Goal: Information Seeking & Learning: Learn about a topic

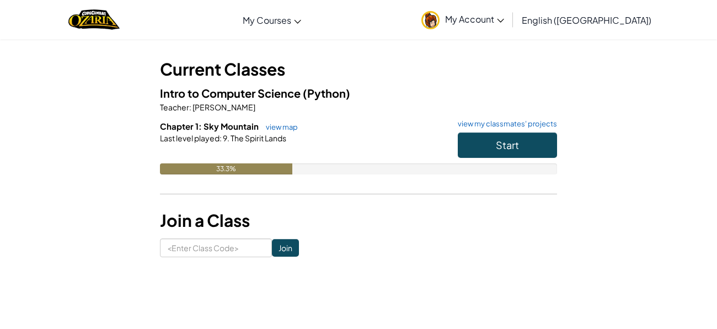
click at [219, 138] on span ":" at bounding box center [220, 138] width 2 height 10
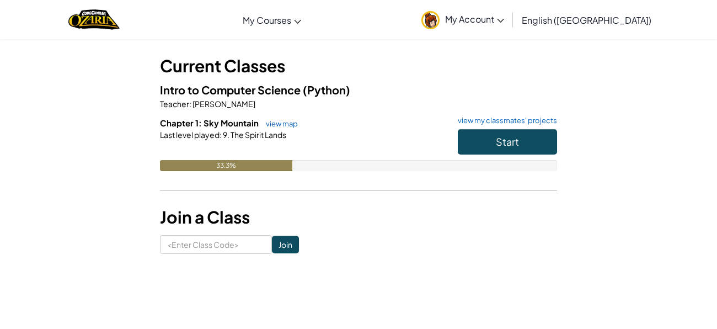
scroll to position [53, 0]
click at [478, 137] on button "Start" at bounding box center [507, 140] width 99 height 25
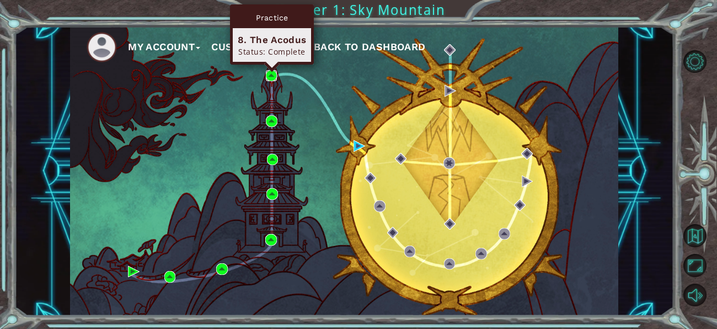
click at [267, 81] on img at bounding box center [272, 76] width 12 height 12
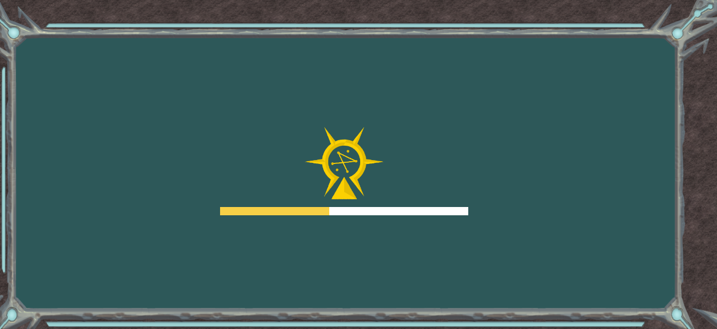
click at [318, 160] on img at bounding box center [343, 163] width 79 height 72
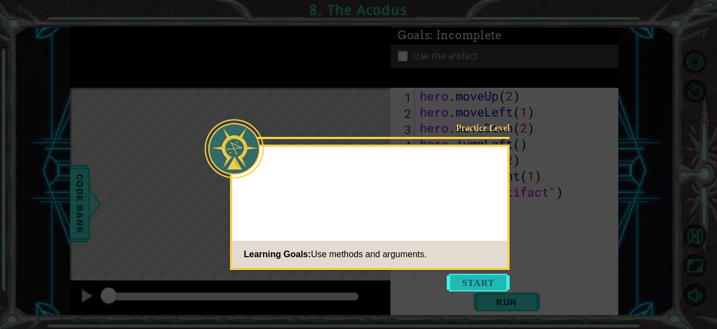
click at [475, 277] on button "Start" at bounding box center [478, 282] width 63 height 18
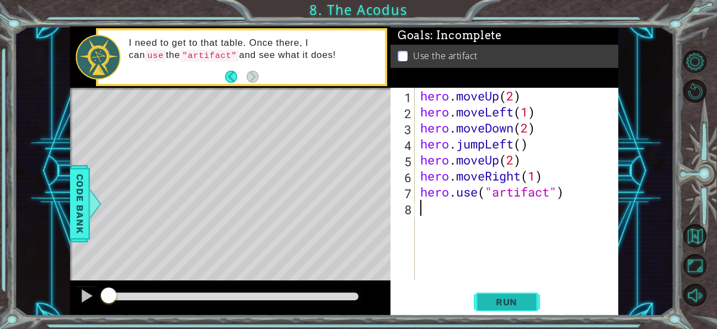
click at [518, 308] on button "Run" at bounding box center [507, 302] width 66 height 23
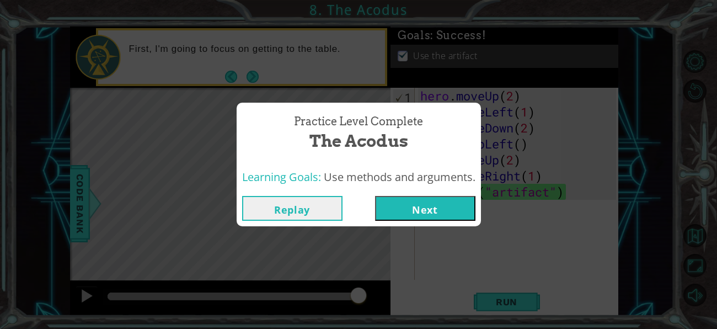
click at [395, 209] on button "Next" at bounding box center [425, 208] width 100 height 25
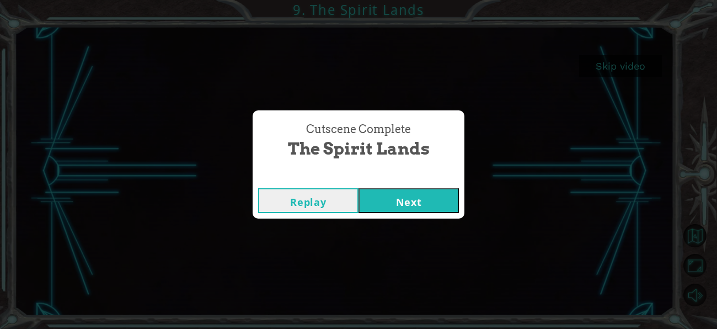
click at [399, 203] on button "Next" at bounding box center [408, 200] width 100 height 25
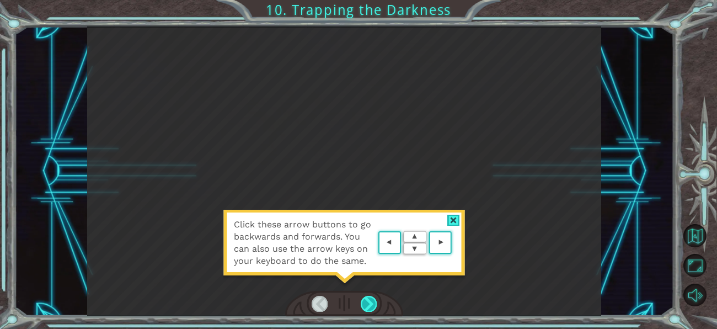
click at [368, 308] on div at bounding box center [369, 302] width 16 height 15
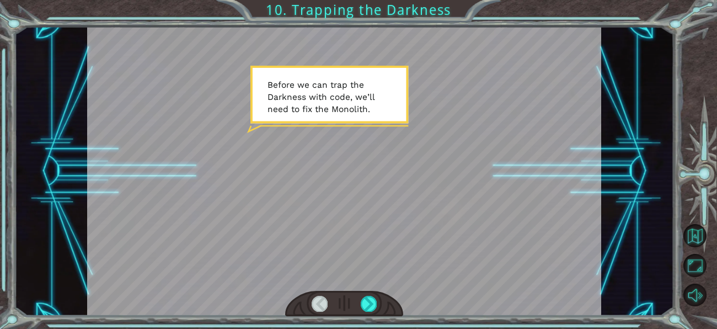
click at [371, 288] on div at bounding box center [344, 170] width 514 height 289
click at [370, 299] on div at bounding box center [369, 302] width 16 height 15
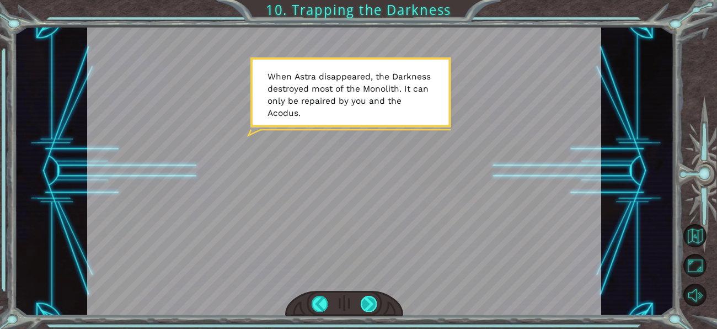
click at [367, 305] on div at bounding box center [369, 302] width 16 height 15
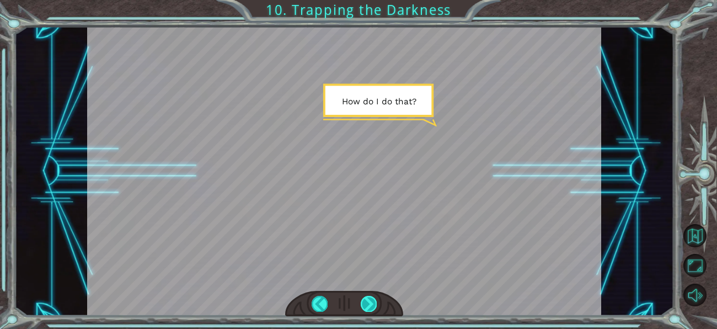
click at [365, 304] on div at bounding box center [369, 302] width 16 height 15
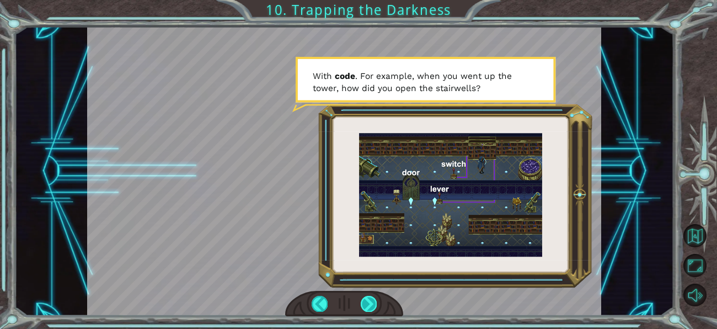
click at [368, 306] on div at bounding box center [369, 302] width 16 height 15
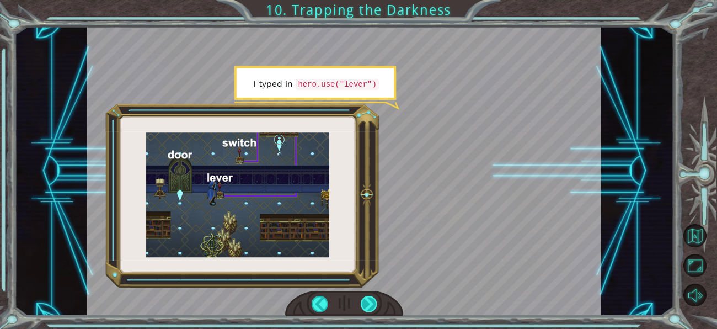
click at [362, 300] on div at bounding box center [369, 302] width 16 height 15
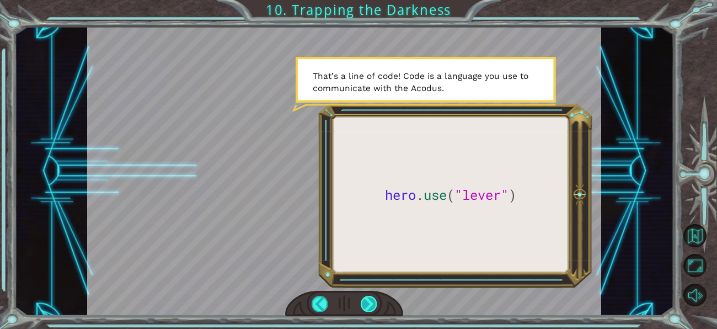
click at [362, 300] on div at bounding box center [369, 302] width 16 height 15
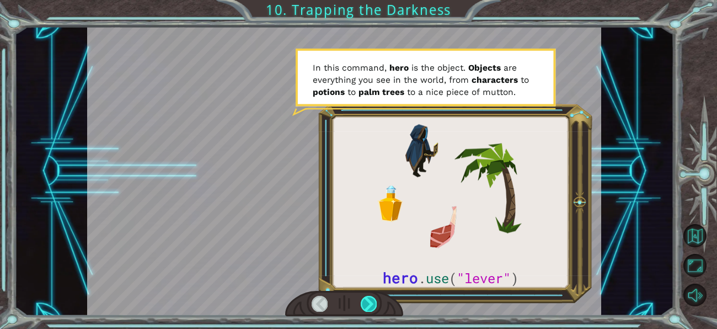
click at [363, 300] on div at bounding box center [369, 302] width 16 height 15
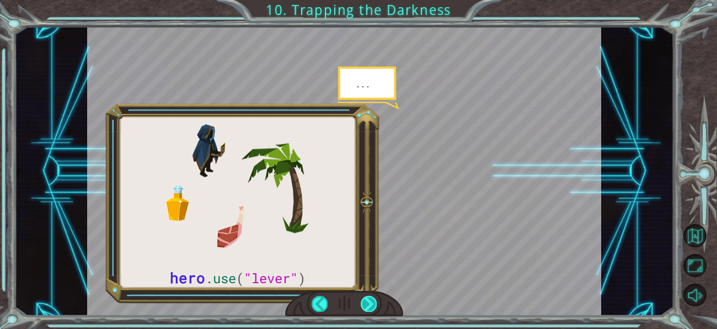
click at [363, 300] on div at bounding box center [369, 302] width 16 height 15
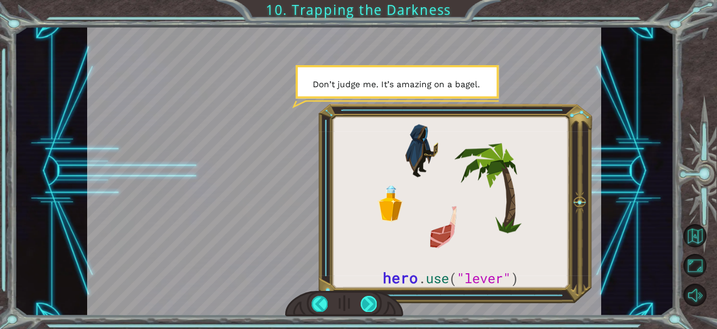
click at [363, 303] on div at bounding box center [369, 302] width 16 height 15
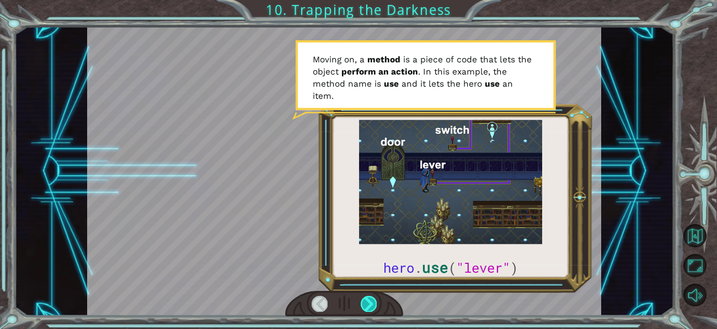
click at [362, 300] on div at bounding box center [369, 302] width 16 height 15
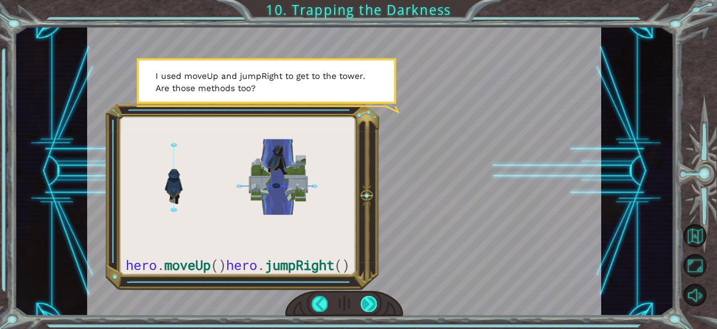
click at [362, 300] on div at bounding box center [369, 302] width 16 height 15
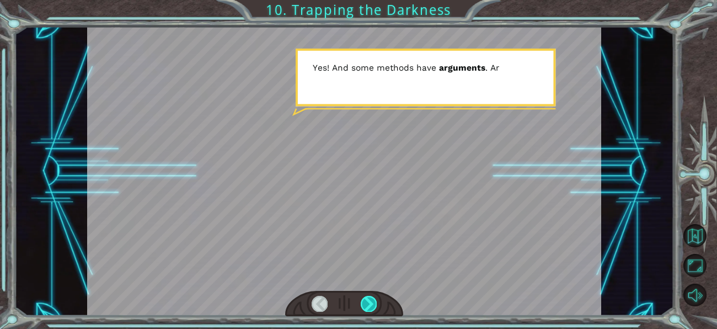
click at [362, 300] on div at bounding box center [369, 302] width 16 height 15
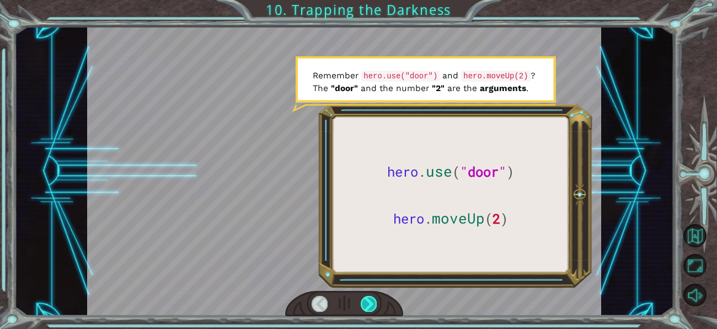
click at [362, 300] on div at bounding box center [369, 302] width 16 height 15
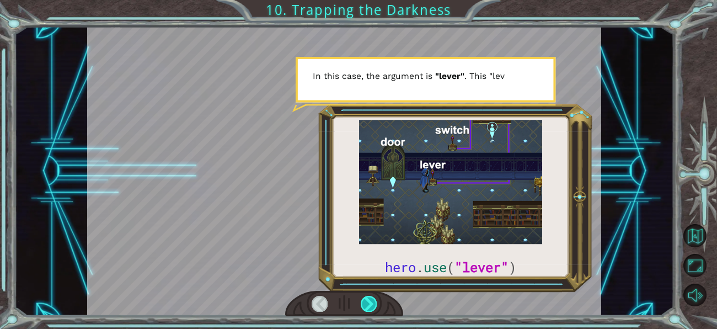
click at [362, 300] on div at bounding box center [369, 302] width 16 height 15
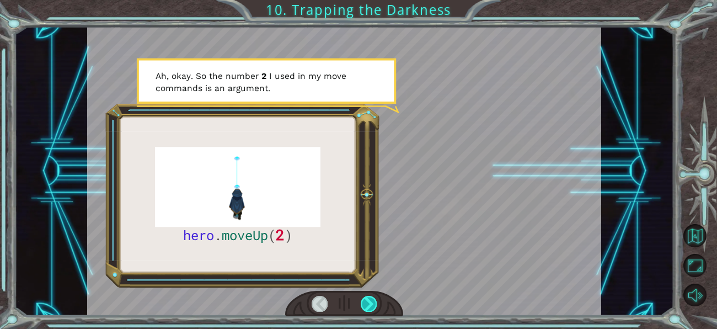
click at [362, 300] on div at bounding box center [369, 302] width 16 height 15
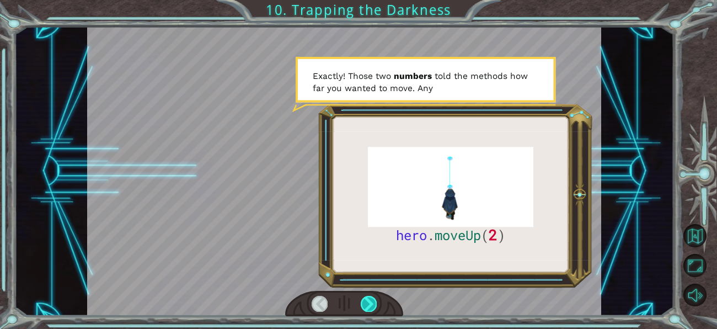
click at [362, 300] on div at bounding box center [369, 302] width 16 height 15
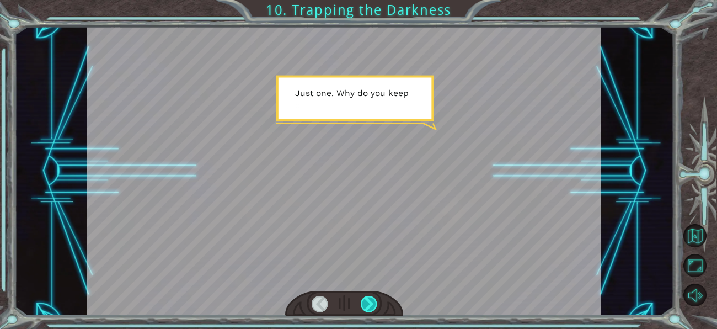
click at [362, 300] on div at bounding box center [369, 302] width 16 height 15
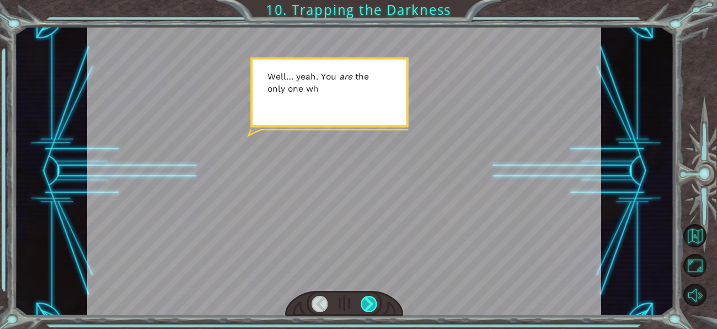
click at [362, 300] on div at bounding box center [369, 302] width 16 height 15
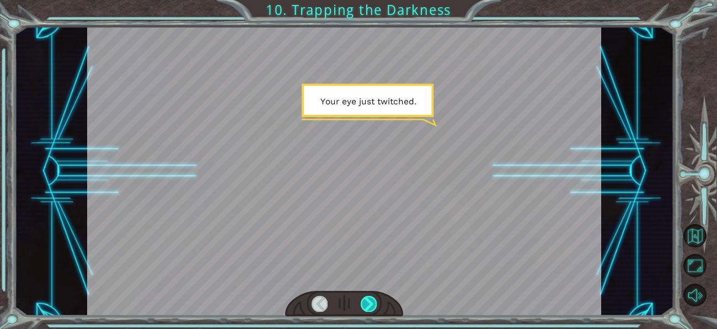
click at [362, 300] on div at bounding box center [369, 302] width 16 height 15
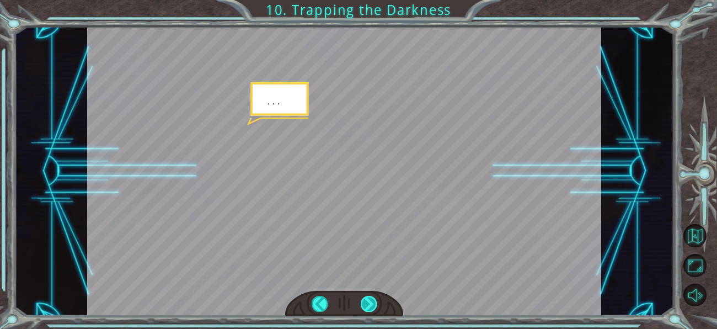
click at [362, 300] on div at bounding box center [369, 302] width 16 height 15
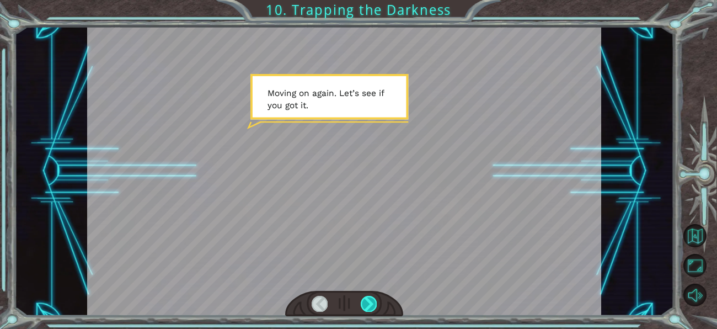
click at [362, 300] on div at bounding box center [369, 302] width 16 height 15
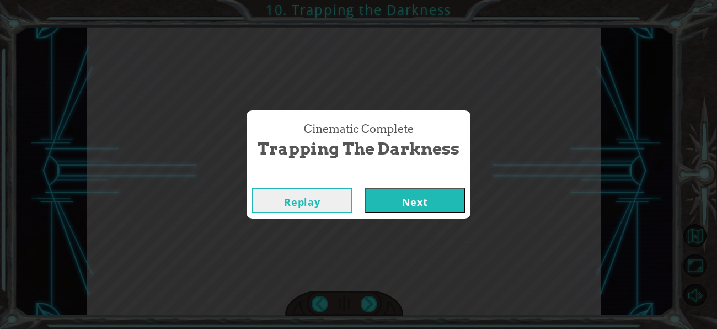
click at [383, 206] on button "Next" at bounding box center [414, 200] width 100 height 25
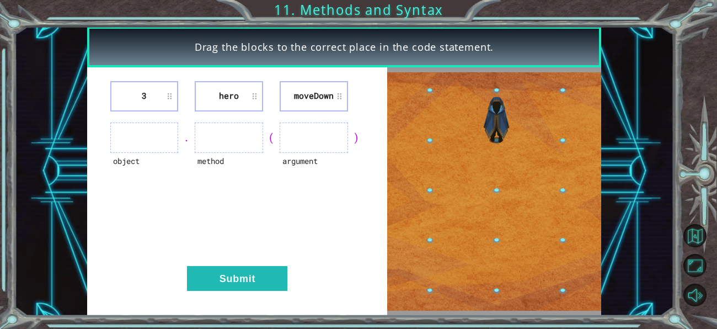
click at [126, 137] on ul at bounding box center [144, 137] width 68 height 30
click at [133, 139] on ul at bounding box center [144, 137] width 68 height 30
click at [166, 146] on ul at bounding box center [144, 137] width 68 height 30
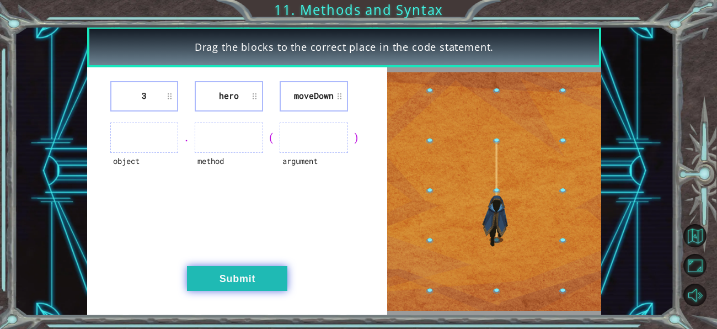
click at [275, 272] on button "Submit" at bounding box center [237, 278] width 100 height 25
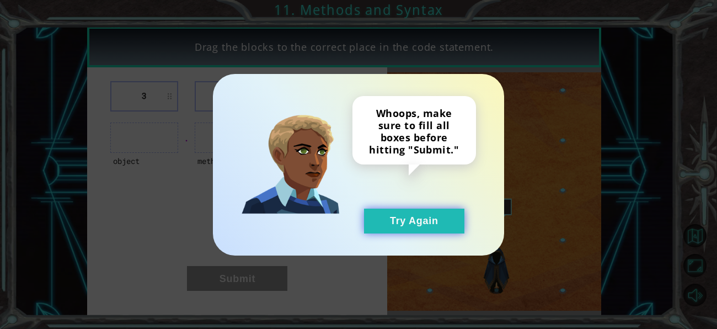
click at [411, 216] on button "Try Again" at bounding box center [414, 220] width 100 height 25
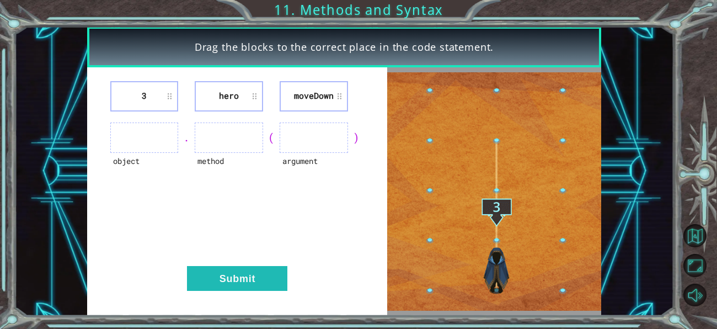
click at [129, 128] on ul at bounding box center [144, 137] width 68 height 30
click at [135, 138] on ul at bounding box center [144, 137] width 68 height 30
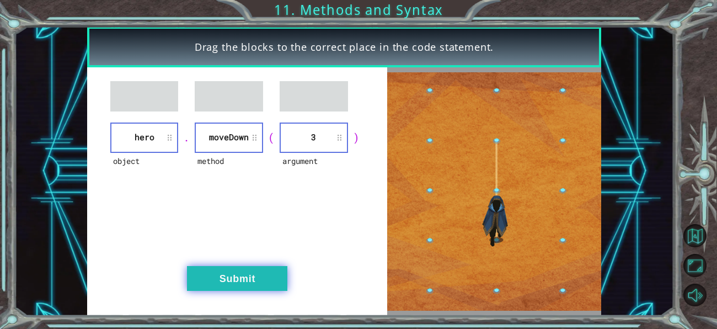
click at [221, 271] on button "Submit" at bounding box center [237, 278] width 100 height 25
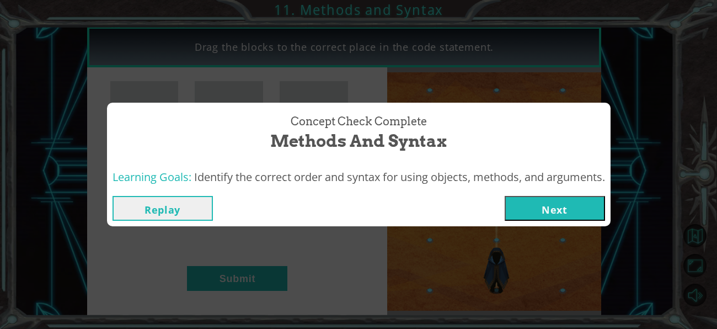
click at [539, 204] on button "Next" at bounding box center [554, 208] width 100 height 25
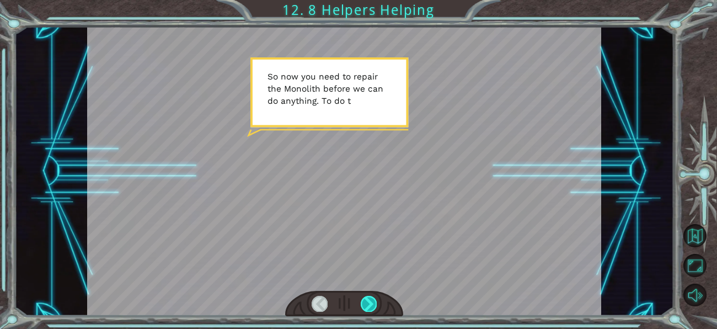
click at [368, 302] on div at bounding box center [369, 302] width 16 height 15
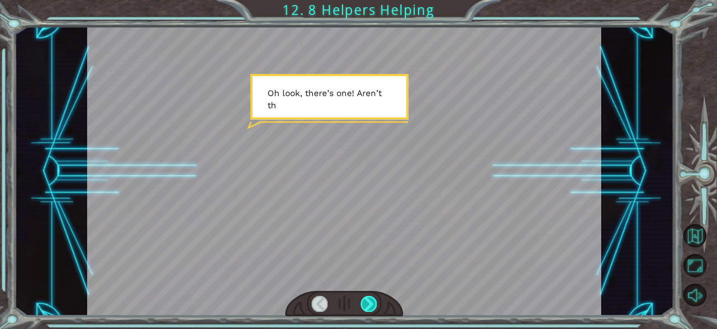
click at [368, 304] on div at bounding box center [369, 302] width 16 height 15
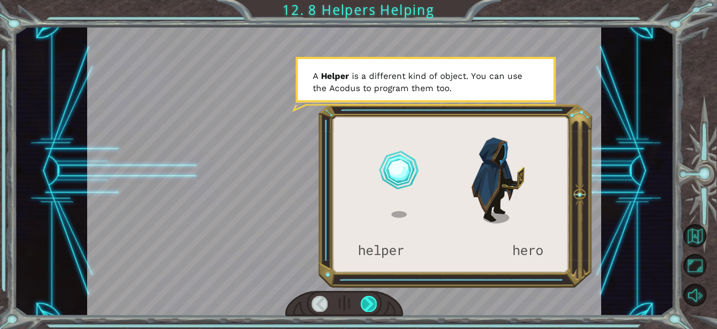
click at [368, 303] on div at bounding box center [369, 302] width 16 height 15
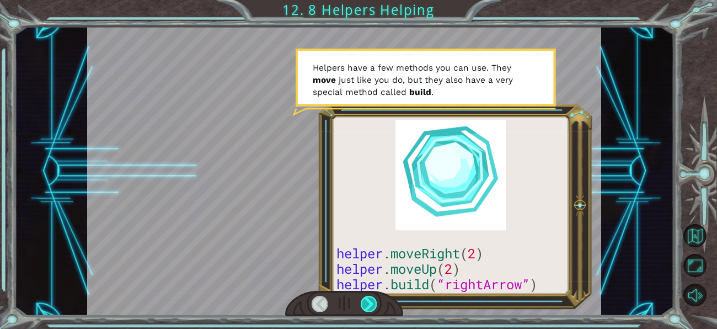
click at [368, 303] on div at bounding box center [369, 302] width 16 height 15
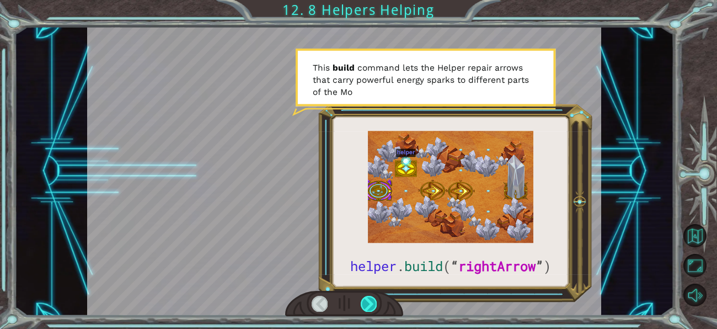
click at [368, 303] on div at bounding box center [369, 302] width 16 height 15
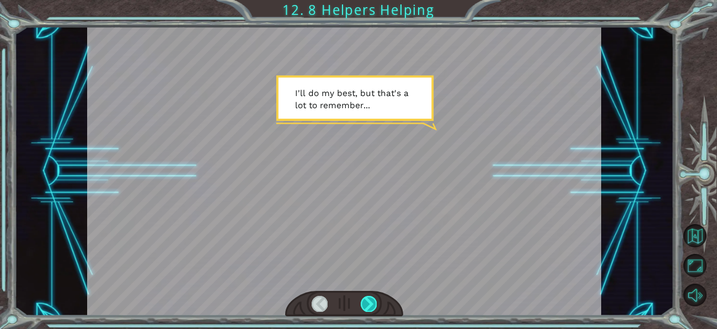
click at [368, 302] on div at bounding box center [369, 302] width 16 height 15
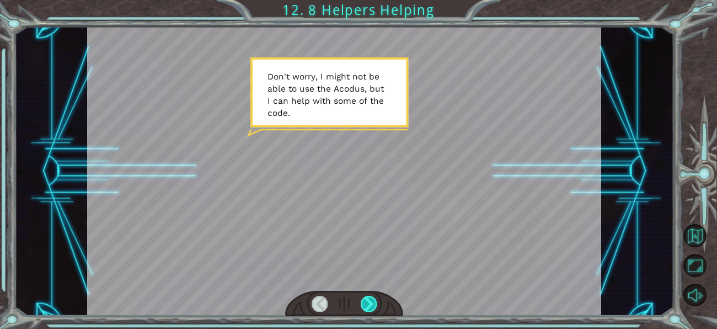
click at [367, 302] on div at bounding box center [369, 302] width 16 height 15
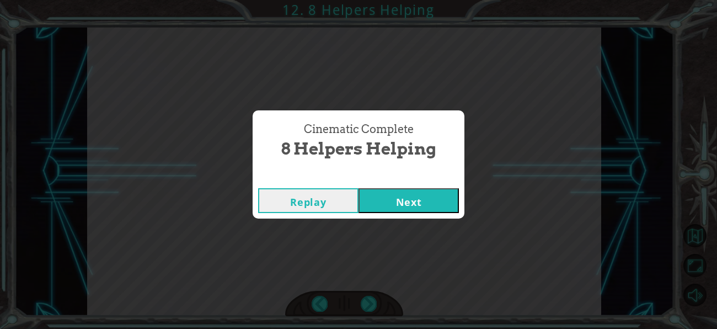
click at [440, 205] on button "Next" at bounding box center [408, 200] width 100 height 25
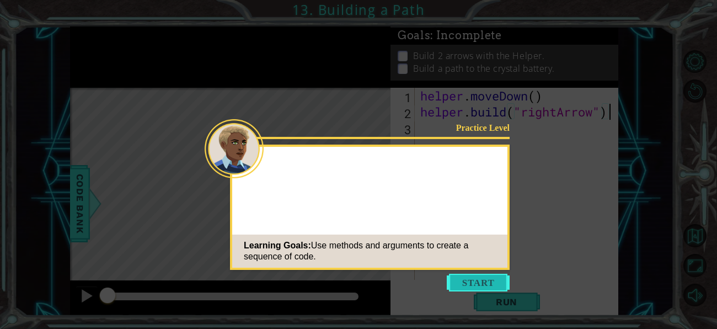
click at [463, 284] on button "Start" at bounding box center [478, 282] width 63 height 18
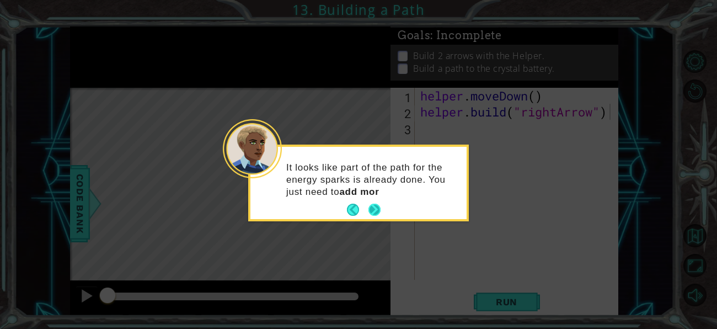
click at [369, 205] on button "Next" at bounding box center [374, 209] width 12 height 12
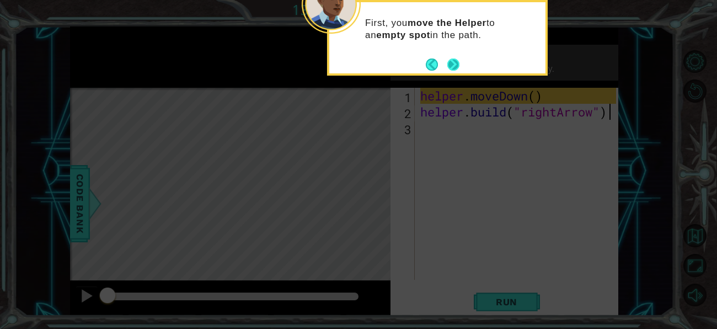
click at [450, 62] on button "Next" at bounding box center [453, 64] width 12 height 12
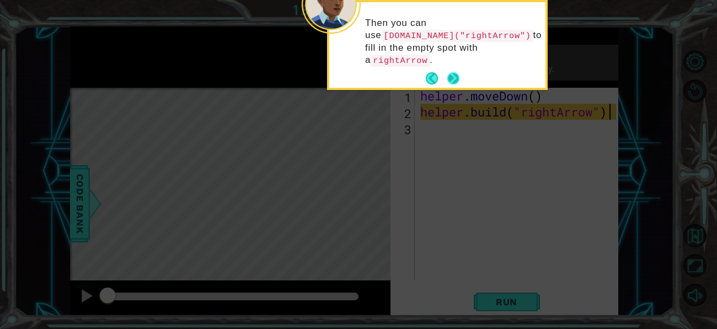
click at [451, 72] on button "Next" at bounding box center [453, 78] width 12 height 12
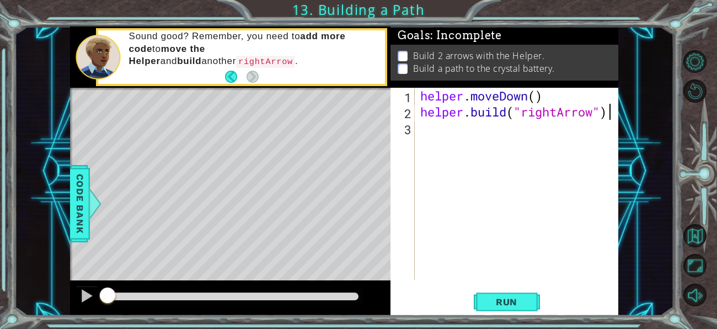
click at [440, 131] on div "helper . moveDown ( ) helper . build ( "rightArrow" )" at bounding box center [519, 200] width 203 height 224
click at [492, 303] on span "Run" at bounding box center [507, 301] width 44 height 11
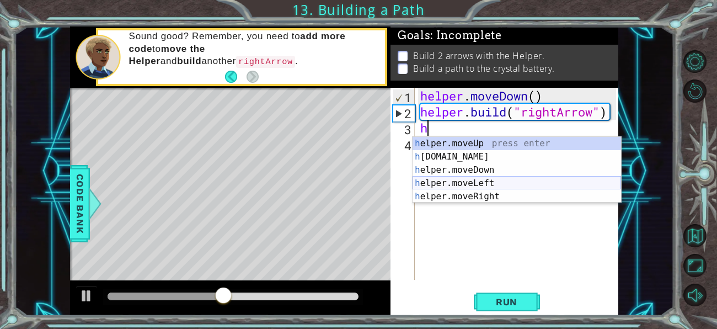
click at [474, 190] on div "h elper.moveUp press enter h [DOMAIN_NAME] press enter h elper.moveDown press e…" at bounding box center [516, 183] width 208 height 93
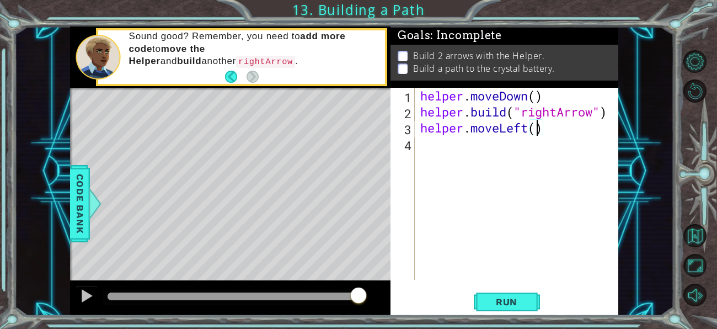
type textarea "helper.moveLeft(4)"
click at [451, 150] on div "helper . moveDown ( ) helper . build ( "rightArrow" ) helper . moveLeft ( 4 )" at bounding box center [519, 200] width 203 height 224
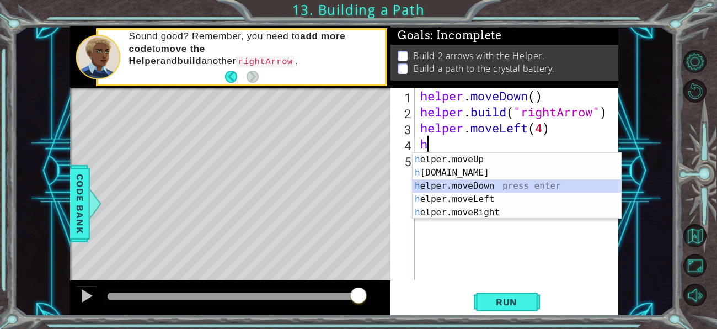
click at [450, 188] on div "h elper.moveUp press enter h [DOMAIN_NAME] press enter h elper.moveDown press e…" at bounding box center [516, 199] width 208 height 93
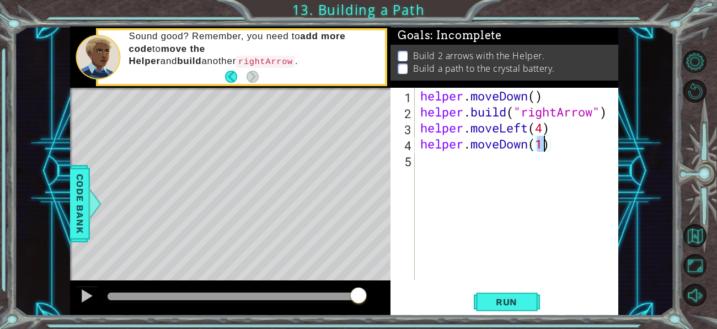
click at [540, 146] on div "helper . moveDown ( ) helper . build ( "rightArrow" ) helper . moveLeft ( 4 ) h…" at bounding box center [517, 184] width 198 height 192
click at [540, 146] on div "helper . moveDown ( ) helper . build ( "rightArrow" ) helper . moveLeft ( 4 ) h…" at bounding box center [519, 200] width 203 height 224
click at [506, 145] on div "helper . moveDown ( ) helper . build ( "rightArrow" ) helper . moveLeft ( 4 ) h…" at bounding box center [519, 200] width 203 height 224
click at [505, 145] on div "helper . moveDown ( ) helper . build ( "rightArrow" ) helper . moveLeft ( 4 ) h…" at bounding box center [519, 200] width 203 height 224
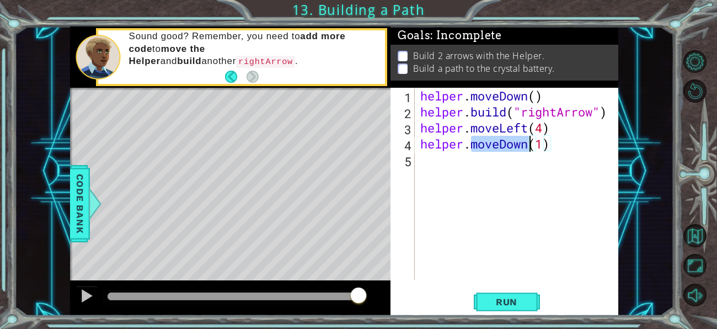
click at [505, 145] on div "helper . moveDown ( ) helper . build ( "rightArrow" ) helper . moveLeft ( 4 ) h…" at bounding box center [519, 200] width 203 height 224
click at [505, 145] on div "helper . moveDown ( ) helper . build ( "rightArrow" ) helper . moveLeft ( 4 ) h…" at bounding box center [517, 184] width 198 height 192
click at [506, 146] on div "helper . moveDown ( ) helper . build ( "rightArrow" ) helper . moveLeft ( 4 ) h…" at bounding box center [519, 200] width 203 height 224
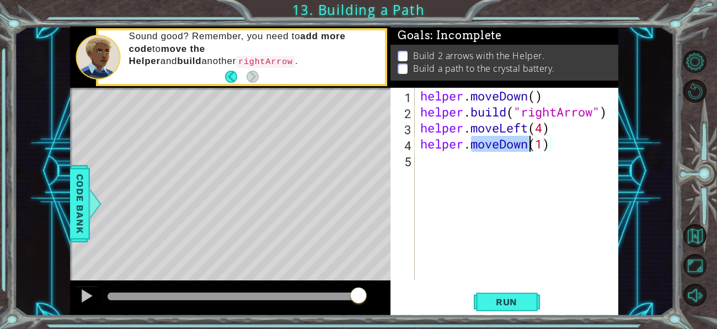
click at [506, 146] on div "helper . moveDown ( ) helper . build ( "rightArrow" ) helper . moveLeft ( 4 ) h…" at bounding box center [517, 184] width 198 height 192
click at [506, 146] on div "helper . moveDown ( ) helper . build ( "rightArrow" ) helper . moveLeft ( 4 ) h…" at bounding box center [519, 200] width 203 height 224
type textarea "helper.moveDown(1)"
type textarea "h"
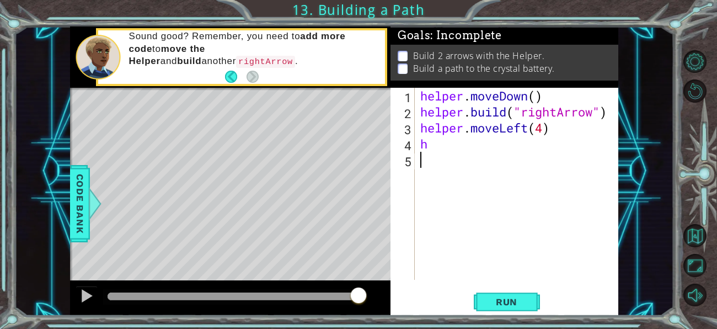
click at [492, 234] on div "helper . moveDown ( ) helper . build ( "rightArrow" ) helper . moveLeft ( 4 ) h" at bounding box center [519, 200] width 203 height 224
click at [493, 300] on span "Run" at bounding box center [507, 301] width 44 height 11
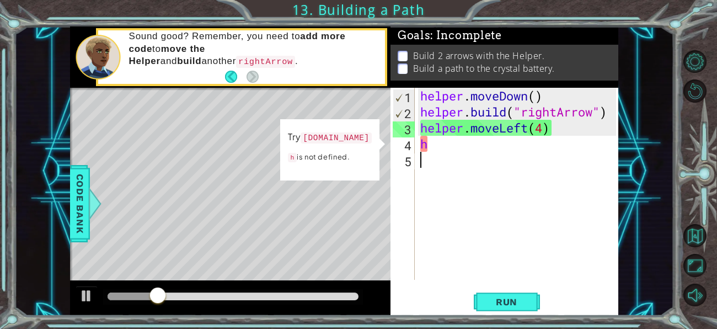
click at [444, 149] on div "helper . moveDown ( ) helper . build ( "rightArrow" ) helper . moveLeft ( 4 ) h" at bounding box center [519, 200] width 203 height 224
type textarea "h"
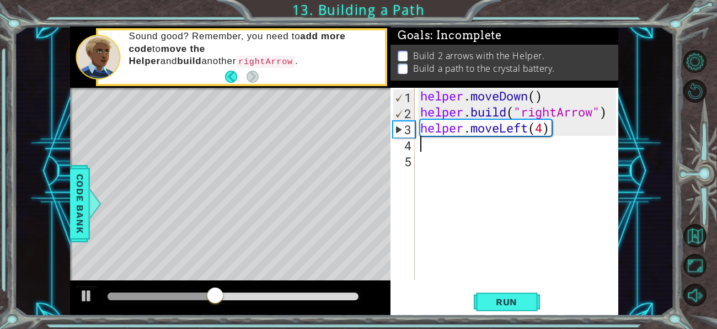
click at [520, 127] on div "helper . moveDown ( ) helper . build ( "rightArrow" ) helper . moveLeft ( 4 )" at bounding box center [519, 200] width 203 height 224
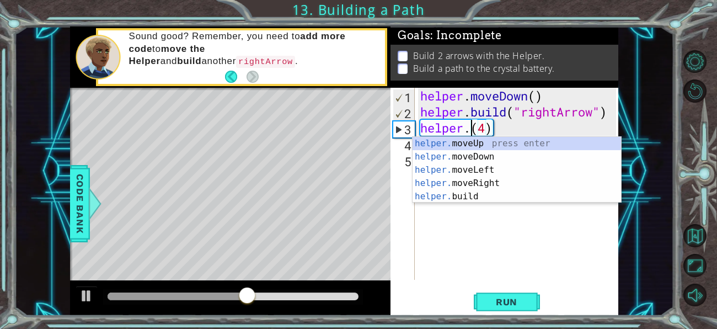
scroll to position [0, 2]
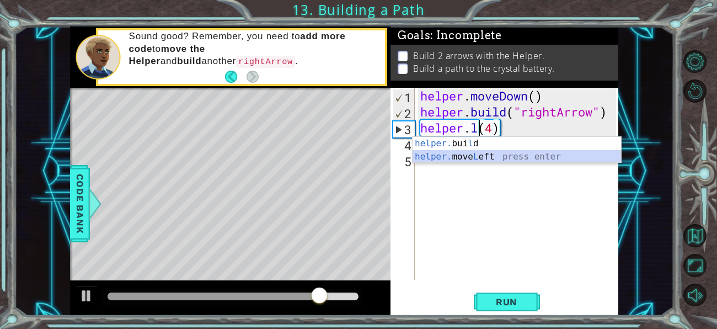
click at [474, 158] on div "helper. [PERSON_NAME] press enter helper. move L eft press enter" at bounding box center [516, 163] width 208 height 53
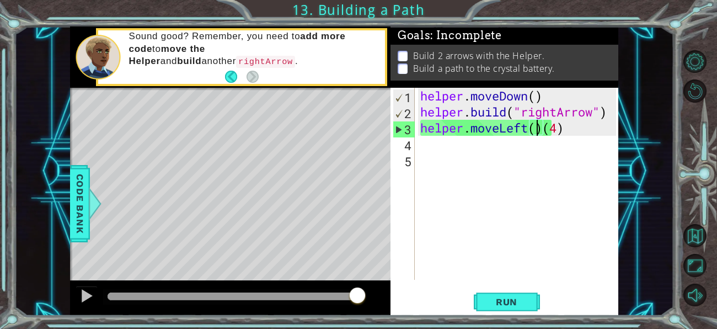
click at [543, 130] on div "helper . moveDown ( ) helper . build ( "rightArrow" ) helper . moveLeft ( ) ( 4…" at bounding box center [519, 200] width 203 height 224
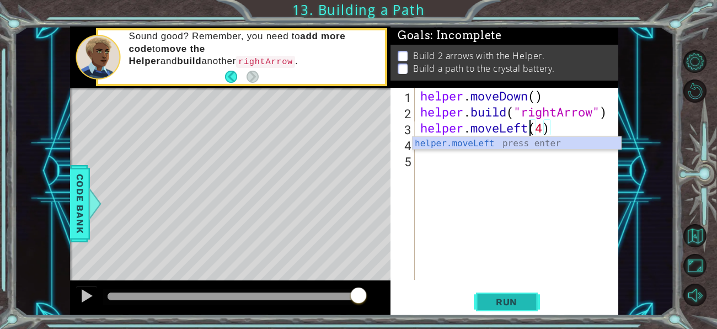
click at [504, 298] on span "Run" at bounding box center [507, 301] width 44 height 11
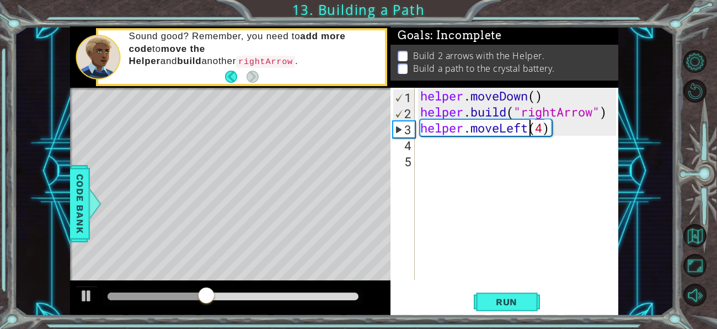
click at [493, 131] on div "helper . moveDown ( ) helper . build ( "rightArrow" ) helper . moveLeft ( 4 )" at bounding box center [519, 200] width 203 height 224
type textarea "helper.moveLeft(4)"
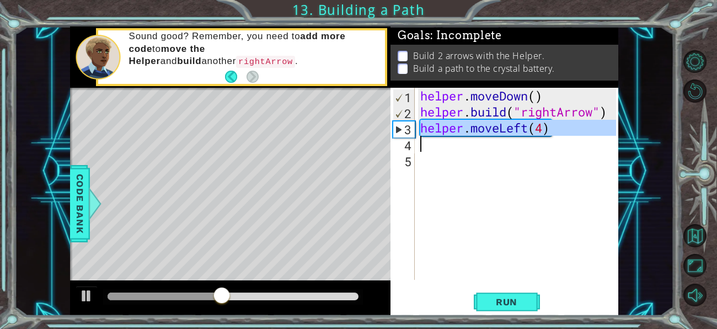
scroll to position [0, 0]
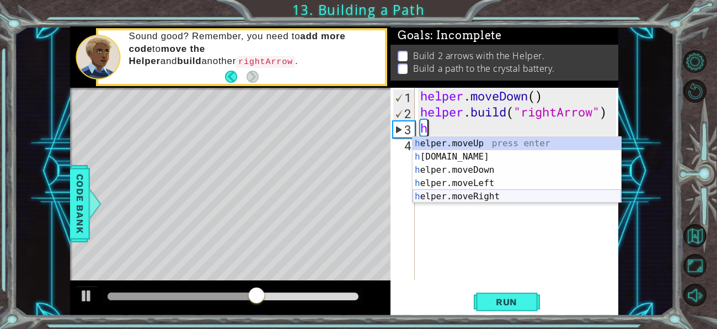
click at [501, 197] on div "h elper.moveUp press enter h [DOMAIN_NAME] press enter h elper.moveDown press e…" at bounding box center [516, 183] width 208 height 93
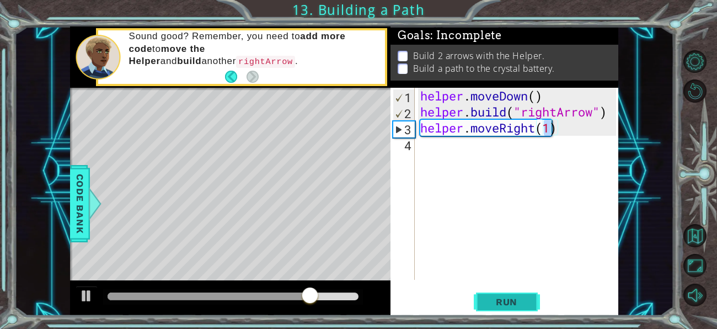
click at [515, 309] on button "Run" at bounding box center [507, 302] width 66 height 23
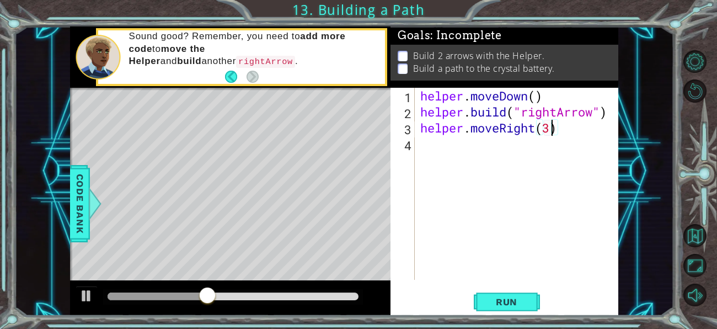
scroll to position [0, 5]
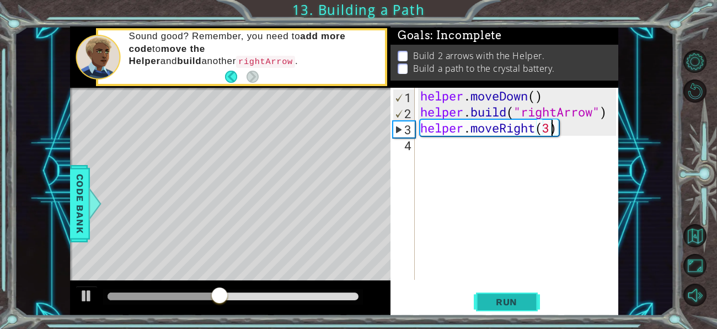
click at [495, 299] on span "Run" at bounding box center [507, 301] width 44 height 11
type textarea "helper.moveRight(4)"
click at [523, 302] on span "Run" at bounding box center [507, 301] width 44 height 11
click at [427, 163] on div "helper . moveDown ( ) helper . build ( "rightArrow" ) helper . moveRight ( 4 )" at bounding box center [519, 200] width 203 height 224
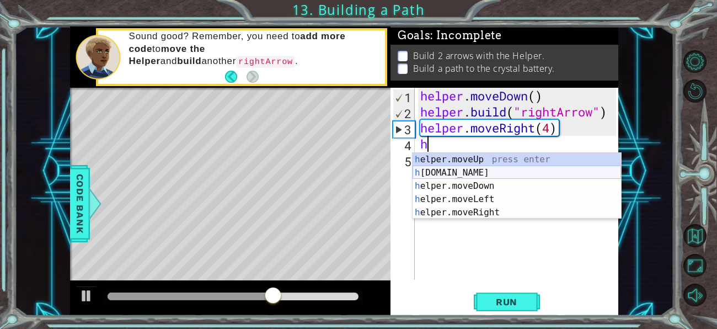
click at [447, 173] on div "h elper.moveUp press enter h [DOMAIN_NAME] press enter h elper.moveDown press e…" at bounding box center [516, 199] width 208 height 93
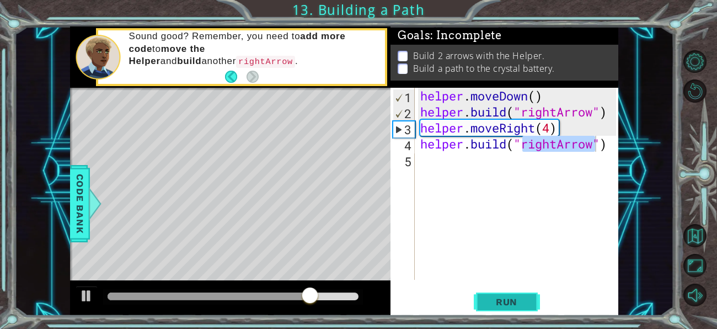
click at [493, 304] on span "Run" at bounding box center [507, 301] width 44 height 11
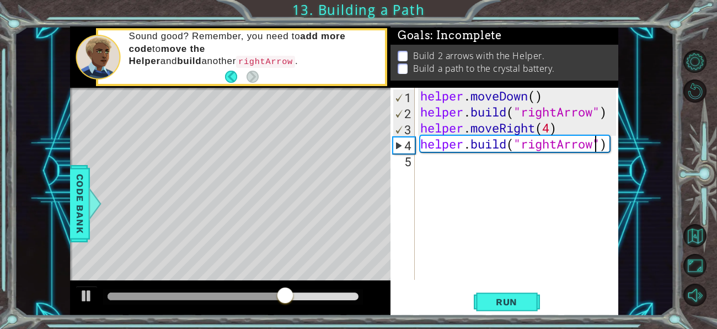
click at [268, 50] on p "Sound good? Remember, you need to add more code to move the Helper and build an…" at bounding box center [253, 48] width 249 height 37
click at [295, 56] on code "rightArrow" at bounding box center [265, 62] width 59 height 12
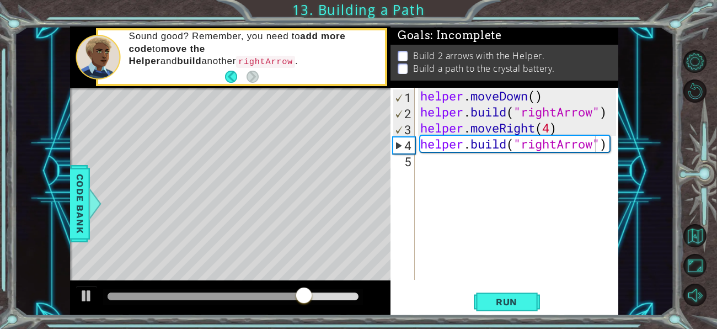
click at [295, 56] on code "rightArrow" at bounding box center [265, 62] width 59 height 12
click at [233, 75] on button "Back" at bounding box center [235, 77] width 21 height 12
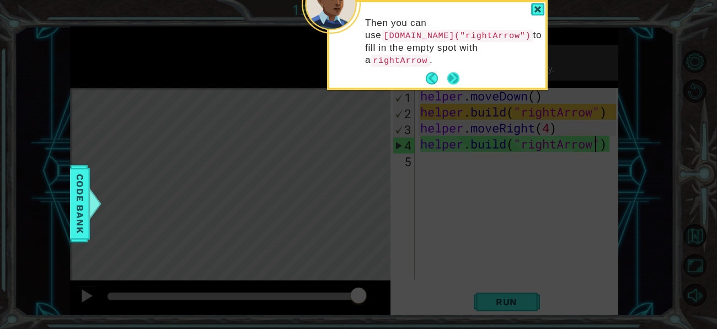
click at [456, 72] on button "Next" at bounding box center [453, 78] width 12 height 12
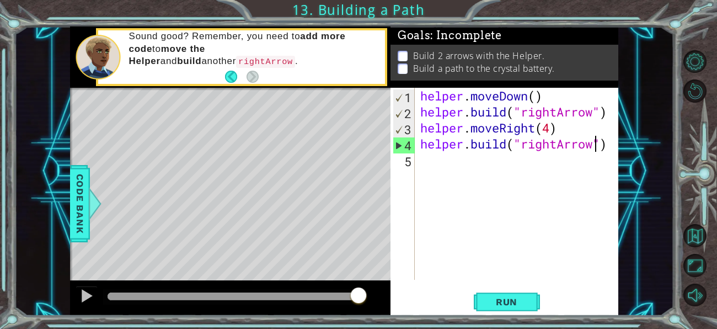
click at [551, 128] on div "helper . moveDown ( ) helper . build ( "rightArrow" ) helper . moveRight ( 4 ) …" at bounding box center [519, 200] width 203 height 224
type textarea "helper.moveRight(3)"
click at [505, 302] on span "Run" at bounding box center [507, 301] width 44 height 11
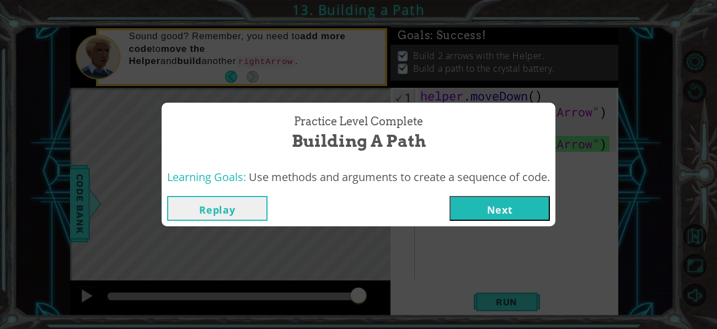
click at [472, 212] on button "Next" at bounding box center [499, 208] width 100 height 25
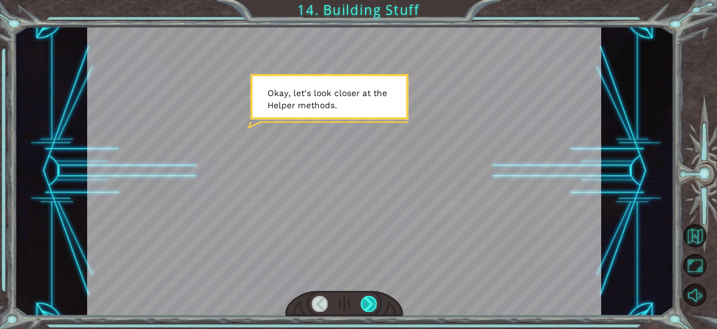
click at [370, 307] on div at bounding box center [369, 302] width 16 height 15
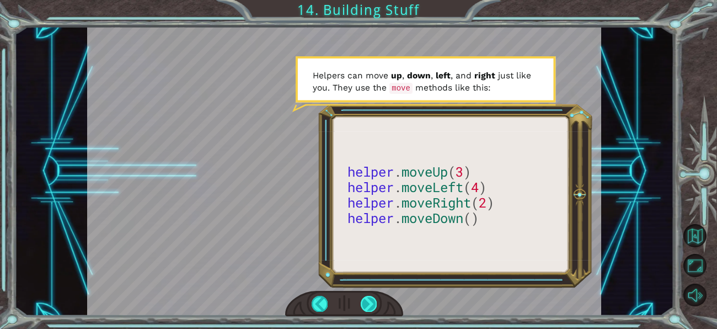
click at [370, 306] on div at bounding box center [369, 302] width 16 height 15
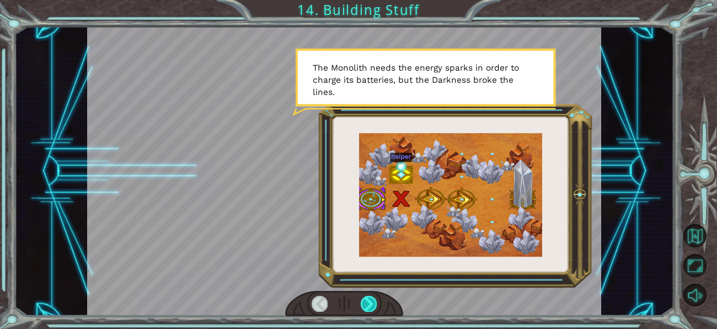
click at [368, 300] on div at bounding box center [369, 302] width 16 height 15
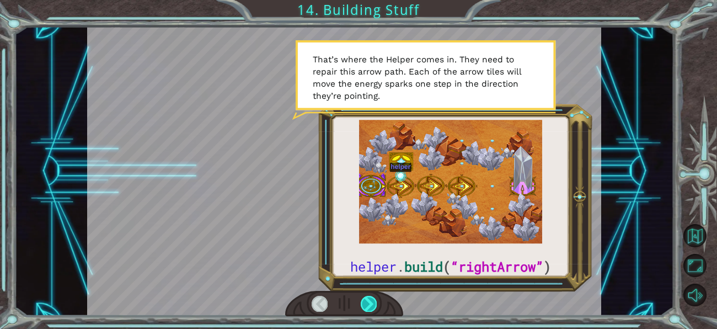
click at [369, 302] on div at bounding box center [369, 302] width 16 height 15
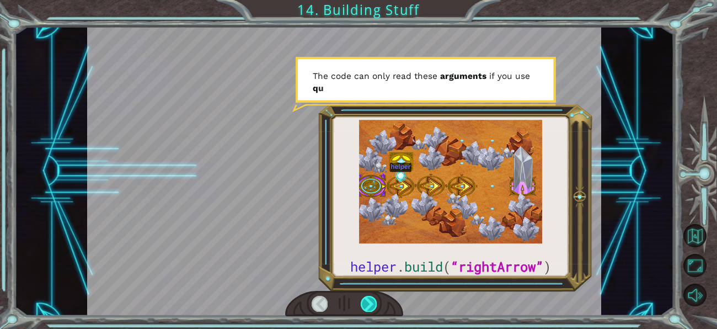
click at [369, 302] on div at bounding box center [369, 302] width 16 height 15
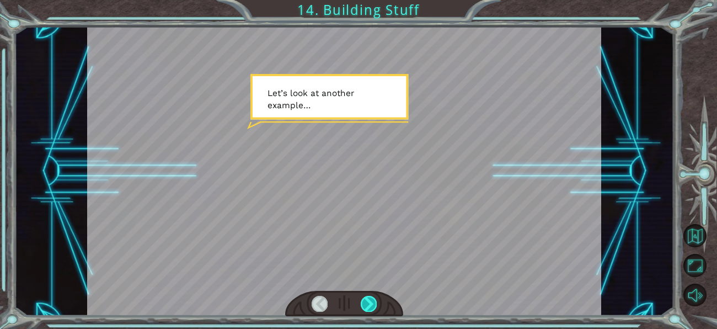
click at [369, 301] on div at bounding box center [369, 302] width 16 height 15
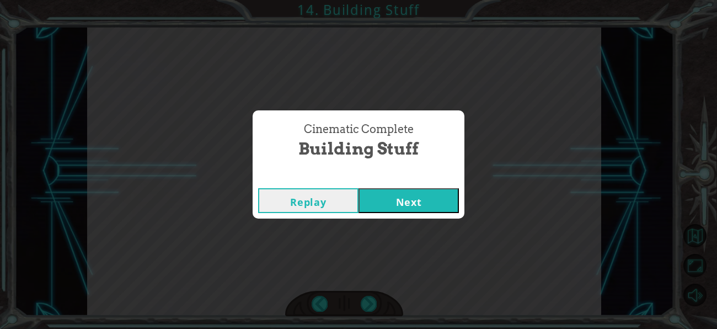
click at [380, 204] on button "Next" at bounding box center [408, 200] width 100 height 25
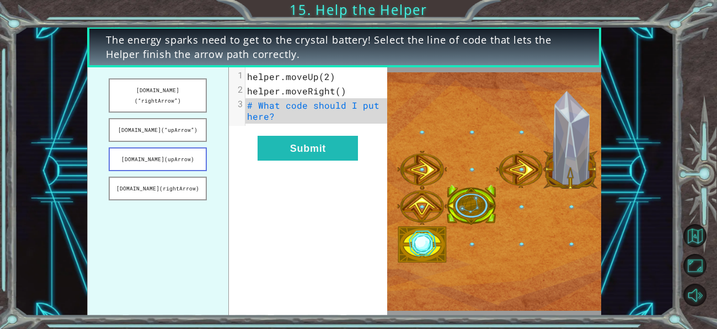
click at [146, 150] on button "[DOMAIN_NAME](upArrow)" at bounding box center [158, 159] width 98 height 24
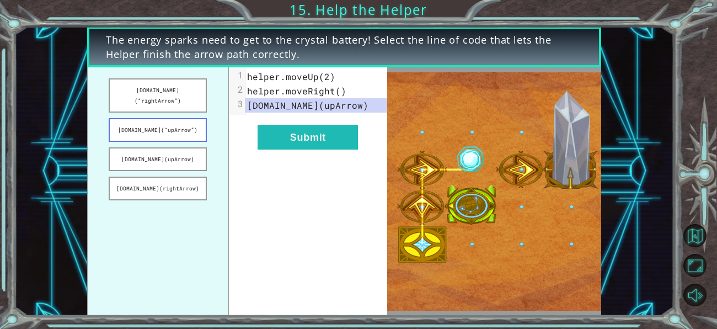
click at [163, 119] on button "[DOMAIN_NAME](“upArrow”)" at bounding box center [158, 130] width 98 height 24
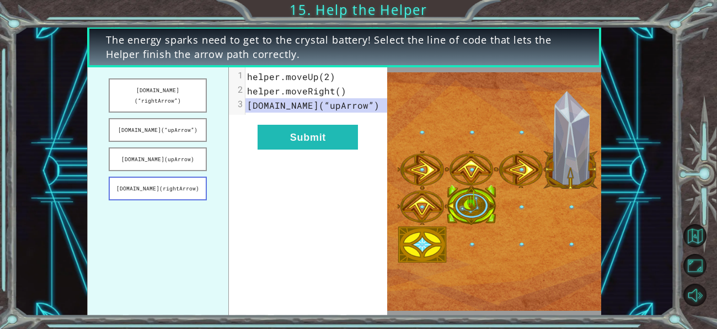
click at [189, 176] on button "[DOMAIN_NAME](rightArrow)" at bounding box center [158, 188] width 98 height 24
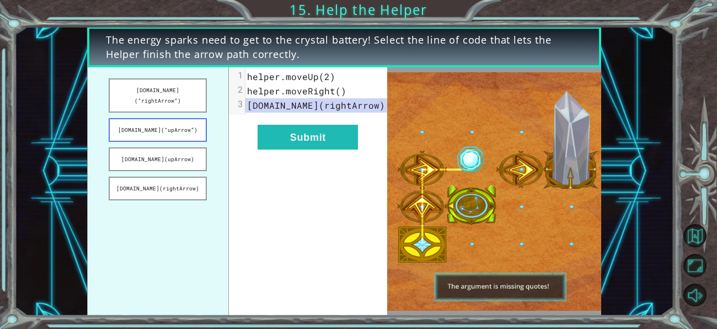
click at [157, 125] on button "[DOMAIN_NAME](“upArrow”)" at bounding box center [158, 130] width 98 height 24
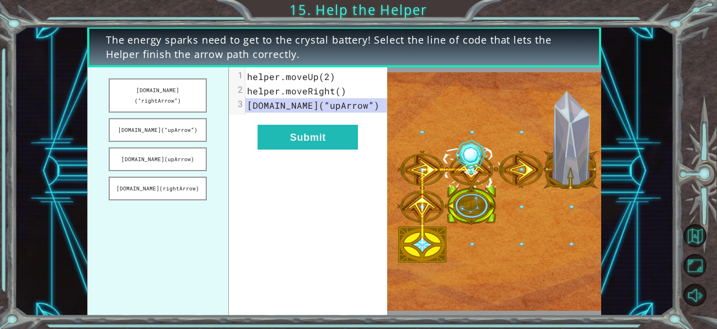
click at [241, 50] on span "The energy sparks need to get to the crystal battery! Select the line of code t…" at bounding box center [344, 47] width 476 height 29
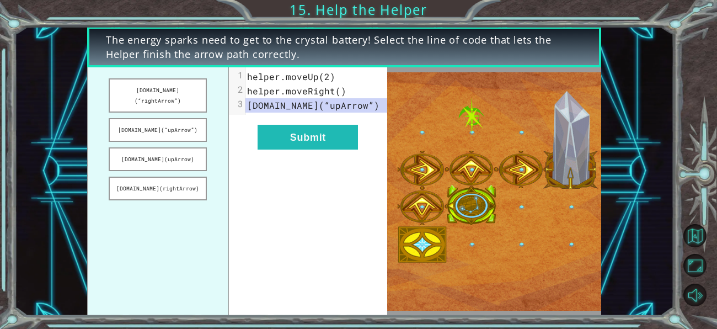
click at [241, 50] on span "The energy sparks need to get to the crystal battery! Select the line of code t…" at bounding box center [344, 47] width 476 height 29
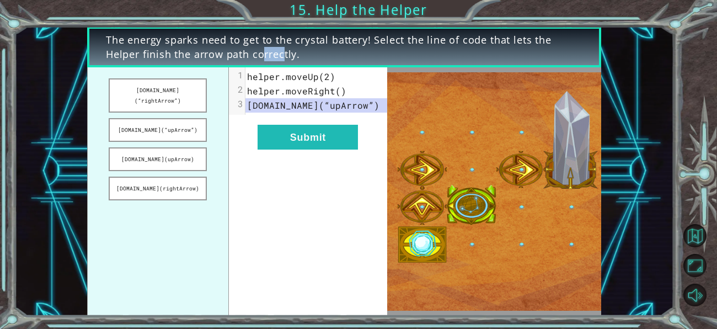
click at [241, 50] on span "The energy sparks need to get to the crystal battery! Select the line of code t…" at bounding box center [344, 47] width 476 height 29
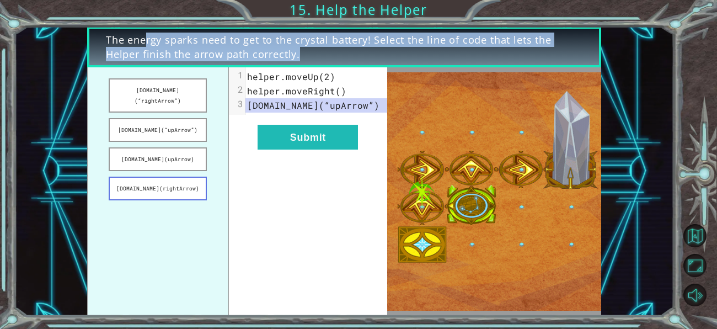
click at [189, 176] on button "[DOMAIN_NAME](rightArrow)" at bounding box center [158, 188] width 98 height 24
click at [169, 176] on button "[DOMAIN_NAME](rightArrow)" at bounding box center [158, 188] width 98 height 24
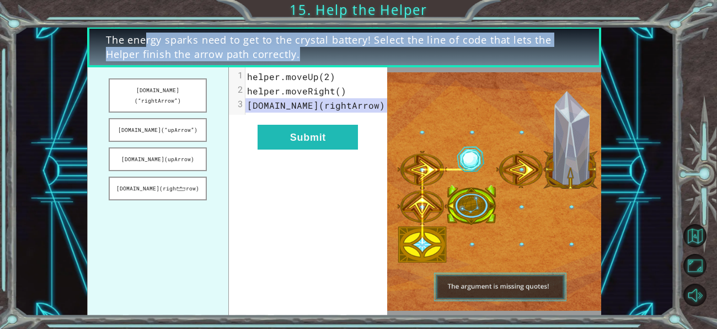
click at [284, 103] on span "[DOMAIN_NAME](rightArrow)" at bounding box center [316, 105] width 138 height 12
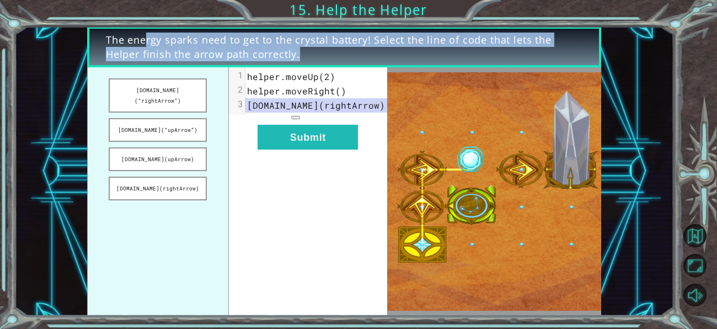
click at [284, 103] on span "[DOMAIN_NAME](rightArrow)" at bounding box center [316, 105] width 138 height 12
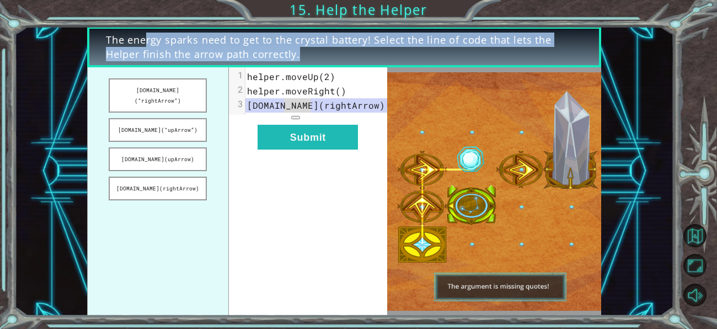
click at [284, 103] on span "[DOMAIN_NAME](rightArrow)" at bounding box center [316, 105] width 138 height 12
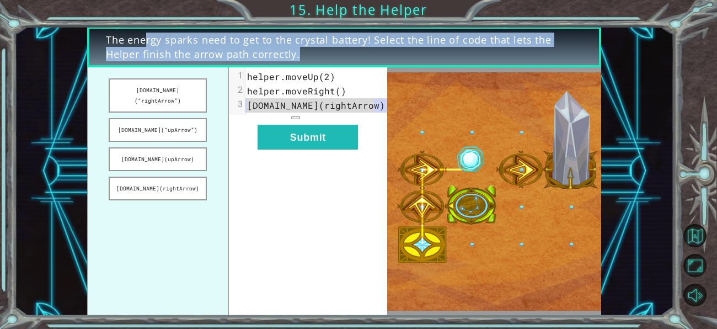
click at [223, 169] on ul "[DOMAIN_NAME](“rightArrow”) [DOMAIN_NAME](“upArrow”) [DOMAIN_NAME](upArrow) [DO…" at bounding box center [158, 191] width 142 height 248
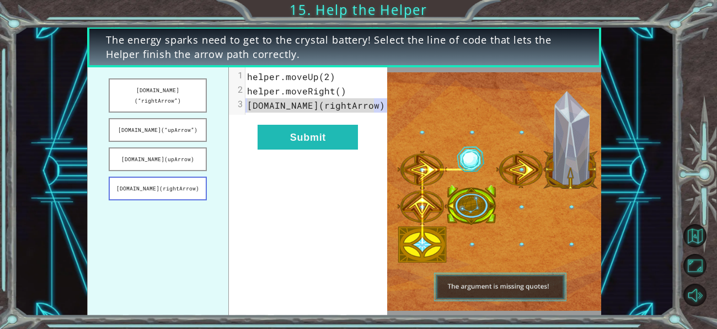
click at [182, 176] on button "[DOMAIN_NAME](rightArrow)" at bounding box center [158, 188] width 98 height 24
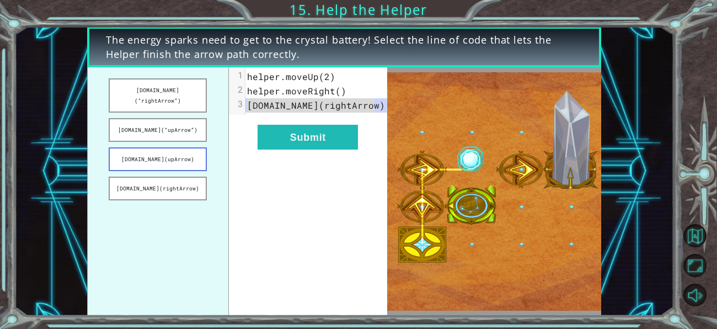
click at [171, 147] on button "[DOMAIN_NAME](upArrow)" at bounding box center [158, 159] width 98 height 24
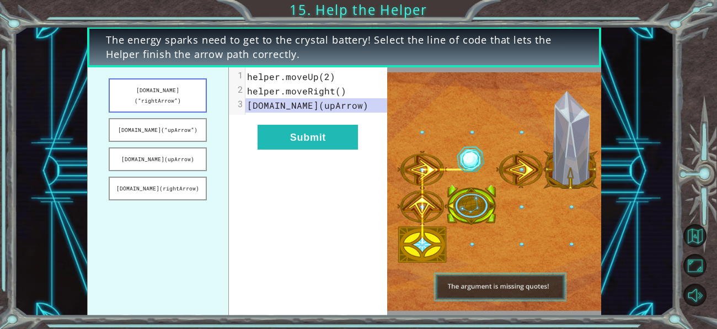
click at [164, 94] on button "[DOMAIN_NAME](“rightArrow”)" at bounding box center [158, 95] width 98 height 34
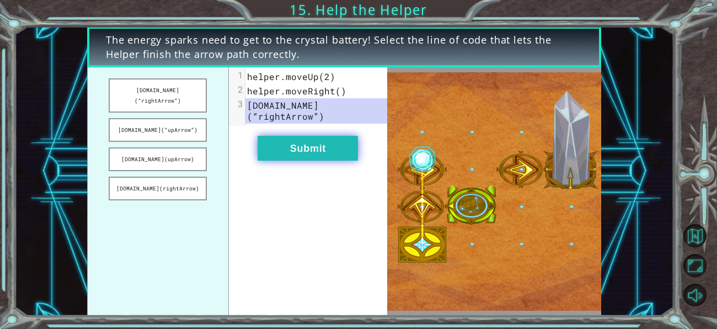
click at [329, 144] on button "Submit" at bounding box center [307, 148] width 100 height 25
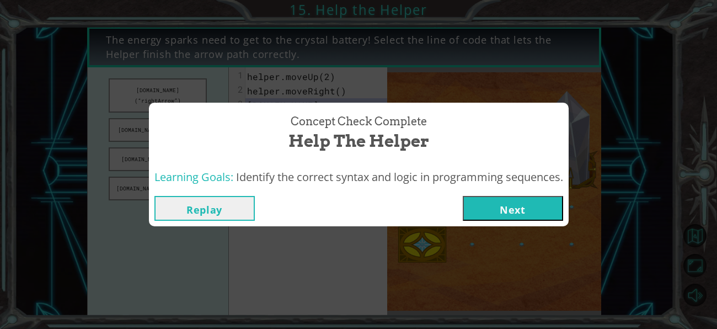
click at [239, 211] on button "Replay" at bounding box center [204, 208] width 100 height 25
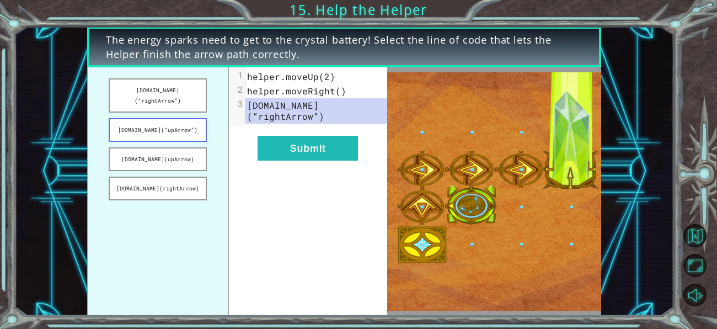
click at [182, 125] on button "[DOMAIN_NAME](“upArrow”)" at bounding box center [158, 130] width 98 height 24
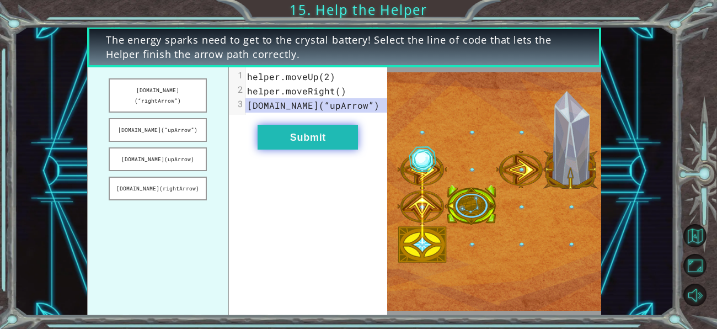
click at [304, 143] on button "Submit" at bounding box center [307, 137] width 100 height 25
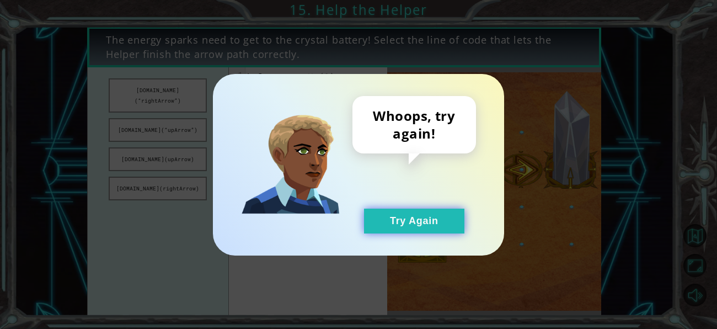
click at [365, 221] on button "Try Again" at bounding box center [414, 220] width 100 height 25
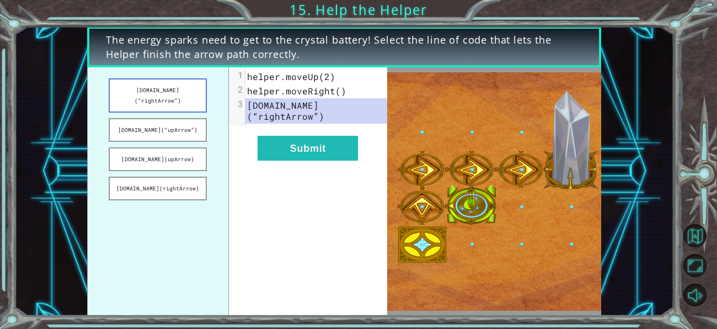
click at [173, 88] on button "[DOMAIN_NAME](“rightArrow”)" at bounding box center [158, 95] width 98 height 34
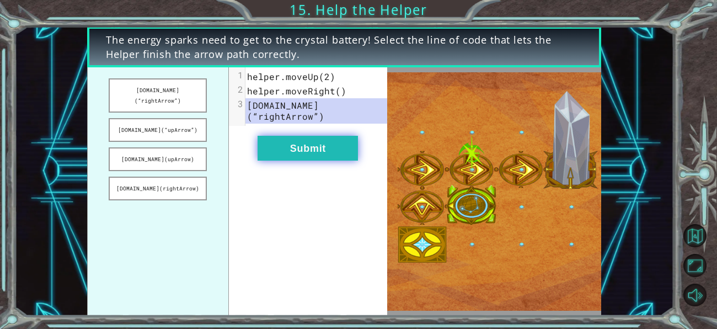
click at [278, 136] on button "Submit" at bounding box center [307, 148] width 100 height 25
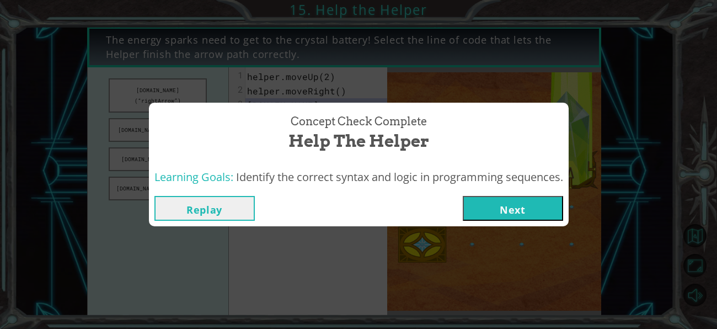
click at [473, 208] on button "Next" at bounding box center [513, 208] width 100 height 25
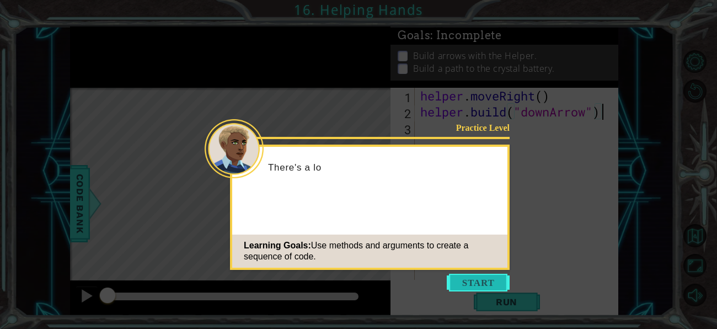
click at [475, 280] on button "Start" at bounding box center [478, 282] width 63 height 18
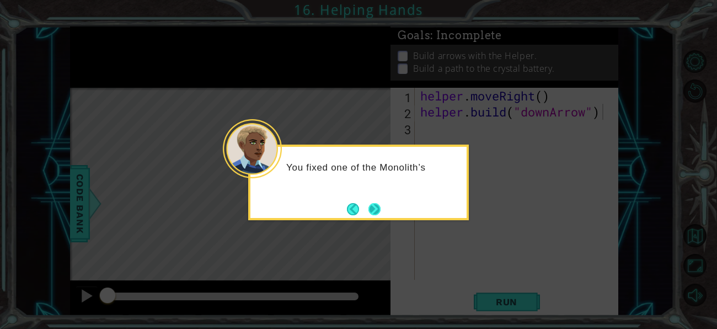
click at [369, 203] on button "Next" at bounding box center [374, 209] width 12 height 12
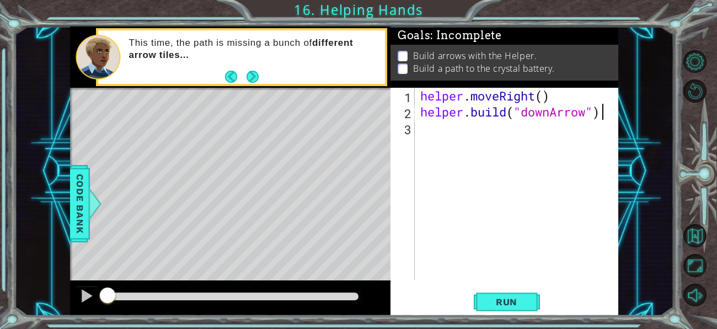
click at [430, 142] on div "helper . moveRight ( ) helper . build ( "downArrow" )" at bounding box center [519, 200] width 203 height 224
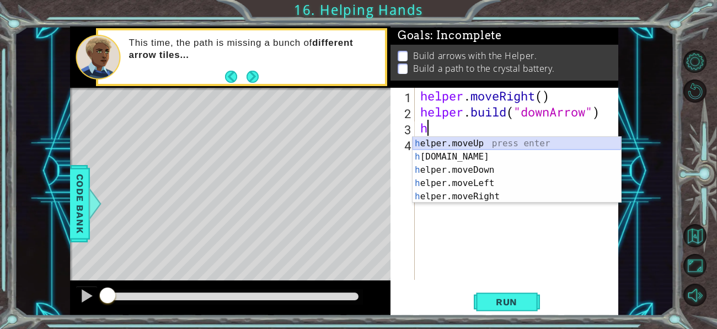
click at [431, 143] on div "h elper.moveUp press enter h [DOMAIN_NAME] press enter h elper.moveDown press e…" at bounding box center [516, 183] width 208 height 93
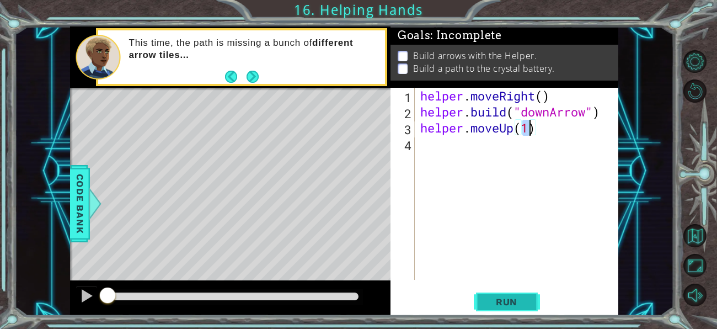
type textarea "helper.moveUp(1)"
click at [496, 294] on button "Run" at bounding box center [507, 302] width 66 height 23
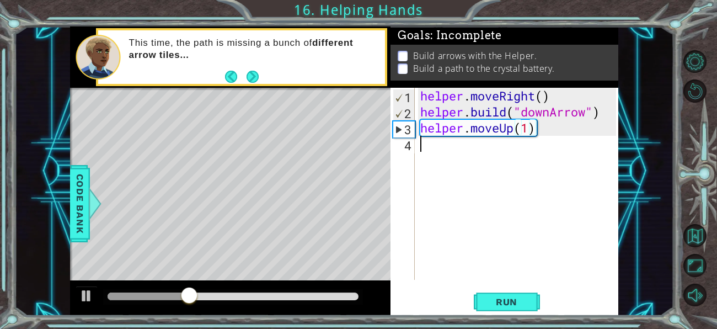
click at [467, 156] on div "helper . moveRight ( ) helper . build ( "downArrow" ) helper . moveUp ( 1 )" at bounding box center [519, 200] width 203 height 224
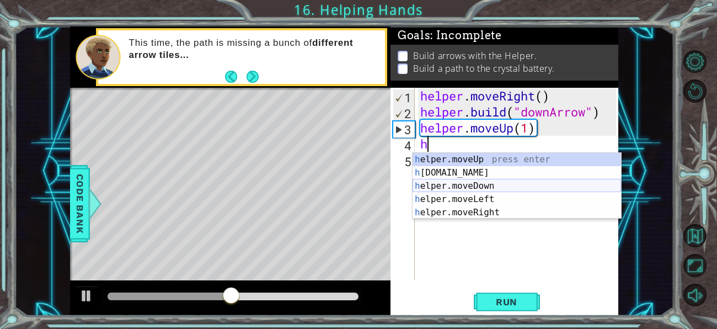
click at [493, 186] on div "h elper.moveUp press enter h [DOMAIN_NAME] press enter h elper.moveDown press e…" at bounding box center [516, 199] width 208 height 93
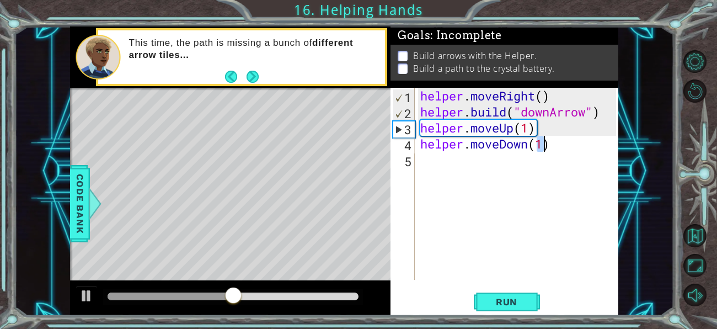
type textarea "helper.moveDown(1)"
click at [439, 165] on div "helper . moveRight ( ) helper . build ( "downArrow" ) helper . moveUp ( 1 ) hel…" at bounding box center [519, 200] width 203 height 224
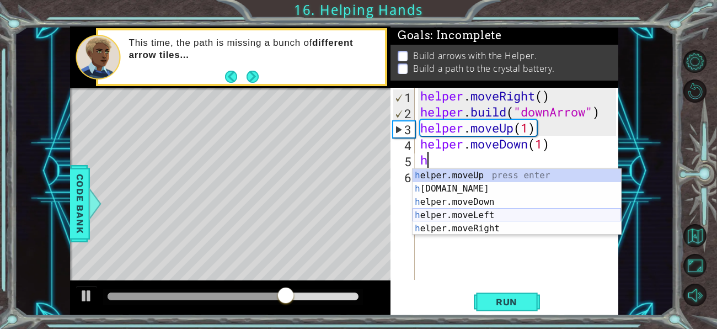
click at [451, 213] on div "h elper.moveUp press enter h [DOMAIN_NAME] press enter h elper.moveDown press e…" at bounding box center [516, 215] width 208 height 93
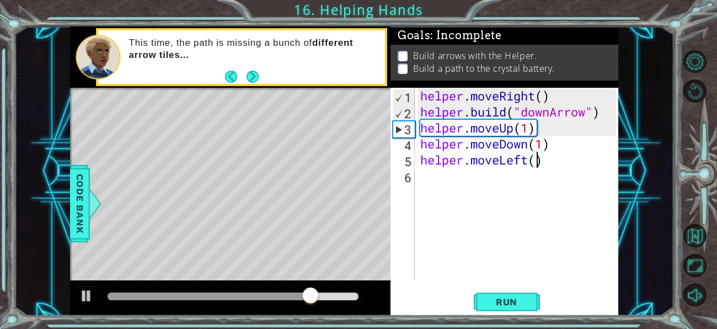
scroll to position [0, 5]
click at [510, 302] on span "Run" at bounding box center [507, 301] width 44 height 11
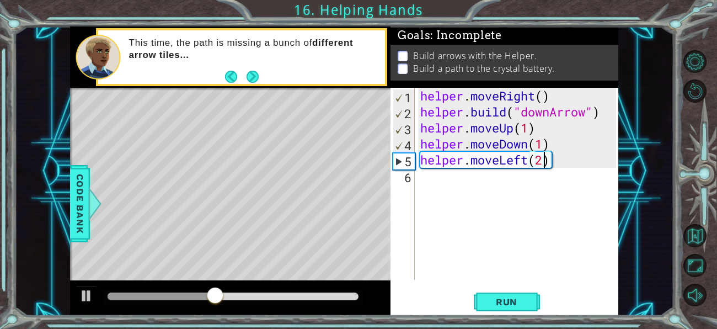
click at [469, 163] on div "helper . moveRight ( ) helper . build ( "downArrow" ) helper . moveUp ( 1 ) hel…" at bounding box center [519, 200] width 203 height 224
click at [469, 163] on div "helper . moveRight ( ) helper . build ( "downArrow" ) helper . moveUp ( 1 ) hel…" at bounding box center [517, 184] width 198 height 192
click at [469, 163] on div "helper . moveRight ( ) helper . build ( "downArrow" ) helper . moveUp ( 1 ) hel…" at bounding box center [519, 200] width 203 height 224
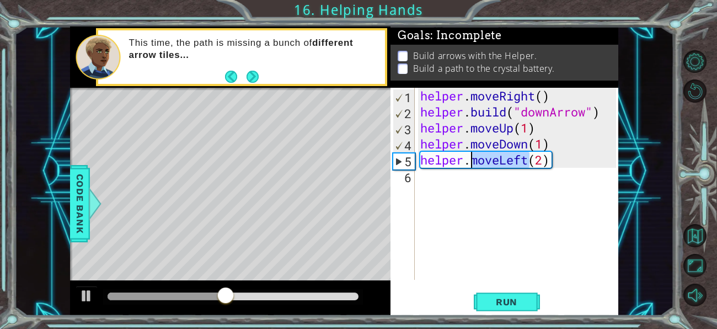
type textarea "helper.moveLeft(2)"
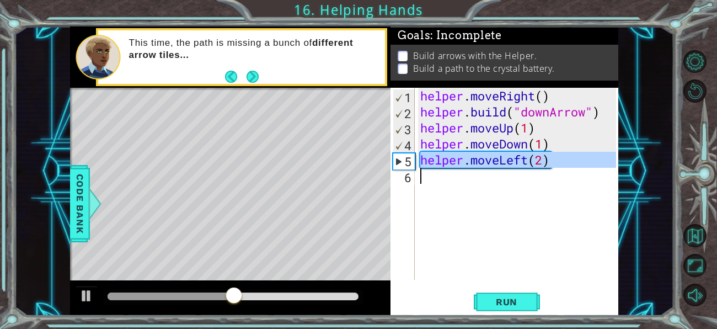
scroll to position [0, 0]
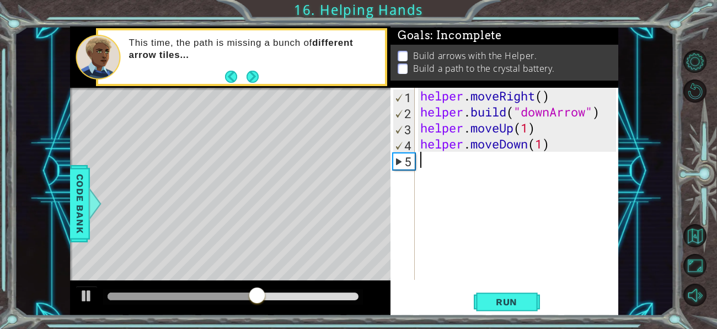
click at [483, 142] on div "helper . moveRight ( ) helper . build ( "downArrow" ) helper . moveUp ( 1 ) hel…" at bounding box center [519, 200] width 203 height 224
type textarea "helper.moveDown(1)"
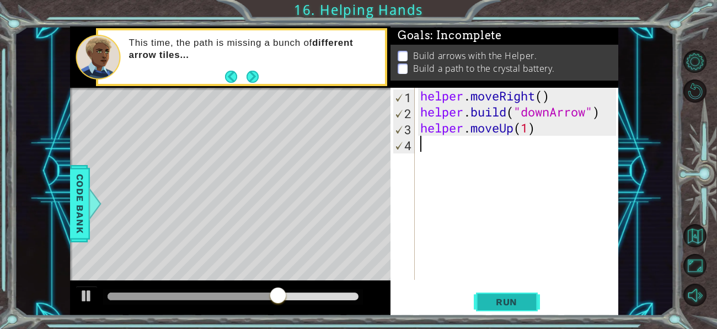
click at [480, 297] on button "Run" at bounding box center [507, 302] width 66 height 23
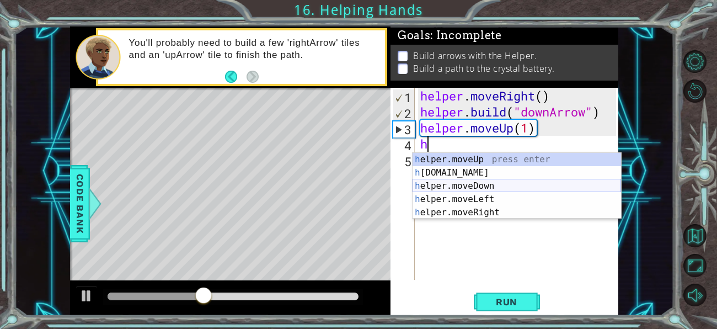
click at [483, 185] on div "h elper.moveUp press enter h [DOMAIN_NAME] press enter h elper.moveDown press e…" at bounding box center [516, 199] width 208 height 93
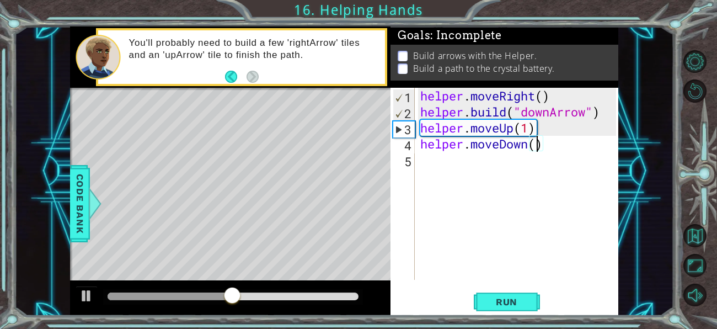
type textarea "helper.moveDown(2)"
click at [536, 160] on div "helper . moveRight ( ) helper . build ( "downArrow" ) helper . moveUp ( 1 ) hel…" at bounding box center [519, 200] width 203 height 224
type textarea "h"
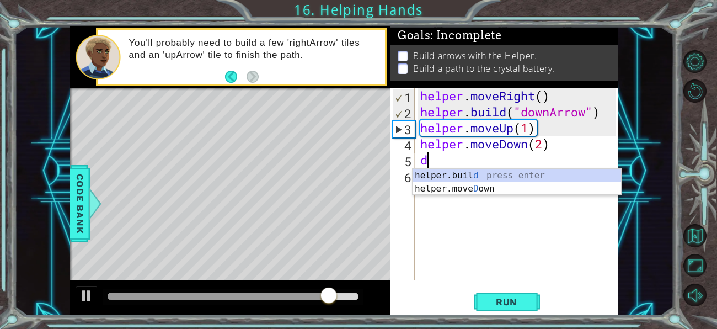
click at [463, 169] on div "helper.buil d press enter helper.[PERSON_NAME] own press enter" at bounding box center [516, 195] width 208 height 53
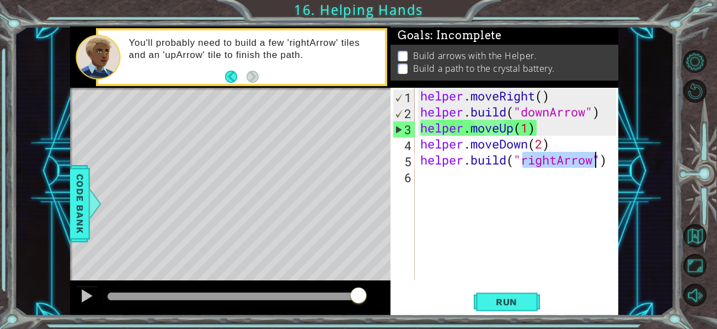
click at [544, 164] on div "helper . moveRight ( ) helper . build ( "downArrow" ) helper . moveUp ( 1 ) hel…" at bounding box center [517, 184] width 198 height 192
click at [551, 163] on div "helper . moveRight ( ) helper . build ( "downArrow" ) helper . moveUp ( 1 ) hel…" at bounding box center [519, 200] width 203 height 224
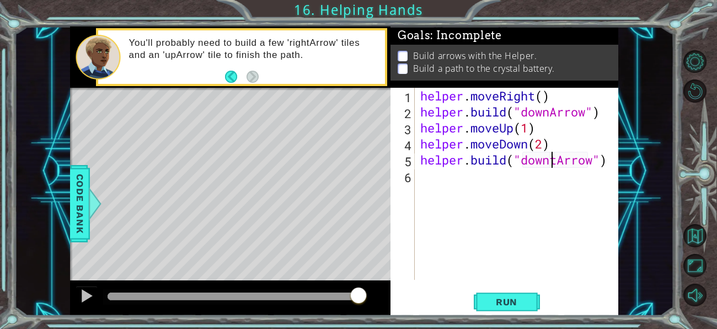
scroll to position [0, 6]
click at [556, 162] on div "helper . moveRight ( ) helper . build ( "downArrow" ) helper . moveUp ( 1 ) hel…" at bounding box center [519, 200] width 203 height 224
click at [514, 296] on span "Run" at bounding box center [507, 301] width 44 height 11
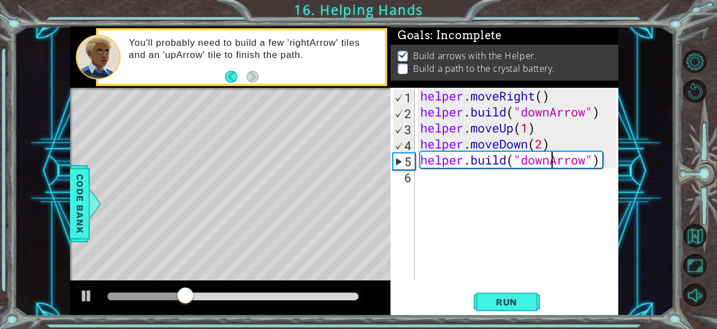
click at [545, 166] on div "helper . moveRight ( ) helper . build ( "downArrow" ) helper . moveUp ( 1 ) hel…" at bounding box center [519, 200] width 203 height 224
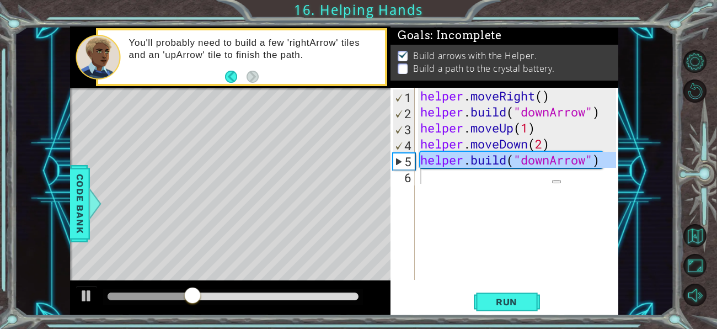
click at [545, 166] on div "helper . moveRight ( ) helper . build ( "downArrow" ) helper . moveUp ( 1 ) hel…" at bounding box center [517, 184] width 198 height 192
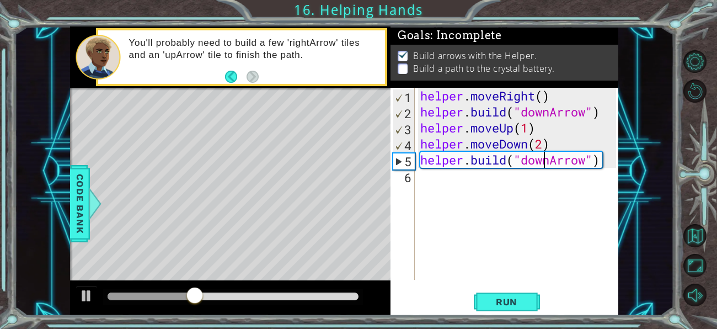
click at [545, 166] on div "helper . moveRight ( ) helper . build ( "downArrow" ) helper . moveUp ( 1 ) hel…" at bounding box center [519, 200] width 203 height 224
click at [492, 164] on div "helper . moveRight ( ) helper . build ( "downArrow" ) helper . moveUp ( 1 ) hel…" at bounding box center [519, 200] width 203 height 224
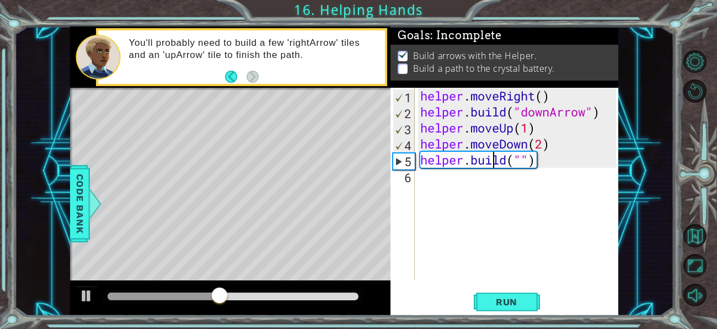
click at [492, 164] on div "helper . moveRight ( ) helper . build ( "downArrow" ) helper . moveUp ( 1 ) hel…" at bounding box center [519, 200] width 203 height 224
type textarea "[DOMAIN_NAME]("")"
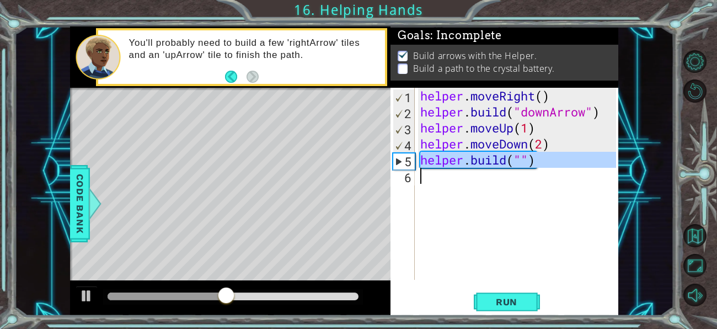
scroll to position [0, 0]
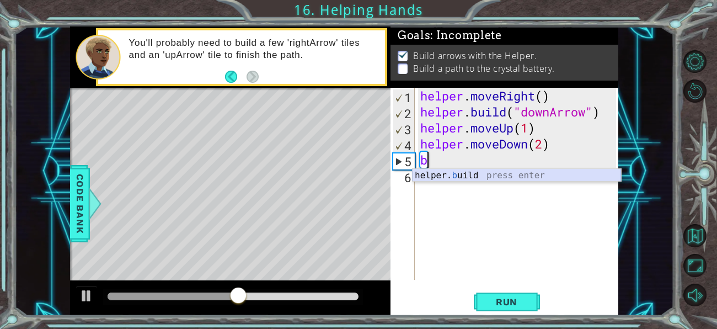
click at [496, 171] on div "helper. b uild press enter" at bounding box center [516, 189] width 208 height 40
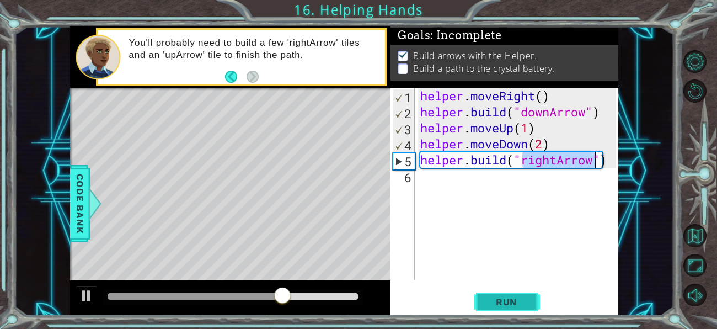
type textarea "[DOMAIN_NAME]("rightArrow")"
click at [485, 292] on button "Run" at bounding box center [507, 302] width 66 height 23
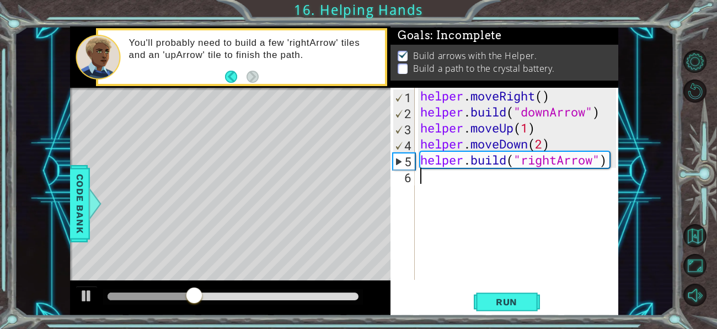
click at [440, 180] on div "helper . moveRight ( ) helper . build ( "downArrow" ) helper . moveUp ( 1 ) hel…" at bounding box center [519, 200] width 203 height 224
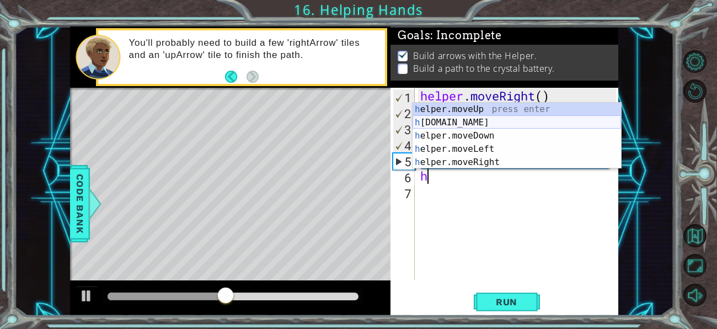
click at [438, 120] on div "h elper.moveUp press enter h [DOMAIN_NAME] press enter h elper.moveDown press e…" at bounding box center [516, 149] width 208 height 93
type textarea "[DOMAIN_NAME]("rightArrow")"
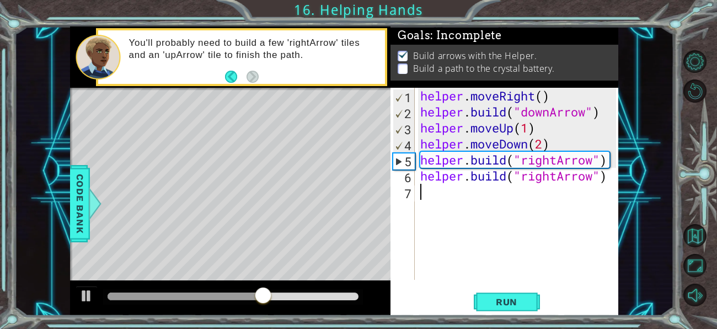
click at [450, 196] on div "helper . moveRight ( ) helper . build ( "downArrow" ) helper . moveUp ( 1 ) hel…" at bounding box center [519, 200] width 203 height 224
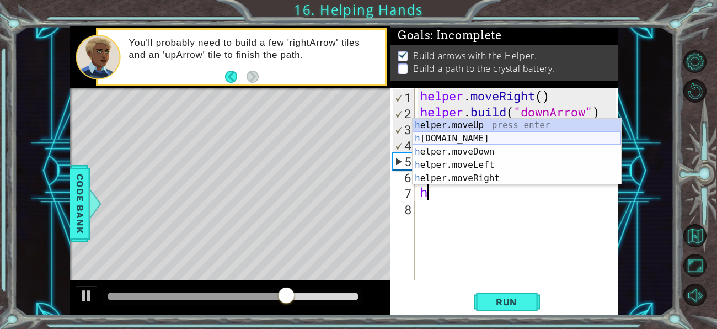
click at [460, 136] on div "h elper.moveUp press enter h [DOMAIN_NAME] press enter h elper.moveDown press e…" at bounding box center [516, 165] width 208 height 93
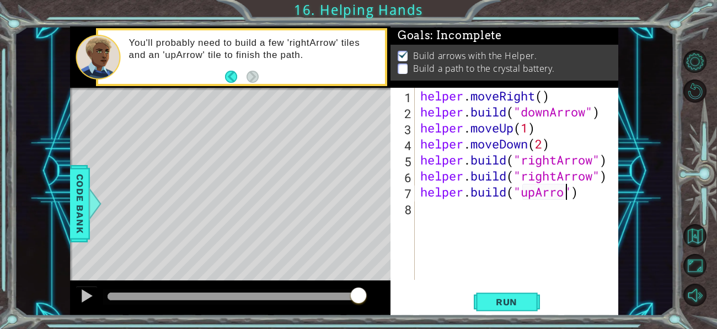
scroll to position [0, 7]
click at [490, 306] on span "Run" at bounding box center [507, 301] width 44 height 11
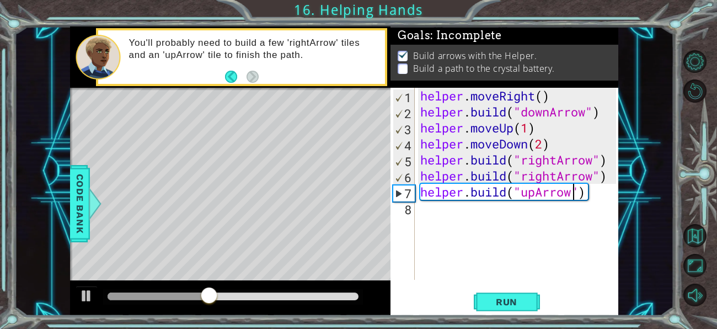
click at [505, 178] on div "helper . moveRight ( ) helper . build ( "downArrow" ) helper . moveUp ( 1 ) hel…" at bounding box center [519, 200] width 203 height 224
type textarea "[DOMAIN_NAME]("rightArrow") [DOMAIN_NAME]("upArrow")"
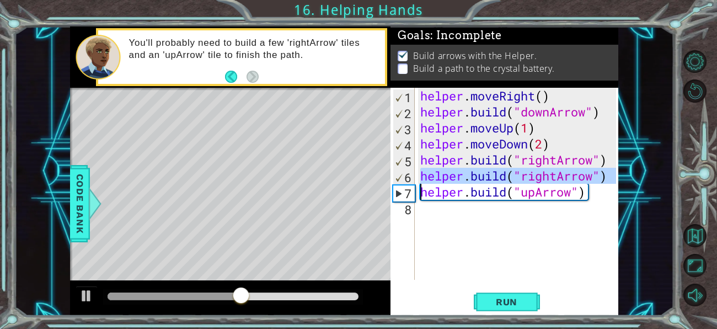
click at [493, 214] on div "helper . moveRight ( ) helper . build ( "downArrow" ) helper . moveUp ( 1 ) hel…" at bounding box center [519, 200] width 203 height 224
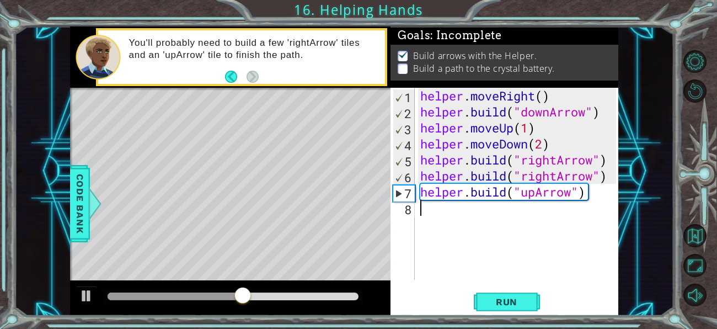
scroll to position [0, 0]
click at [442, 193] on div "helper . moveRight ( ) helper . build ( "downArrow" ) helper . moveUp ( 1 ) hel…" at bounding box center [519, 200] width 203 height 224
type textarea "[DOMAIN_NAME]("upArrow")"
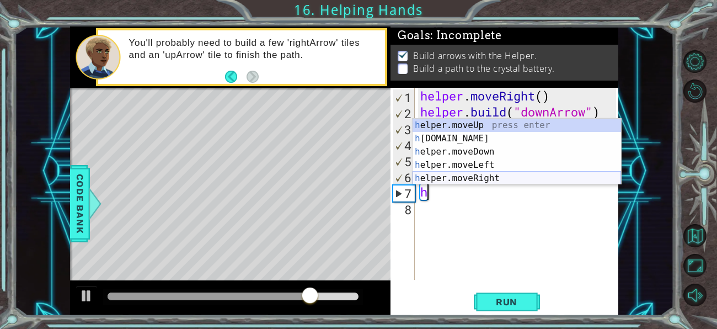
click at [465, 178] on div "h elper.moveUp press enter h [DOMAIN_NAME] press enter h elper.moveDown press e…" at bounding box center [516, 165] width 208 height 93
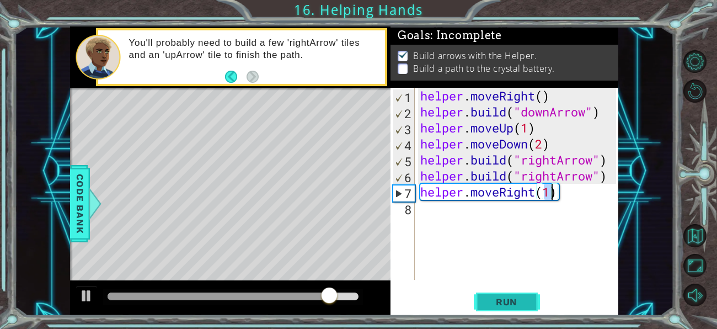
type textarea "helper.moveRight(1)"
click at [488, 299] on span "Run" at bounding box center [507, 301] width 44 height 11
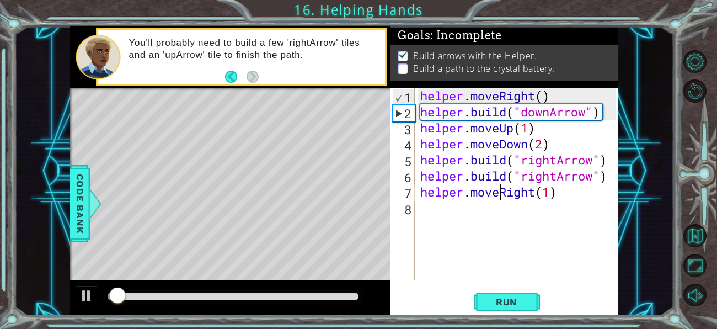
click at [503, 200] on div "helper . moveRight ( ) helper . build ( "downArrow" ) helper . moveUp ( 1 ) hel…" at bounding box center [519, 200] width 203 height 224
click at [503, 208] on div "helper . moveRight ( ) helper . build ( "downArrow" ) helper . moveUp ( 1 ) hel…" at bounding box center [519, 200] width 203 height 224
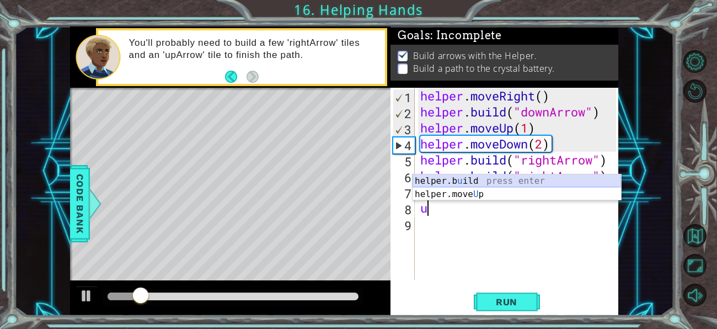
click at [464, 177] on div "helper.b u ild press enter helper.move U p press enter" at bounding box center [516, 200] width 208 height 53
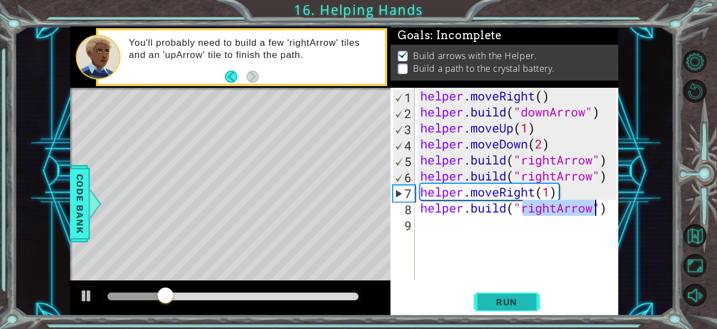
type textarea "[DOMAIN_NAME]("rightArrow")"
click at [509, 296] on span "Run" at bounding box center [507, 301] width 44 height 11
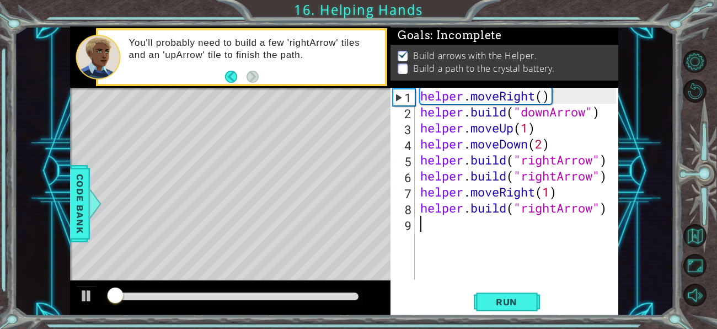
click at [496, 234] on div "helper . moveRight ( ) helper . build ( "downArrow" ) helper . moveUp ( 1 ) hel…" at bounding box center [519, 200] width 203 height 224
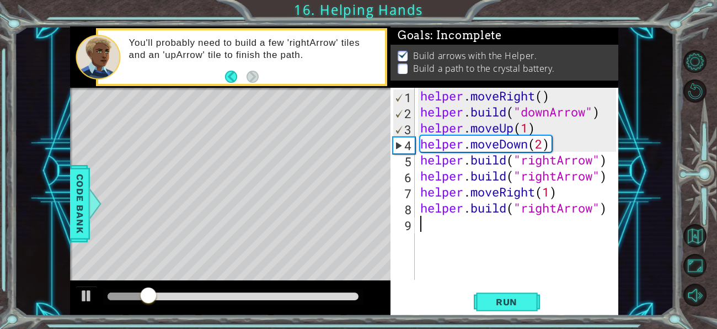
click at [549, 195] on div "helper . moveRight ( ) helper . build ( "downArrow" ) helper . moveUp ( 1 ) hel…" at bounding box center [519, 200] width 203 height 224
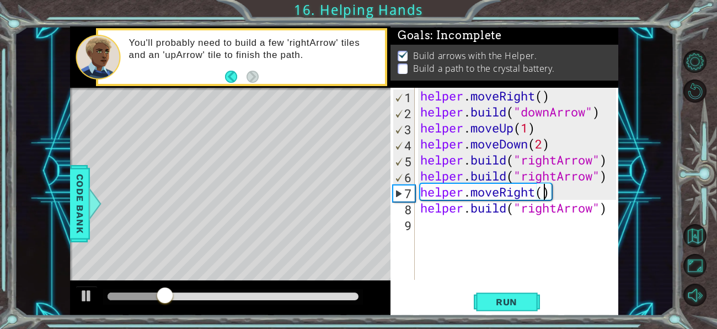
type textarea "helper.moveRight(2)"
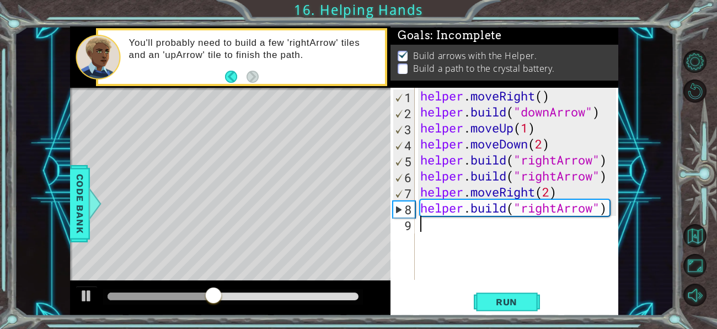
click at [472, 228] on div "helper . moveRight ( ) helper . build ( "downArrow" ) helper . moveUp ( 1 ) hel…" at bounding box center [519, 200] width 203 height 224
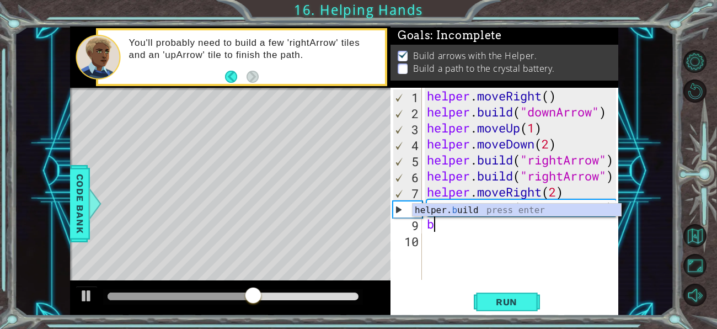
click at [481, 216] on div "helper . moveRight ( ) helper . build ( "downArrow" ) helper . moveUp ( 1 ) hel…" at bounding box center [522, 200] width 197 height 224
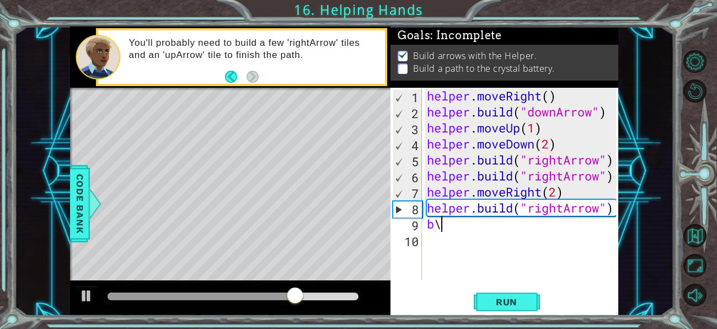
type textarea "b"
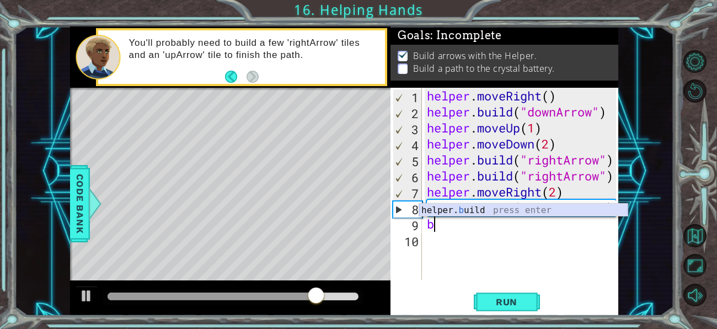
click at [472, 210] on div "helper. b uild press enter" at bounding box center [523, 223] width 208 height 40
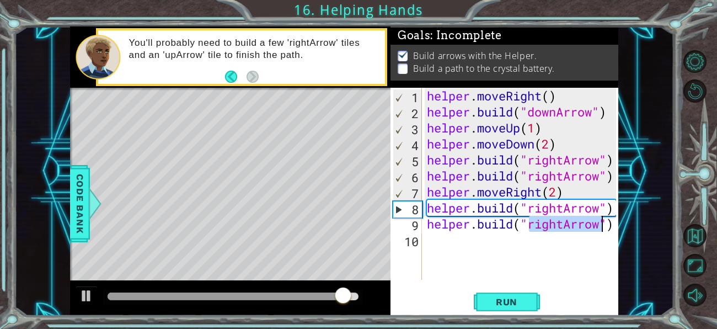
click at [564, 221] on div "helper . moveRight ( ) helper . build ( "downArrow" ) helper . moveUp ( 1 ) hel…" at bounding box center [519, 184] width 191 height 192
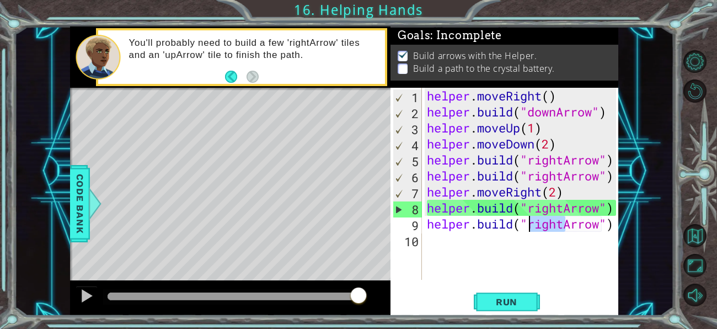
drag, startPoint x: 563, startPoint y: 221, endPoint x: 527, endPoint y: 224, distance: 36.5
click at [527, 224] on div "helper . moveRight ( ) helper . build ( "downArrow" ) helper . moveUp ( 1 ) hel…" at bounding box center [522, 200] width 197 height 224
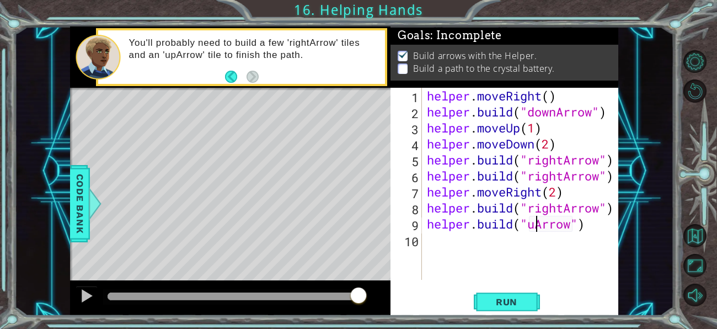
scroll to position [0, 5]
click at [517, 297] on span "Run" at bounding box center [507, 301] width 44 height 11
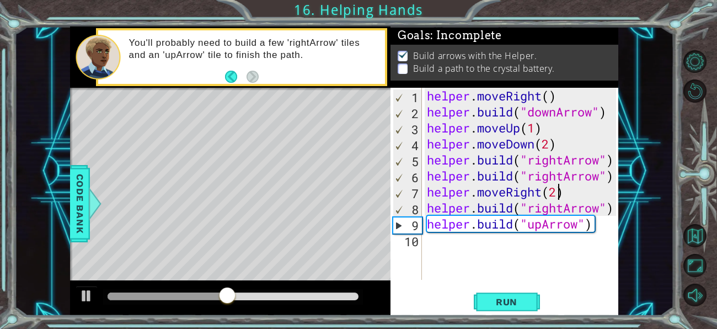
click at [556, 192] on div "helper . moveRight ( ) helper . build ( "downArrow" ) helper . moveUp ( 1 ) hel…" at bounding box center [522, 200] width 197 height 224
click at [613, 210] on div "helper . moveRight ( ) helper . build ( "downArrow" ) helper . moveUp ( 1 ) hel…" at bounding box center [522, 200] width 197 height 224
click at [501, 299] on span "Run" at bounding box center [507, 301] width 44 height 11
click at [424, 224] on div "helper . moveRight ( ) helper . build ( "downArrow" ) helper . moveUp ( 1 ) hel…" at bounding box center [522, 200] width 197 height 224
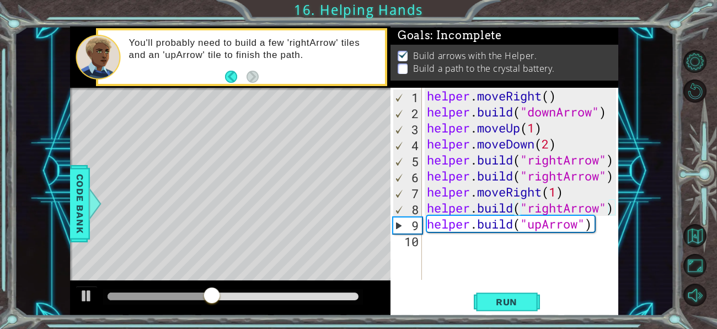
type textarea "[DOMAIN_NAME]("upArrow")"
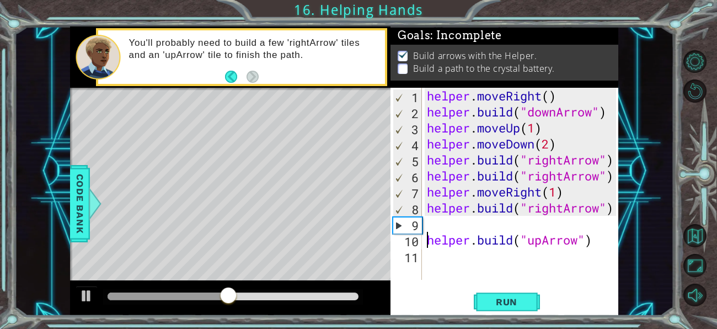
click at [429, 225] on div "helper . moveRight ( ) helper . build ( "downArrow" ) helper . moveUp ( 1 ) hel…" at bounding box center [522, 200] width 197 height 224
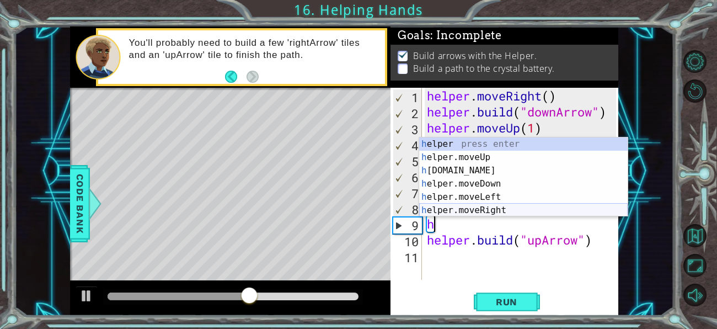
click at [469, 211] on div "h elper press enter h elper.moveUp press enter h [DOMAIN_NAME] press enter h el…" at bounding box center [523, 190] width 208 height 106
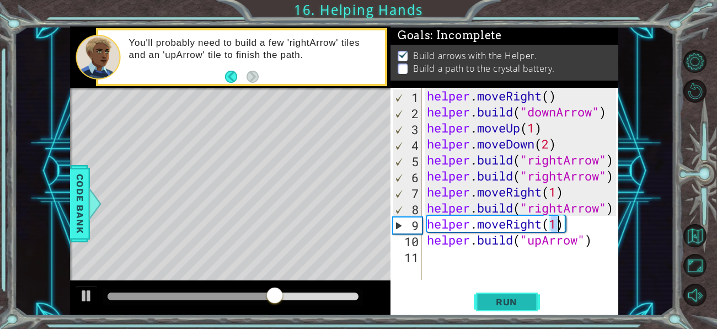
click at [509, 299] on span "Run" at bounding box center [507, 301] width 44 height 11
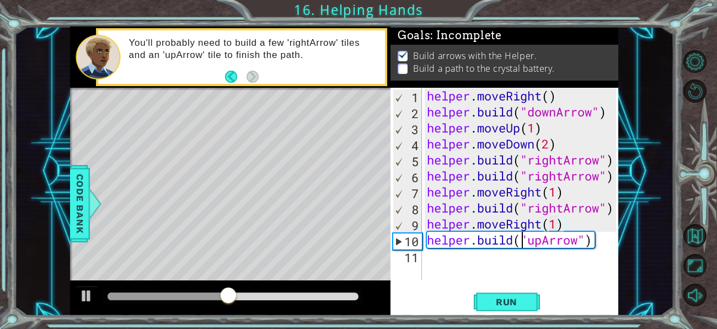
click at [519, 244] on div "helper . moveRight ( ) helper . build ( "downArrow" ) helper . moveUp ( 1 ) hel…" at bounding box center [522, 200] width 197 height 224
click at [543, 244] on div "helper . moveRight ( ) helper . build ( "downArrow" ) helper . moveUp ( 1 ) hel…" at bounding box center [522, 200] width 197 height 224
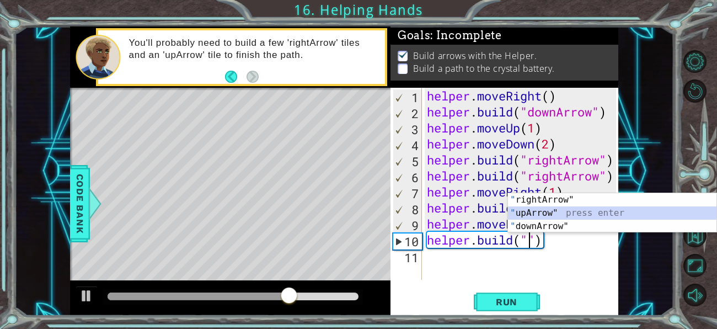
click at [527, 212] on div "" rightArrow" press enter " upArrow" press enter " downArrow" press enter" at bounding box center [612, 226] width 208 height 66
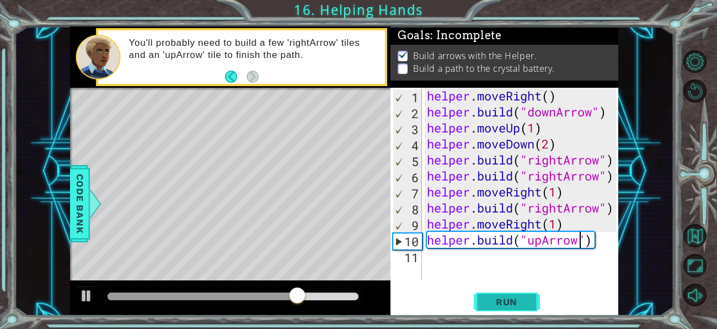
click at [512, 304] on span "Run" at bounding box center [507, 301] width 44 height 11
click at [553, 244] on div "helper . moveRight ( ) helper . build ( "downArrow" ) helper . moveUp ( 1 ) hel…" at bounding box center [522, 200] width 197 height 224
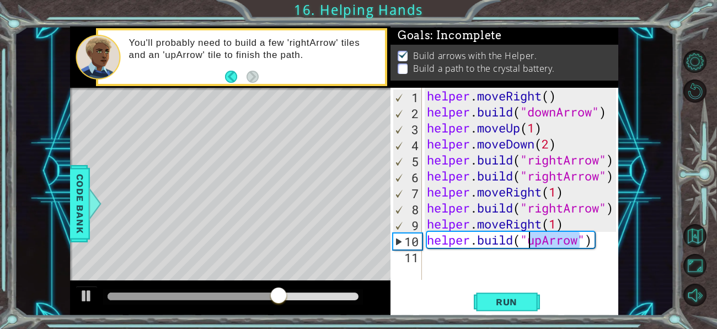
click at [553, 244] on div "helper . moveRight ( ) helper . build ( "downArrow" ) helper . moveUp ( 1 ) hel…" at bounding box center [522, 200] width 197 height 224
type textarea "[DOMAIN_NAME]("upArrow")"
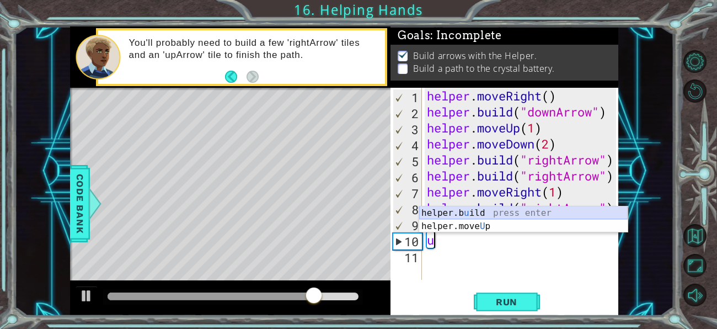
click at [537, 214] on div "helper.b u ild press enter helper.move U p press enter" at bounding box center [523, 232] width 208 height 53
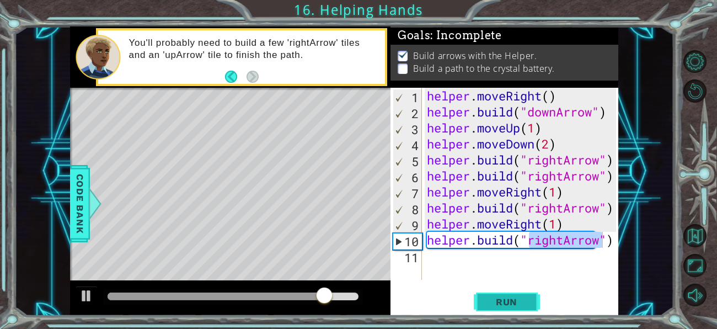
click at [520, 300] on span "Run" at bounding box center [507, 301] width 44 height 11
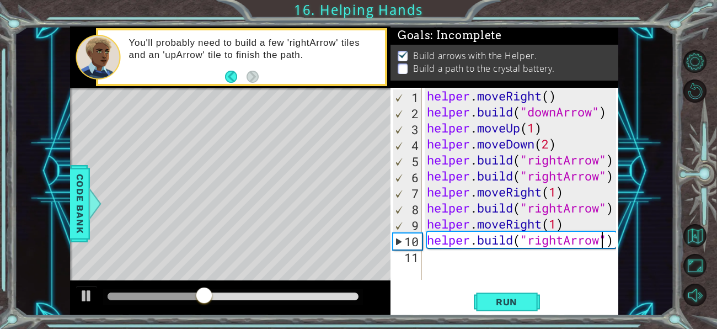
click at [464, 240] on div "helper . moveRight ( ) helper . build ( "downArrow" ) helper . moveUp ( 1 ) hel…" at bounding box center [522, 200] width 197 height 224
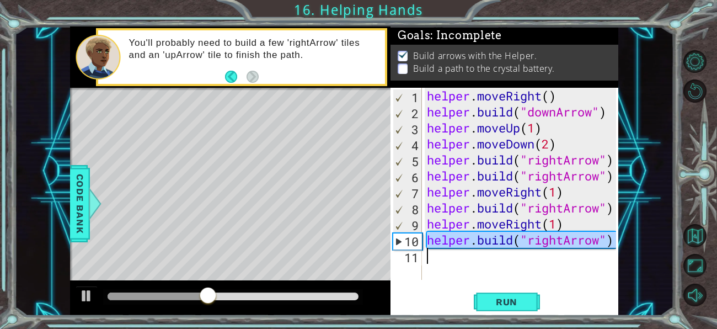
click at [464, 240] on div "helper . moveRight ( ) helper . build ( "downArrow" ) helper . moveUp ( 1 ) hel…" at bounding box center [522, 200] width 197 height 224
type textarea "[DOMAIN_NAME]("rightArrow")"
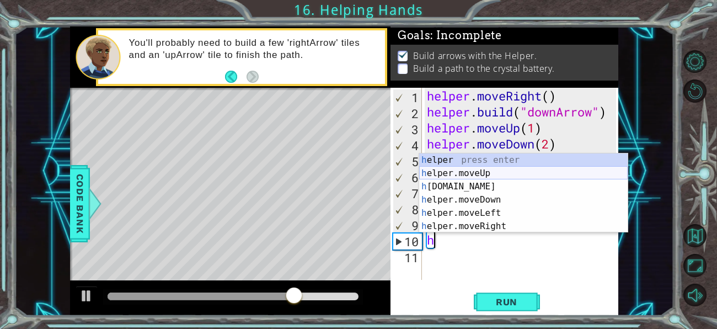
click at [472, 175] on div "h elper press enter h elper.moveUp press enter h [DOMAIN_NAME] press enter h el…" at bounding box center [523, 206] width 208 height 106
type textarea "helper.moveUp(1)"
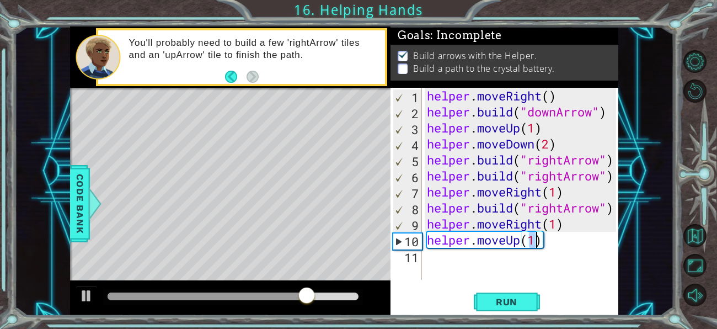
click at [475, 256] on div "helper . moveRight ( ) helper . build ( "downArrow" ) helper . moveUp ( 1 ) hel…" at bounding box center [522, 200] width 197 height 224
type textarea "g"
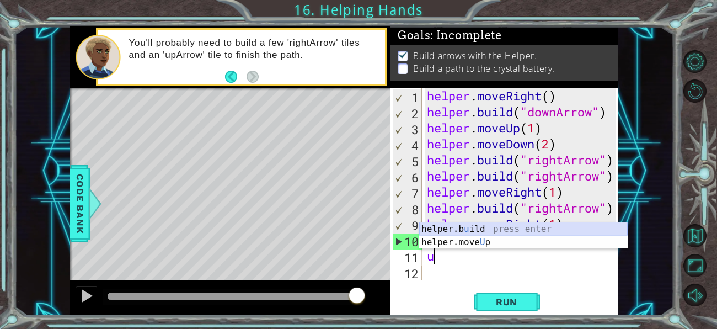
click at [454, 233] on div "helper.b u ild press enter helper.move U p press enter" at bounding box center [523, 248] width 208 height 53
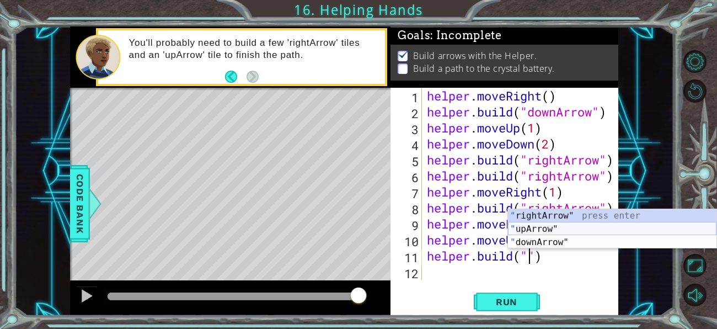
click at [529, 228] on div "" rightArrow" press enter " upArrow" press enter " downArrow" press enter" at bounding box center [612, 242] width 208 height 66
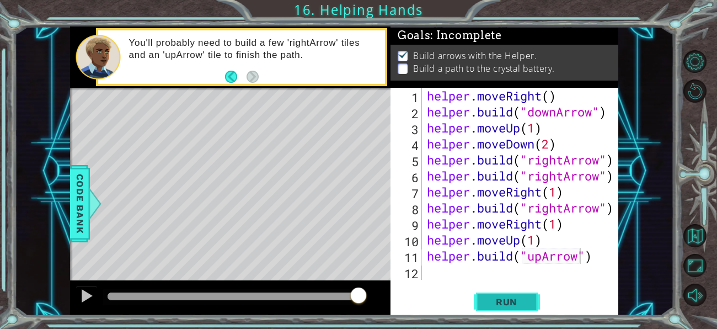
click at [510, 303] on span "Run" at bounding box center [507, 301] width 44 height 11
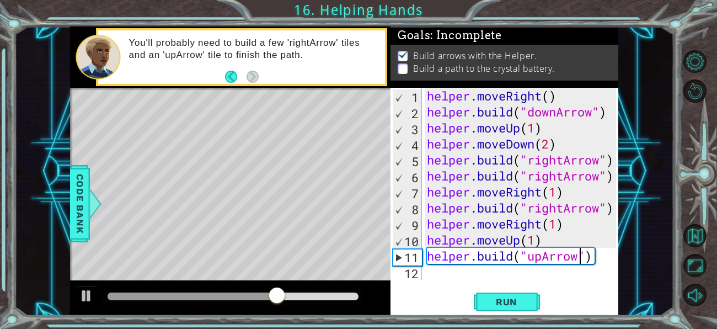
click at [517, 258] on div "helper . moveRight ( ) helper . build ( "downArrow" ) helper . moveUp ( 1 ) hel…" at bounding box center [522, 200] width 197 height 224
type textarea "[DOMAIN_NAME]("upArrow")"
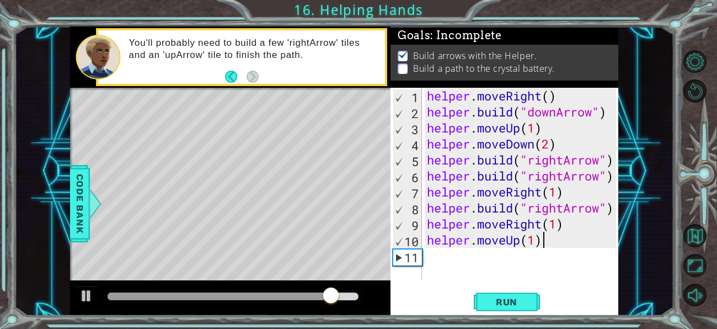
click at [547, 239] on div "helper . moveRight ( ) helper . build ( "downArrow" ) helper . moveUp ( 1 ) hel…" at bounding box center [522, 200] width 197 height 224
click at [517, 243] on div "helper . moveRight ( ) helper . build ( "downArrow" ) helper . moveUp ( 1 ) hel…" at bounding box center [522, 200] width 197 height 224
click at [517, 243] on div "helper . moveRight ( ) helper . build ( "downArrow" ) helper . moveUp ( 1 ) hel…" at bounding box center [519, 184] width 191 height 192
click at [517, 243] on div "helper . moveRight ( ) helper . build ( "downArrow" ) helper . moveUp ( 1 ) hel…" at bounding box center [522, 200] width 197 height 224
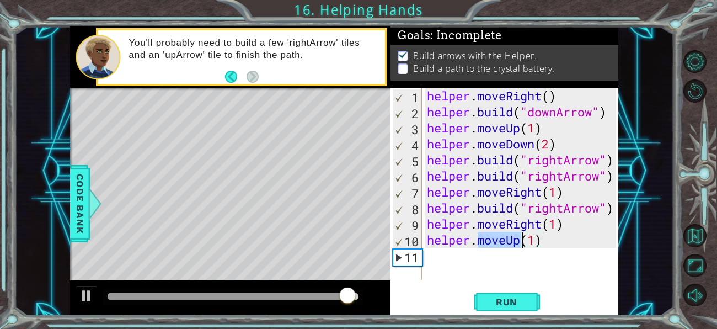
click at [517, 243] on div "helper . moveRight ( ) helper . build ( "downArrow" ) helper . moveUp ( 1 ) hel…" at bounding box center [519, 184] width 191 height 192
click at [517, 243] on div "helper . moveRight ( ) helper . build ( "downArrow" ) helper . moveUp ( 1 ) hel…" at bounding box center [522, 200] width 197 height 224
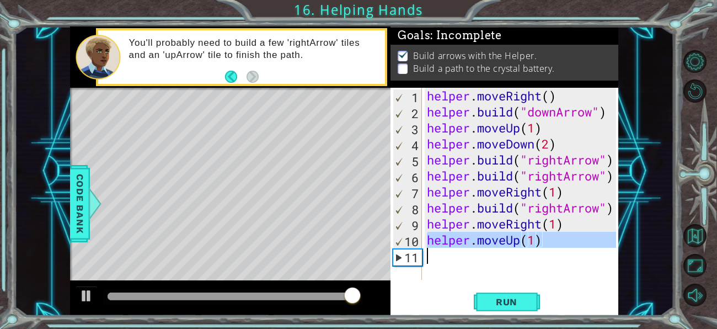
type textarea "helper.moveUp(1)"
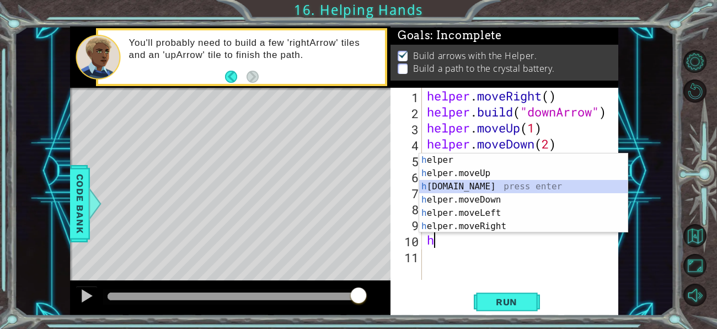
click at [496, 184] on div "h elper press enter h elper.moveUp press enter h [DOMAIN_NAME] press enter h el…" at bounding box center [523, 206] width 208 height 106
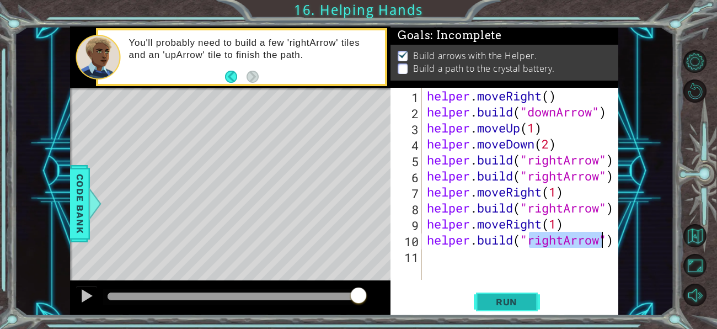
click at [510, 299] on span "Run" at bounding box center [507, 301] width 44 height 11
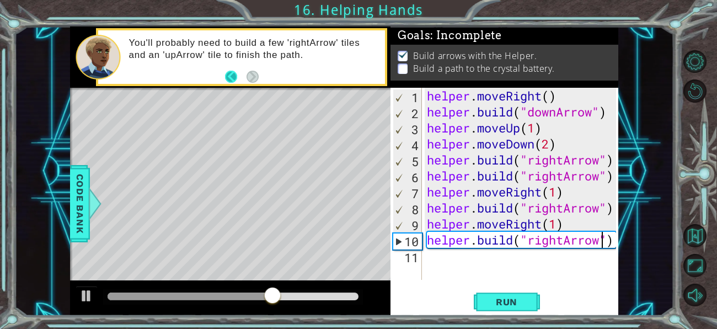
click at [227, 79] on button "Back" at bounding box center [235, 77] width 21 height 12
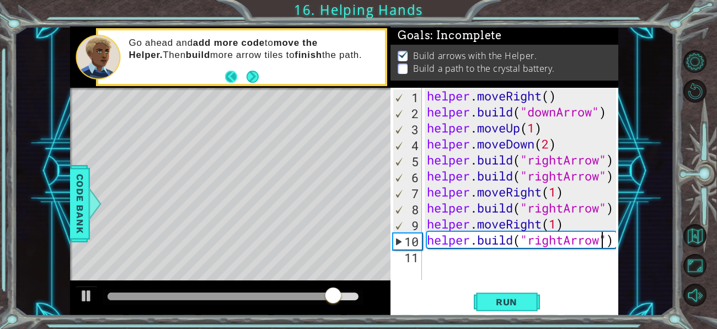
click at [228, 78] on button "Back" at bounding box center [235, 77] width 21 height 12
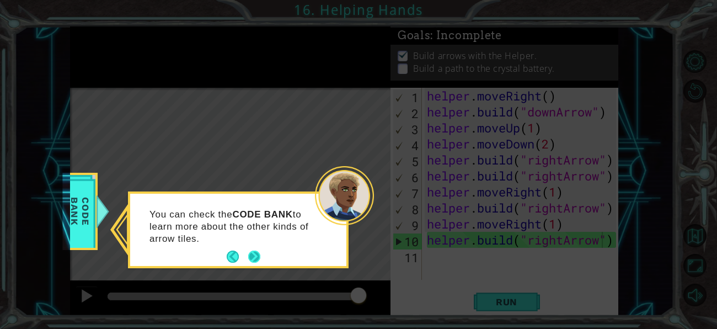
click at [252, 252] on button "Next" at bounding box center [254, 256] width 12 height 12
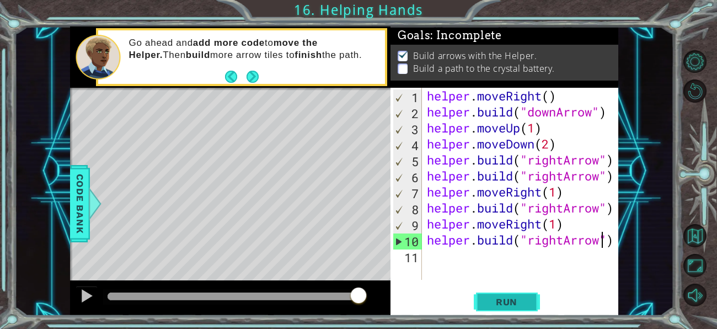
click at [511, 297] on span "Run" at bounding box center [507, 301] width 44 height 11
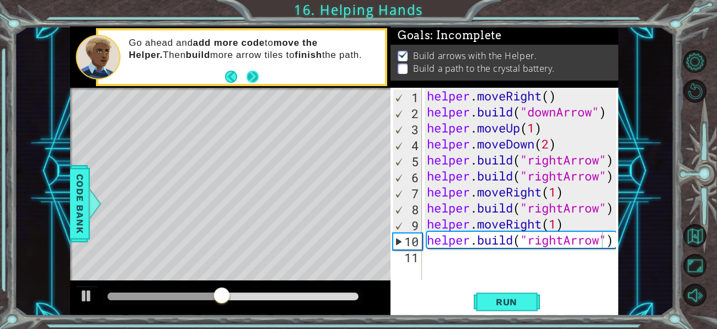
click at [246, 71] on button "Next" at bounding box center [252, 77] width 12 height 12
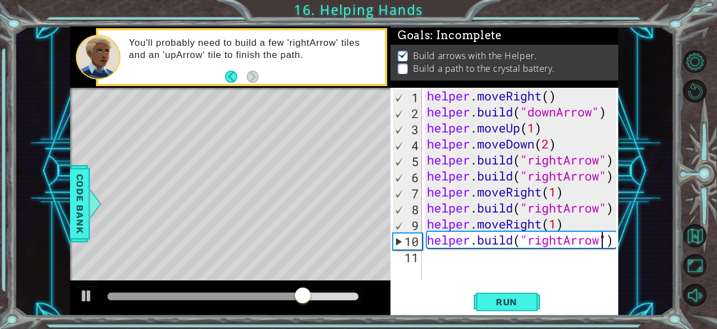
click at [465, 228] on div "helper . moveRight ( ) helper . build ( "downArrow" ) helper . moveUp ( 1 ) hel…" at bounding box center [522, 200] width 197 height 224
click at [458, 223] on div "helper . moveRight ( ) helper . build ( "downArrow" ) helper . moveUp ( 1 ) hel…" at bounding box center [519, 184] width 191 height 192
click at [458, 223] on div "helper . moveRight ( ) helper . build ( "downArrow" ) helper . moveUp ( 1 ) hel…" at bounding box center [522, 200] width 197 height 224
click at [458, 223] on div "helper . moveRight ( ) helper . build ( "downArrow" ) helper . moveUp ( 1 ) hel…" at bounding box center [519, 184] width 191 height 192
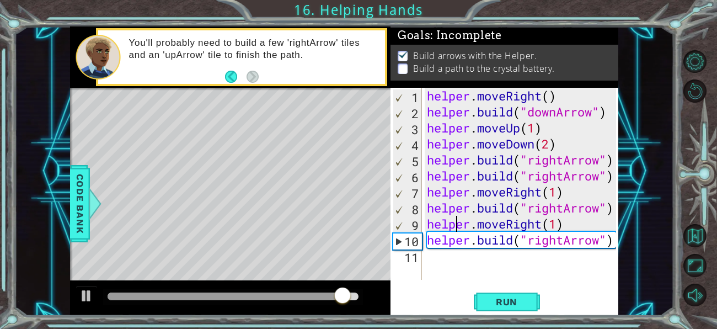
click at [458, 223] on div "helper . moveRight ( ) helper . build ( "downArrow" ) helper . moveUp ( 1 ) hel…" at bounding box center [522, 200] width 197 height 224
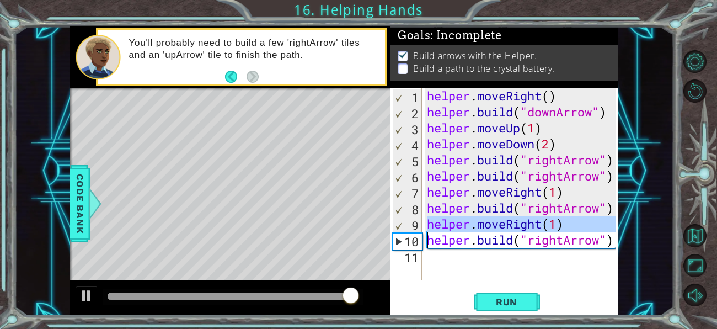
type textarea "[DOMAIN_NAME]("rightArrow")"
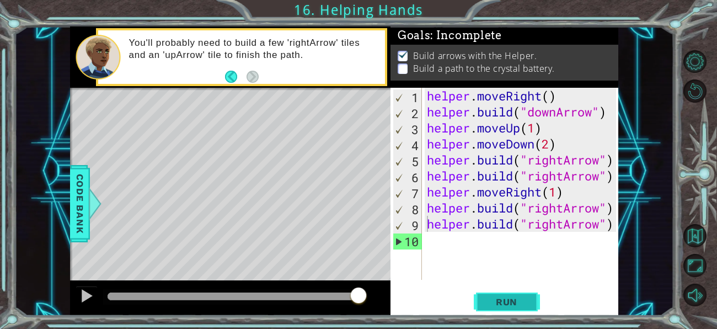
click at [500, 296] on span "Run" at bounding box center [507, 301] width 44 height 11
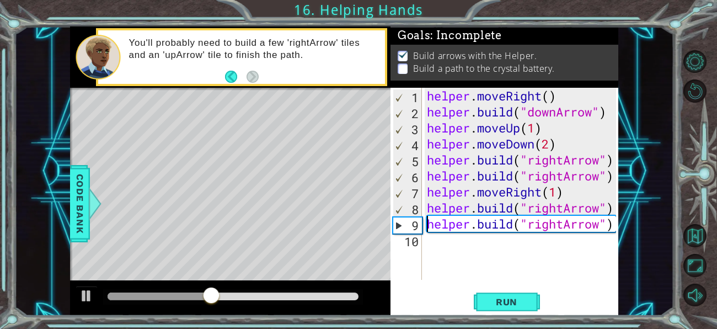
click at [526, 245] on div "helper . moveRight ( ) helper . build ( "downArrow" ) helper . moveUp ( 1 ) hel…" at bounding box center [522, 200] width 197 height 224
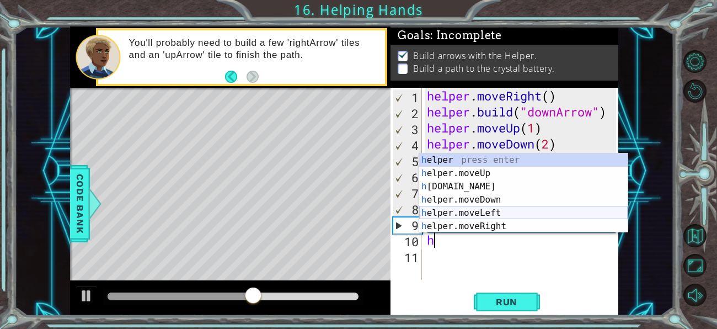
click at [477, 224] on div "h elper press enter h elper.moveUp press enter h [DOMAIN_NAME] press enter h el…" at bounding box center [523, 206] width 208 height 106
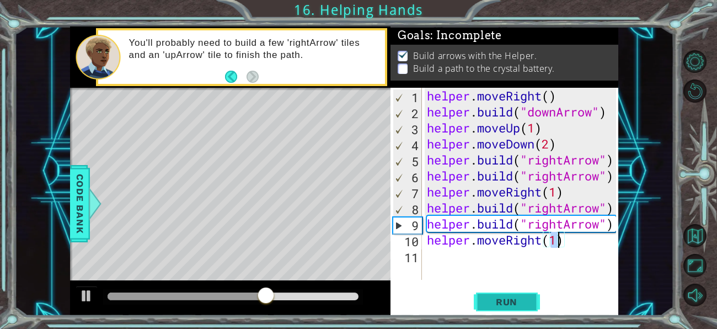
click at [496, 298] on span "Run" at bounding box center [507, 301] width 44 height 11
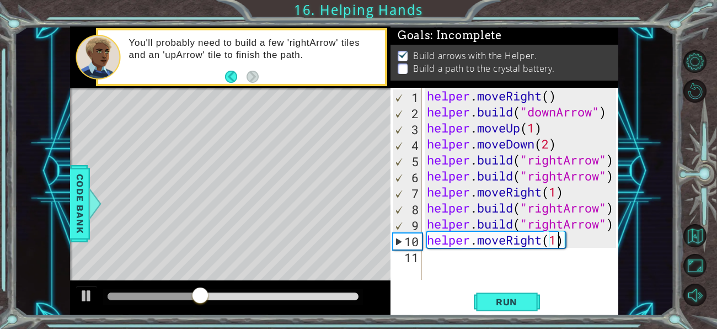
click at [589, 227] on div "helper . moveRight ( ) helper . build ( "downArrow" ) helper . moveUp ( 1 ) hel…" at bounding box center [522, 200] width 197 height 224
click at [589, 227] on div "helper . moveRight ( ) helper . build ( "downArrow" ) helper . moveUp ( 1 ) hel…" at bounding box center [519, 184] width 191 height 192
click at [589, 227] on div "helper . moveRight ( ) helper . build ( "downArrow" ) helper . moveUp ( 1 ) hel…" at bounding box center [522, 200] width 197 height 224
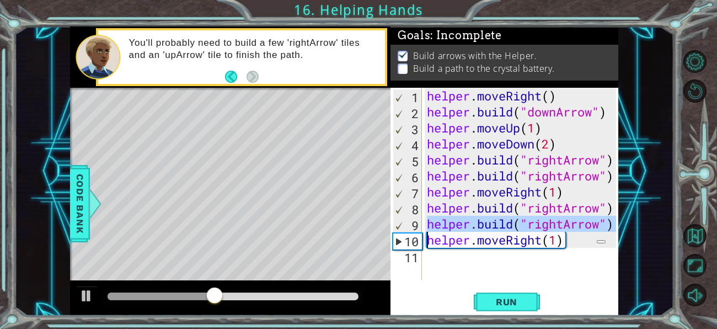
type textarea "helper.moveRight(1)"
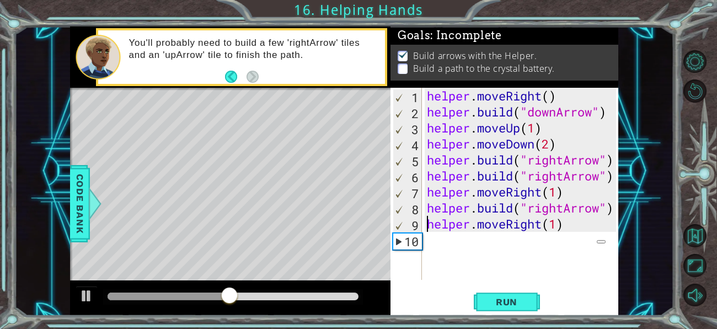
click at [519, 239] on div "helper . moveRight ( ) helper . build ( "downArrow" ) helper . moveUp ( 1 ) hel…" at bounding box center [522, 200] width 197 height 224
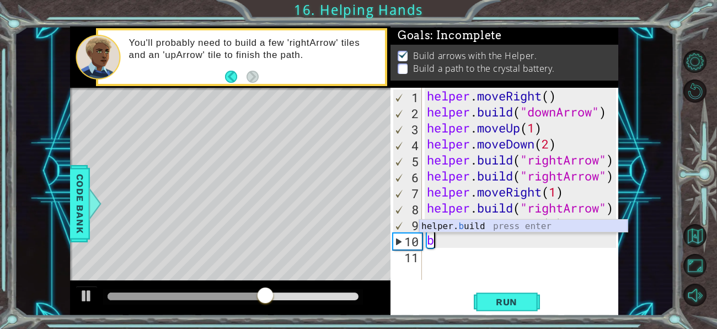
click at [496, 226] on div "helper. b uild press enter" at bounding box center [523, 239] width 208 height 40
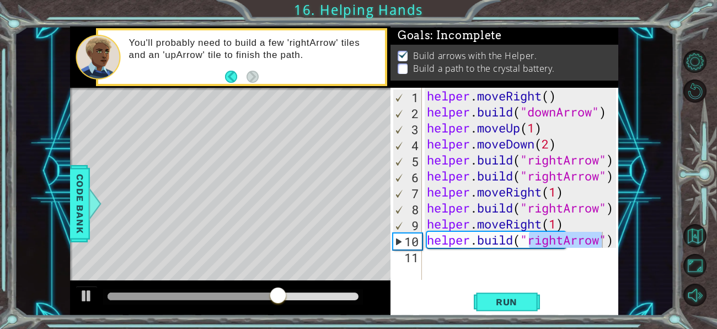
click at [556, 237] on div "helper . moveRight ( ) helper . build ( "downArrow" ) helper . moveUp ( 1 ) hel…" at bounding box center [519, 184] width 191 height 192
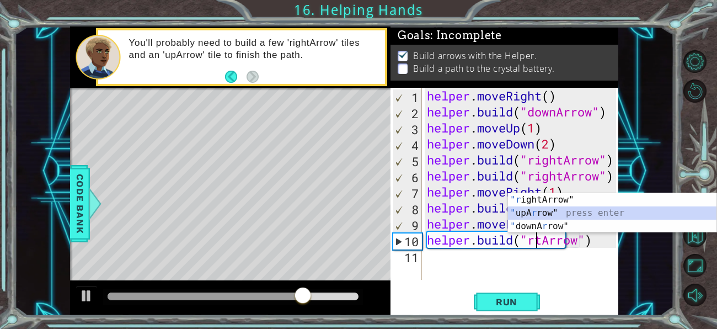
click at [535, 211] on div ""r ightArrow" press enter " upA r row" press enter " downA r row" press enter" at bounding box center [612, 226] width 208 height 66
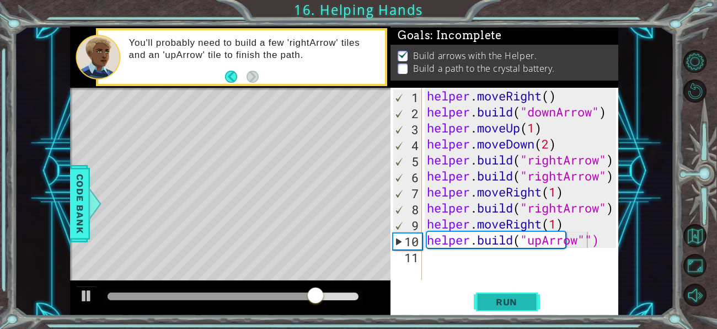
click at [508, 297] on span "Run" at bounding box center [507, 301] width 44 height 11
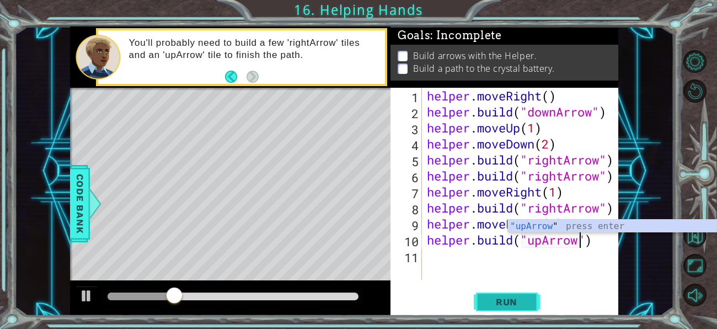
click at [510, 308] on button "Run" at bounding box center [507, 302] width 66 height 23
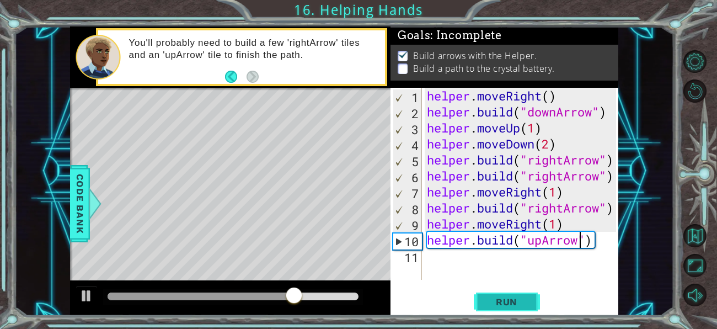
click at [497, 307] on span "Run" at bounding box center [507, 301] width 44 height 11
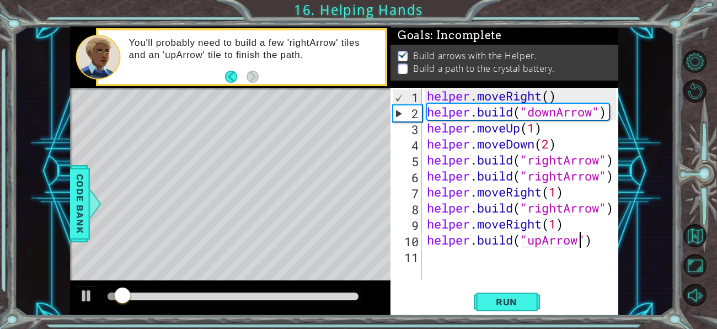
click at [487, 131] on div "helper . moveRight ( ) helper . build ( "downArrow" ) helper . moveUp ( 1 ) hel…" at bounding box center [522, 200] width 197 height 224
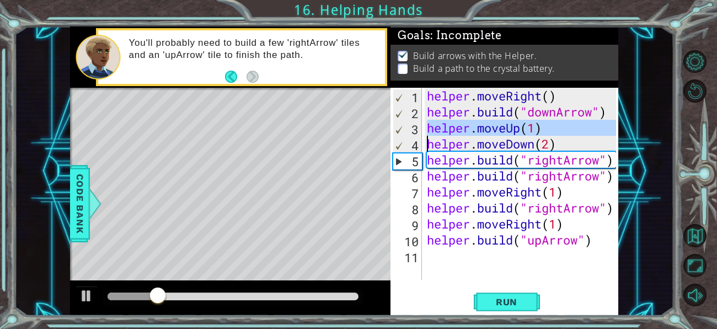
type textarea "helper.moveDown(2)"
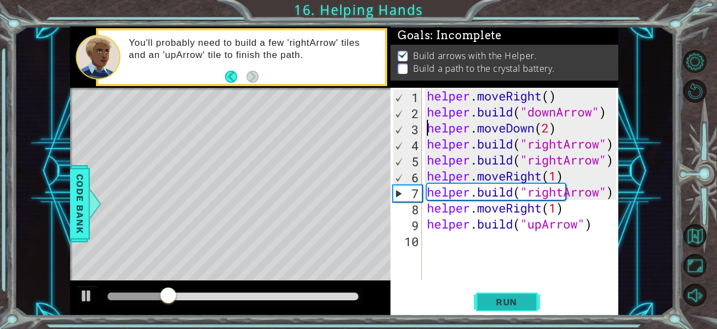
click at [493, 303] on span "Run" at bounding box center [507, 301] width 44 height 11
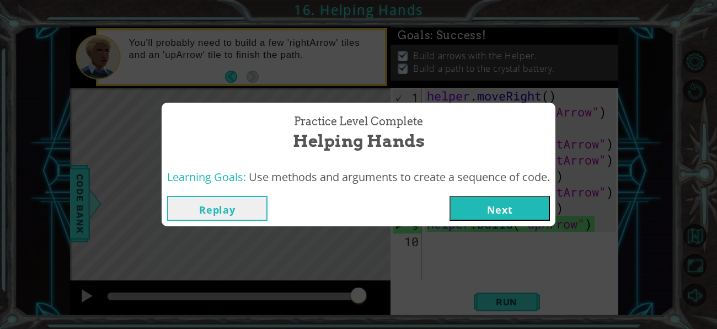
click at [482, 204] on button "Next" at bounding box center [499, 208] width 100 height 25
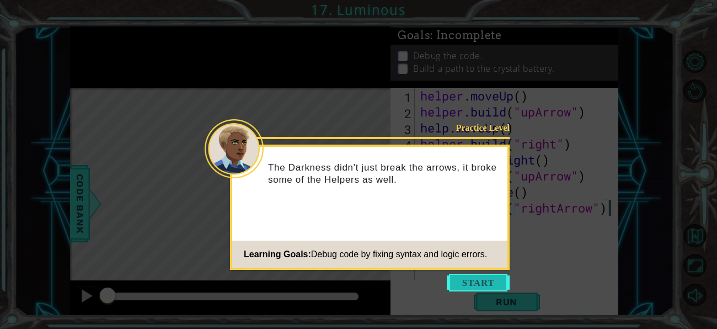
click at [465, 279] on button "Start" at bounding box center [478, 282] width 63 height 18
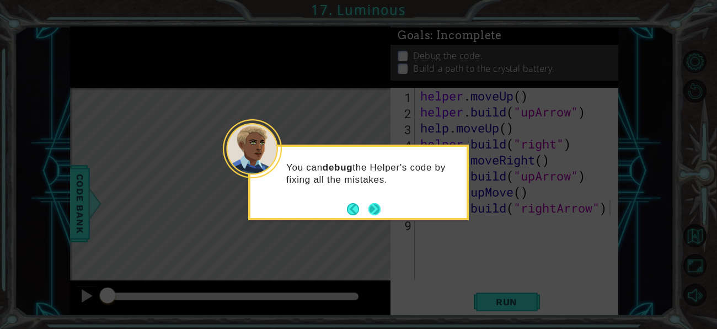
click at [371, 212] on button "Next" at bounding box center [374, 209] width 12 height 12
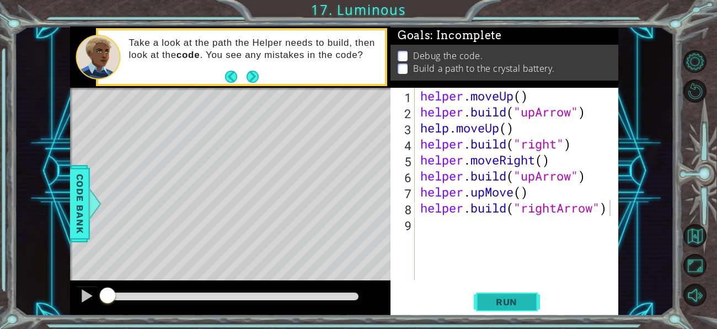
click at [482, 302] on button "Run" at bounding box center [507, 302] width 66 height 23
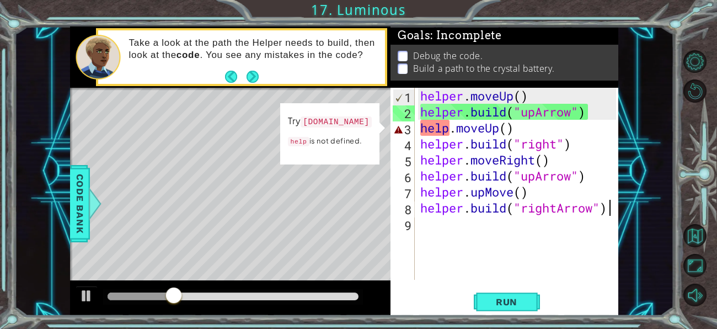
click at [508, 128] on div "helper . moveUp ( ) helper . build ( "upArrow" ) help . moveUp ( ) helper . bui…" at bounding box center [519, 200] width 203 height 224
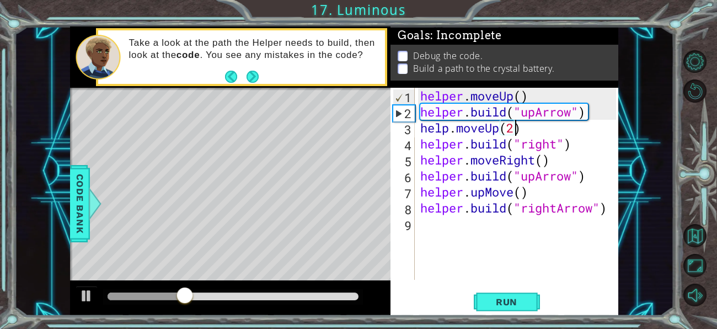
scroll to position [0, 4]
click at [550, 155] on div "helper . moveUp ( ) helper . build ( "upArrow" ) help . moveUp ( 2 ) helper . b…" at bounding box center [519, 200] width 203 height 224
click at [543, 155] on div "helper . moveUp ( ) helper . build ( "upArrow" ) help . moveUp ( 2 ) helper . b…" at bounding box center [519, 200] width 203 height 224
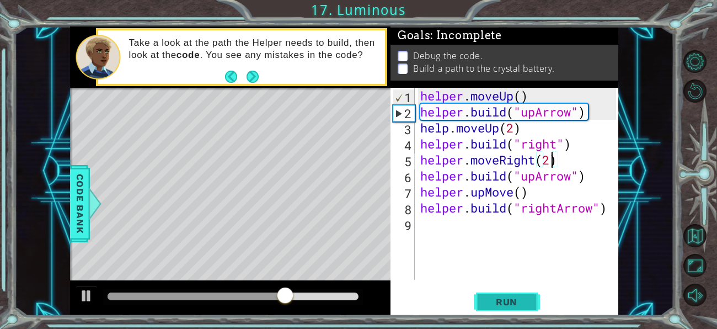
click at [513, 300] on span "Run" at bounding box center [507, 301] width 44 height 11
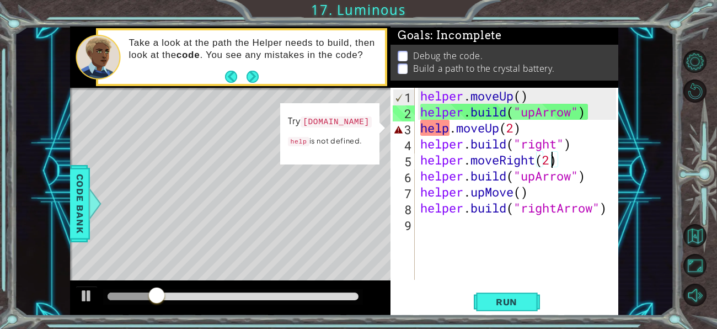
click at [450, 128] on div "helper . moveUp ( ) helper . build ( "upArrow" ) help . moveUp ( 2 ) helper . b…" at bounding box center [519, 200] width 203 height 224
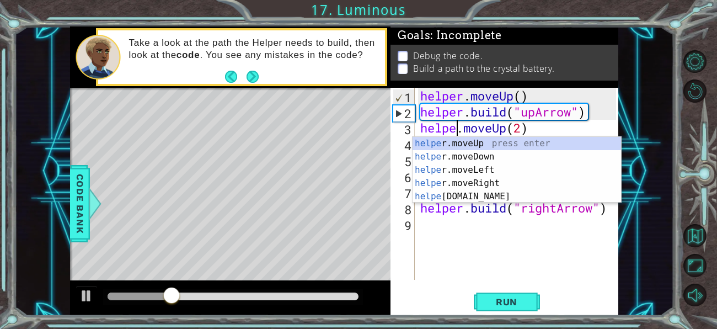
scroll to position [0, 1]
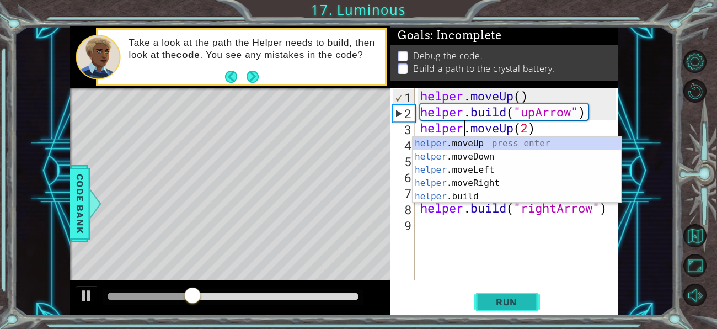
click at [507, 300] on span "Run" at bounding box center [507, 301] width 44 height 11
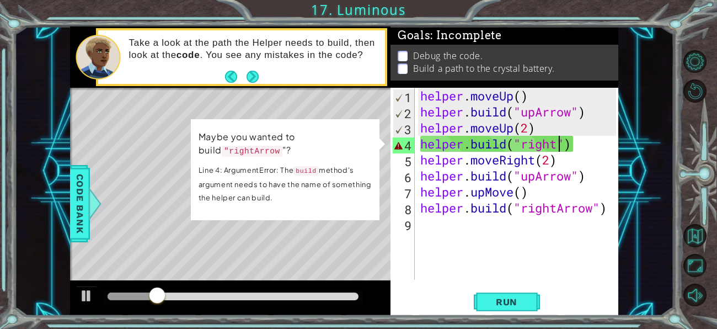
click at [557, 144] on div "helper . moveUp ( ) helper . build ( "upArrow" ) helper . moveUp ( 2 ) helper .…" at bounding box center [519, 200] width 203 height 224
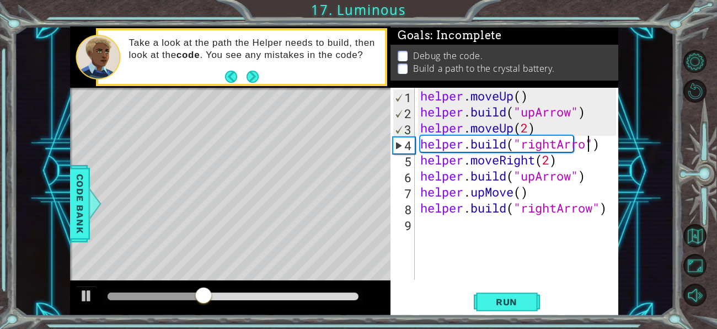
scroll to position [0, 8]
click at [509, 298] on span "Run" at bounding box center [507, 301] width 44 height 11
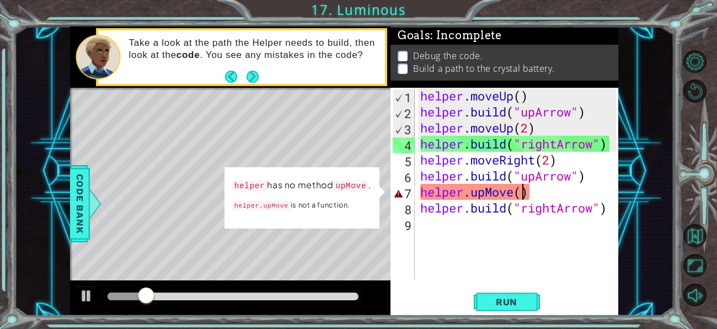
click at [524, 188] on div "helper . moveUp ( ) helper . build ( "upArrow" ) helper . moveUp ( 2 ) helper .…" at bounding box center [519, 200] width 203 height 224
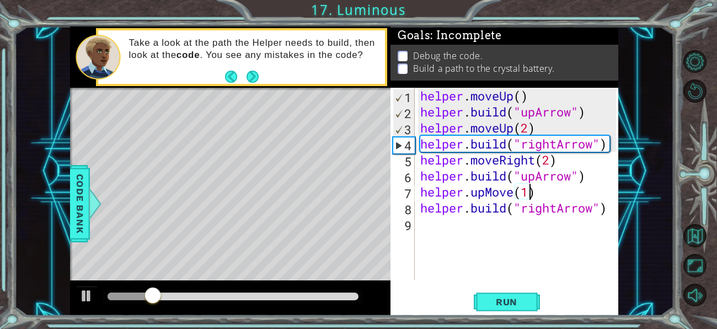
scroll to position [0, 4]
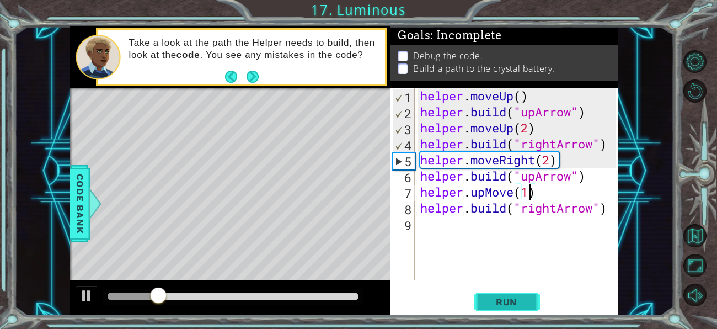
click at [518, 306] on span "Run" at bounding box center [507, 301] width 44 height 11
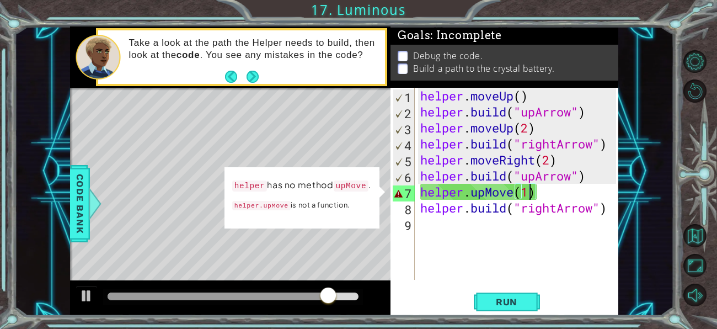
click at [481, 205] on div "helper . moveUp ( ) helper . build ( "upArrow" ) helper . moveUp ( 2 ) helper .…" at bounding box center [519, 200] width 203 height 224
type textarea "[DOMAIN_NAME]("rightArrow")"
click at [519, 229] on div "helper . moveUp ( ) helper . build ( "upArrow" ) helper . moveUp ( 2 ) helper .…" at bounding box center [519, 200] width 203 height 224
click at [530, 194] on div "helper . moveUp ( ) helper . build ( "upArrow" ) helper . moveUp ( 2 ) helper .…" at bounding box center [519, 200] width 203 height 224
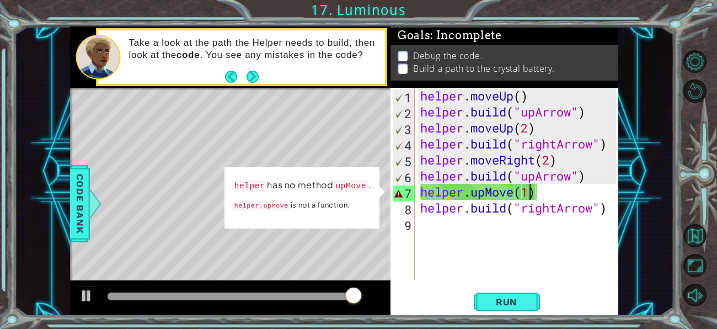
type textarea "helper.upMove()"
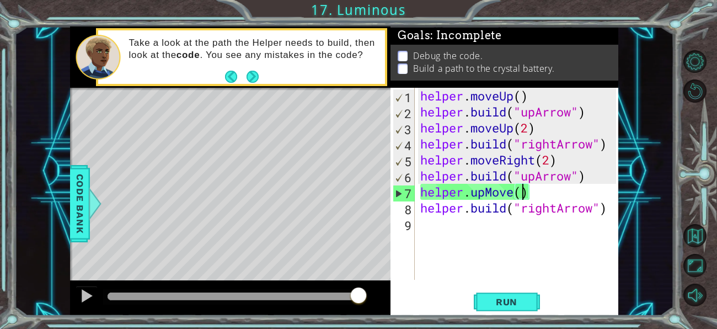
click at [515, 251] on div "helper . moveUp ( ) helper . build ( "upArrow" ) helper . moveUp ( 2 ) helper .…" at bounding box center [519, 200] width 203 height 224
click at [517, 292] on button "Run" at bounding box center [507, 302] width 66 height 23
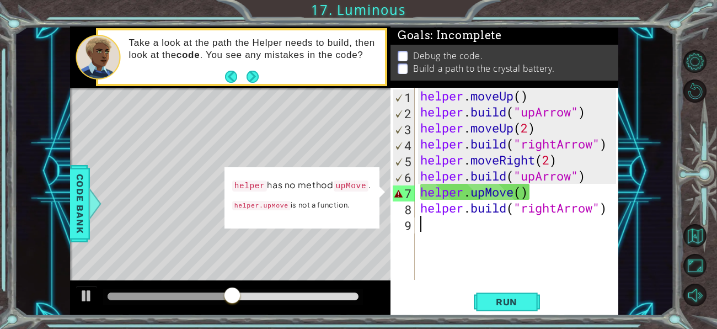
click at [426, 257] on div "helper . moveUp ( ) helper . build ( "upArrow" ) helper . moveUp ( 2 ) helper .…" at bounding box center [519, 200] width 203 height 224
click at [466, 190] on div "helper . moveUp ( ) helper . build ( "upArrow" ) helper . moveUp ( 2 ) helper .…" at bounding box center [519, 200] width 203 height 224
click at [466, 189] on div "helper . moveUp ( ) helper . build ( "upArrow" ) helper . moveUp ( 2 ) helper .…" at bounding box center [519, 200] width 203 height 224
click at [466, 189] on div "helper . moveUp ( ) helper . build ( "upArrow" ) helper . moveUp ( 2 ) helper .…" at bounding box center [517, 184] width 198 height 192
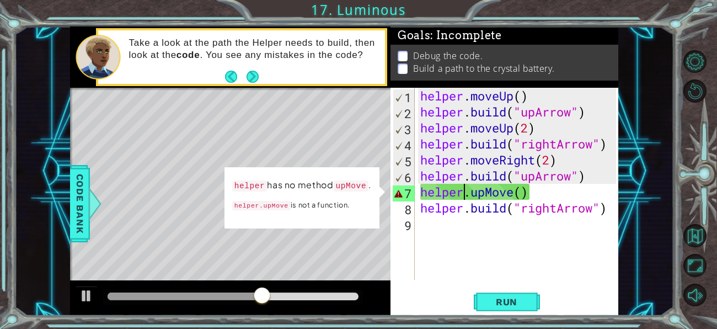
click at [466, 189] on div "helper . moveUp ( ) helper . build ( "upArrow" ) helper . moveUp ( 2 ) helper .…" at bounding box center [519, 200] width 203 height 224
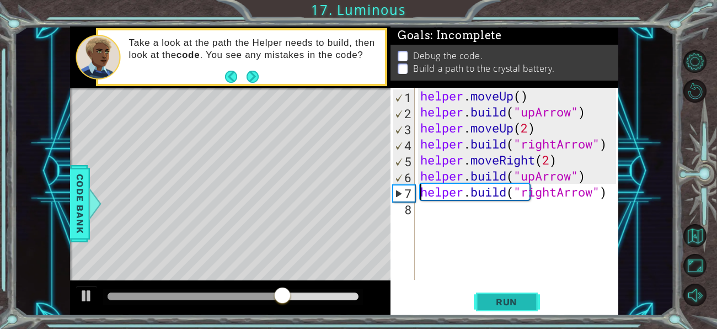
click at [502, 303] on span "Run" at bounding box center [507, 301] width 44 height 11
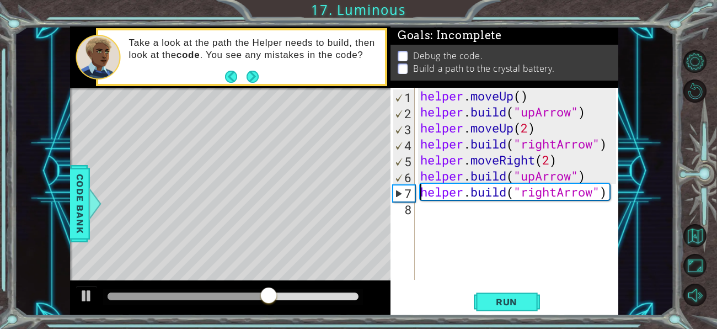
click at [527, 128] on div "helper . moveUp ( ) helper . build ( "upArrow" ) helper . moveUp ( 2 ) helper .…" at bounding box center [519, 200] width 203 height 224
click at [497, 303] on span "Run" at bounding box center [507, 301] width 44 height 11
click at [490, 294] on button "Run" at bounding box center [507, 302] width 66 height 23
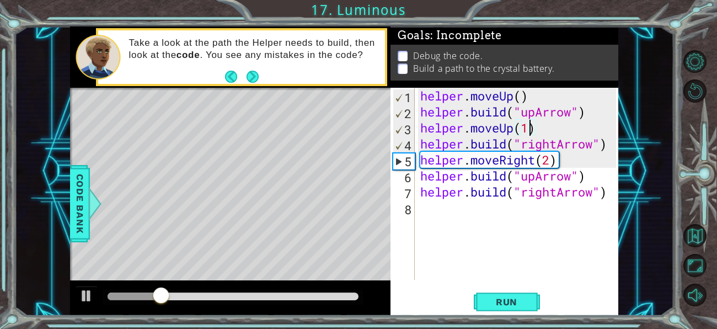
click at [547, 157] on div "helper . moveUp ( ) helper . build ( "upArrow" ) helper . moveUp ( 1 ) helper .…" at bounding box center [519, 200] width 203 height 224
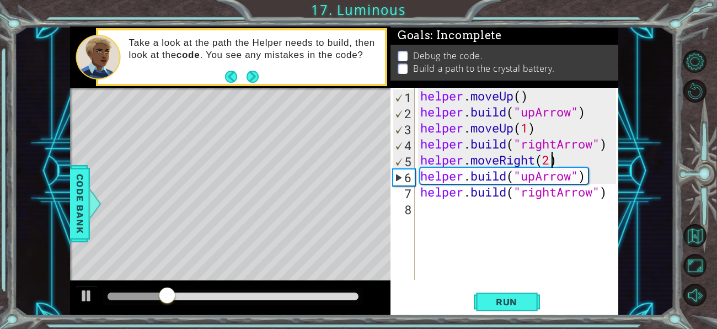
click at [548, 158] on div "helper . moveUp ( ) helper . build ( "upArrow" ) helper . moveUp ( 1 ) helper .…" at bounding box center [519, 200] width 203 height 224
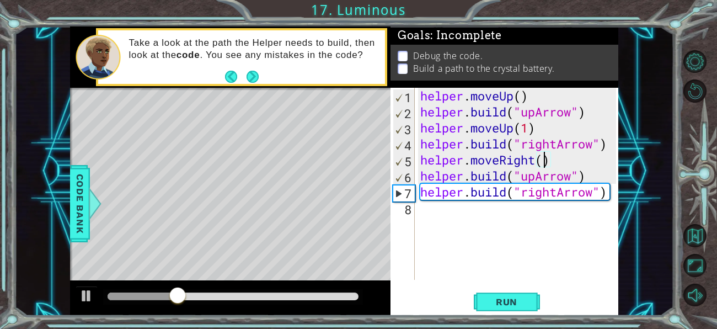
scroll to position [0, 5]
click at [502, 295] on button "Run" at bounding box center [507, 302] width 66 height 23
click at [464, 196] on div "helper . moveUp ( ) helper . build ( "upArrow" ) helper . moveUp ( 1 ) helper .…" at bounding box center [519, 200] width 203 height 224
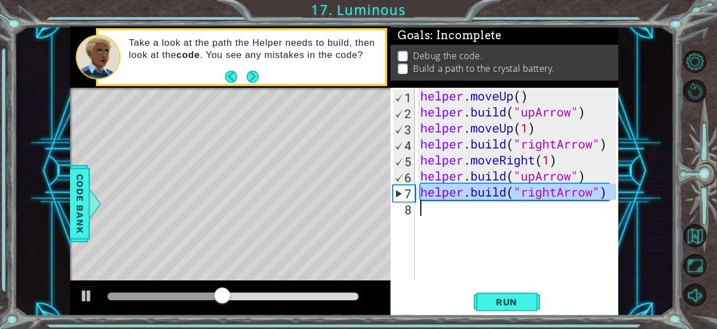
click at [464, 196] on div "helper . moveUp ( ) helper . build ( "upArrow" ) helper . moveUp ( 1 ) helper .…" at bounding box center [519, 200] width 203 height 224
click at [464, 196] on div "helper . moveUp ( ) helper . build ( "upArrow" ) helper . moveUp ( 1 ) helper .…" at bounding box center [517, 184] width 198 height 192
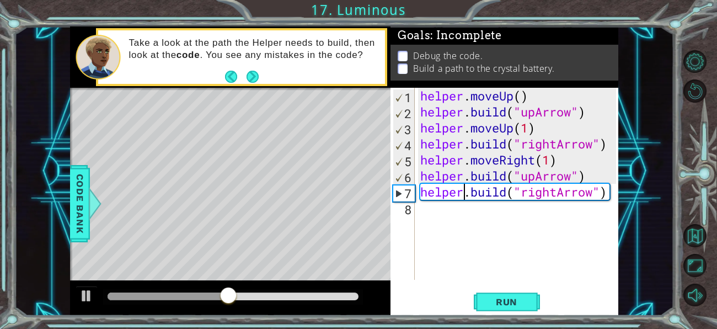
click at [464, 196] on div "helper . moveUp ( ) helper . build ( "upArrow" ) helper . moveUp ( 1 ) helper .…" at bounding box center [519, 200] width 203 height 224
click at [464, 196] on div "helper . moveUp ( ) helper . build ( "upArrow" ) helper . moveUp ( 1 ) helper .…" at bounding box center [517, 184] width 198 height 192
click at [464, 196] on div "helper . moveUp ( ) helper . build ( "upArrow" ) helper . moveUp ( 1 ) helper .…" at bounding box center [519, 200] width 203 height 224
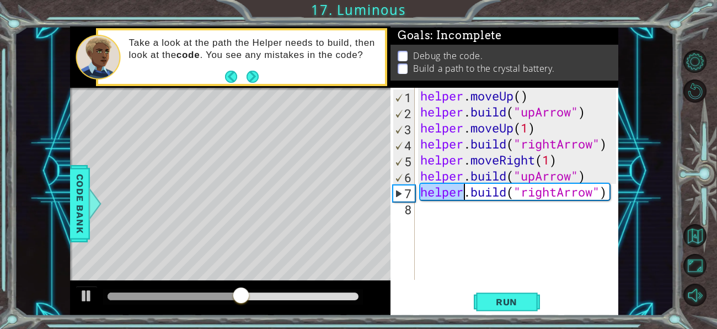
type textarea "[DOMAIN_NAME]("rightArrow")"
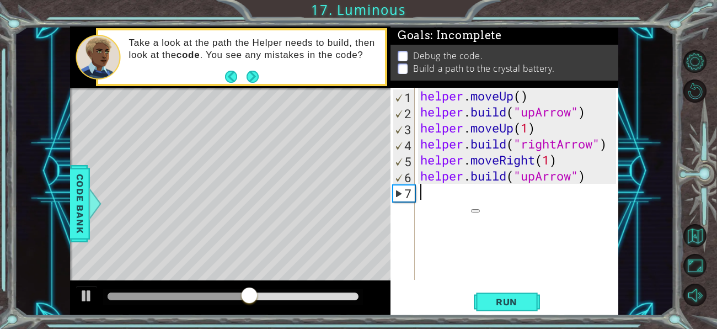
scroll to position [0, 0]
type textarea "h"
click at [428, 277] on div "helper . moveUp ( ) helper . build ( "upArrow" ) helper . moveUp ( 1 ) helper .…" at bounding box center [519, 200] width 203 height 224
click at [534, 176] on div "helper . moveUp ( ) helper . build ( "upArrow" ) helper . moveUp ( 1 ) helper .…" at bounding box center [519, 200] width 203 height 224
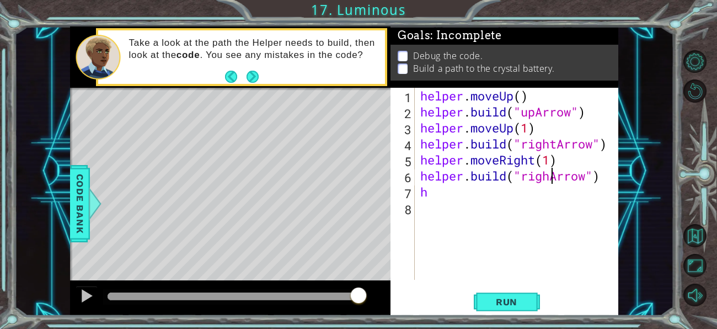
scroll to position [0, 6]
click at [463, 197] on div "helper . moveUp ( ) helper . build ( "upArrow" ) helper . moveUp ( 1 ) helper .…" at bounding box center [519, 200] width 203 height 224
type textarea "h"
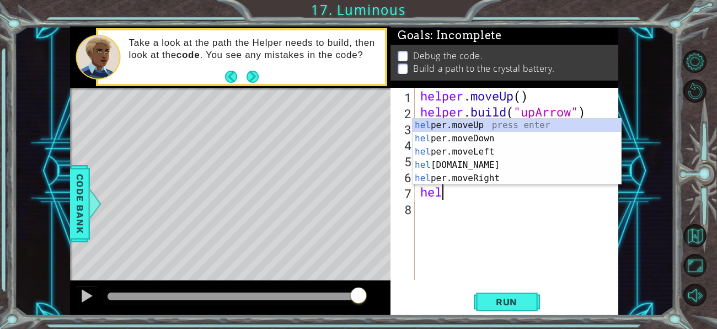
scroll to position [0, 1]
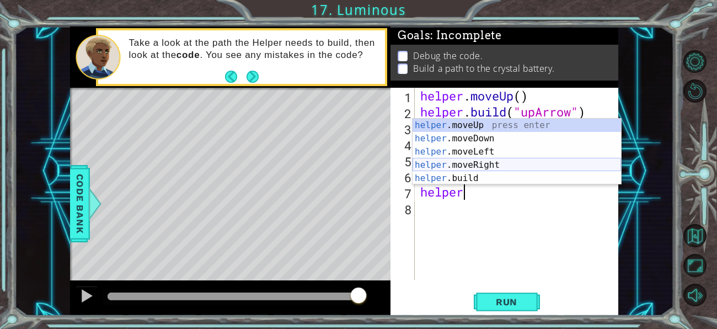
click at [454, 164] on div "helper .moveUp press enter helper .moveDown press enter helper .moveLeft press …" at bounding box center [516, 165] width 208 height 93
type textarea "helper.moveRight(1)"
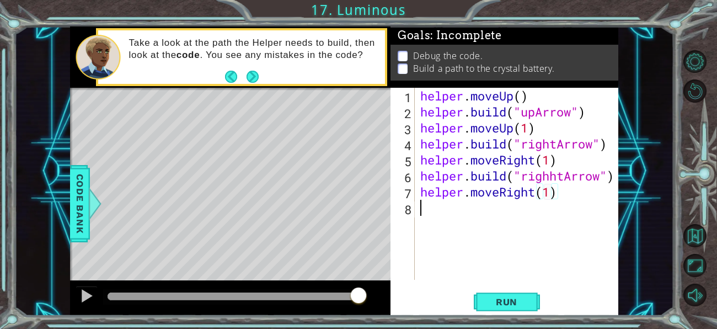
click at [463, 207] on div "helper . moveUp ( ) helper . build ( "upArrow" ) helper . moveUp ( 1 ) helper .…" at bounding box center [519, 200] width 203 height 224
click at [498, 300] on span "Run" at bounding box center [507, 301] width 44 height 11
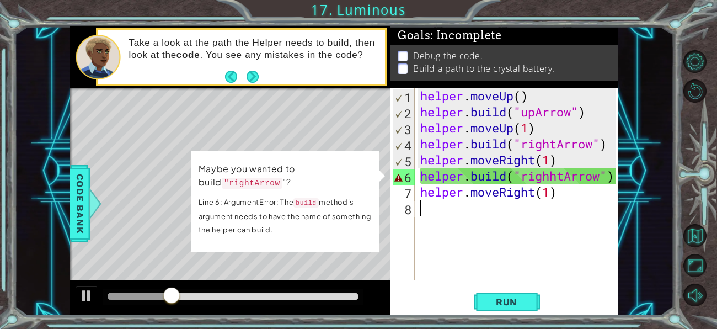
click at [522, 217] on div "helper . moveUp ( ) helper . build ( "upArrow" ) helper . moveUp ( 1 ) helper .…" at bounding box center [519, 200] width 203 height 224
click at [549, 174] on div "helper . moveUp ( ) helper . build ( "upArrow" ) helper . moveUp ( 1 ) helper .…" at bounding box center [519, 200] width 203 height 224
type textarea "[DOMAIN_NAME]("rightArrow")"
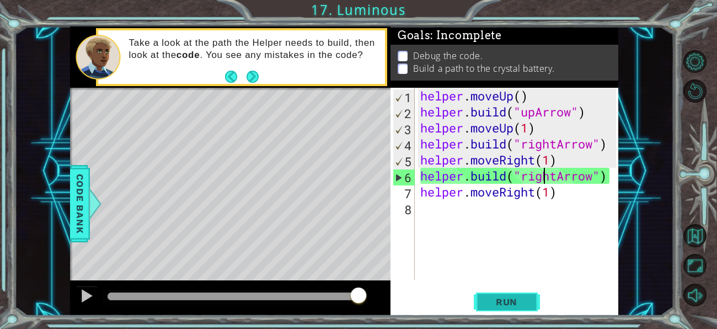
click at [477, 308] on button "Run" at bounding box center [507, 302] width 66 height 23
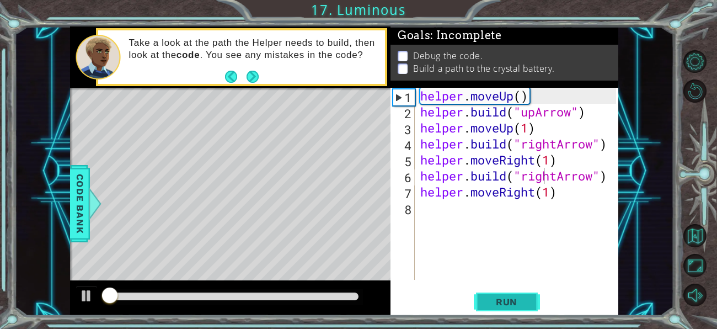
click at [479, 309] on button "Run" at bounding box center [507, 302] width 66 height 23
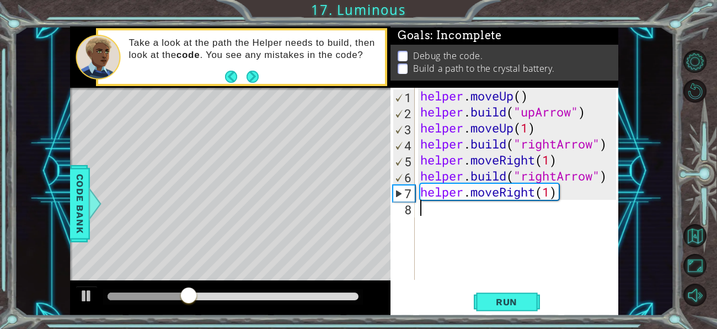
click at [525, 207] on div "helper . moveUp ( ) helper . build ( "upArrow" ) helper . moveUp ( 1 ) helper .…" at bounding box center [519, 200] width 203 height 224
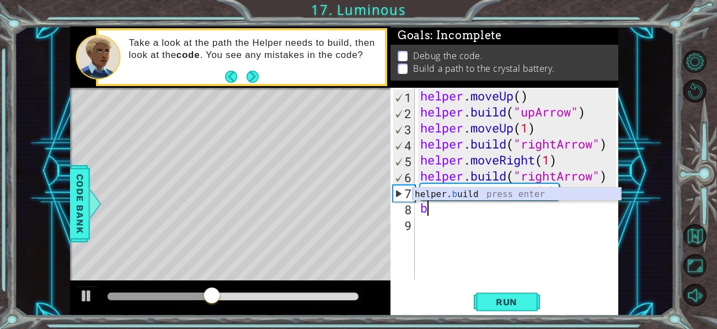
click at [508, 190] on div "helper. b uild press enter" at bounding box center [516, 207] width 208 height 40
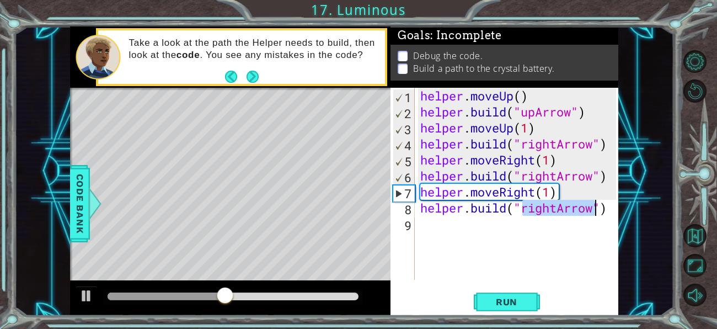
click at [540, 207] on div "helper . moveUp ( ) helper . build ( "upArrow" ) helper . moveUp ( 1 ) helper .…" at bounding box center [517, 184] width 198 height 192
click at [540, 207] on div "helper . moveUp ( ) helper . build ( "upArrow" ) helper . moveUp ( 1 ) helper .…" at bounding box center [519, 200] width 203 height 224
click at [540, 207] on div "helper . moveUp ( ) helper . build ( "upArrow" ) helper . moveUp ( 1 ) helper .…" at bounding box center [517, 184] width 198 height 192
click at [540, 207] on div "helper . moveUp ( ) helper . build ( "upArrow" ) helper . moveUp ( 1 ) helper .…" at bounding box center [519, 200] width 203 height 224
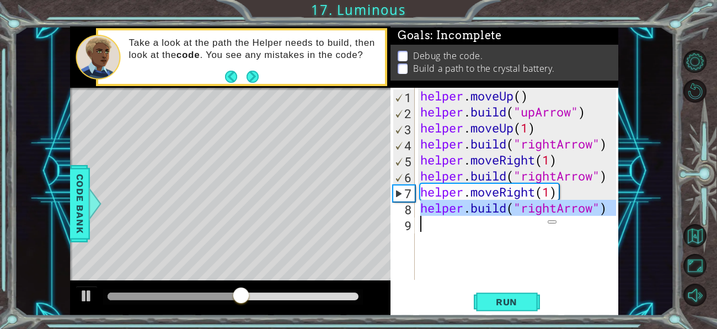
click at [540, 207] on div "helper . moveUp ( ) helper . build ( "upArrow" ) helper . moveUp ( 1 ) helper .…" at bounding box center [517, 184] width 198 height 192
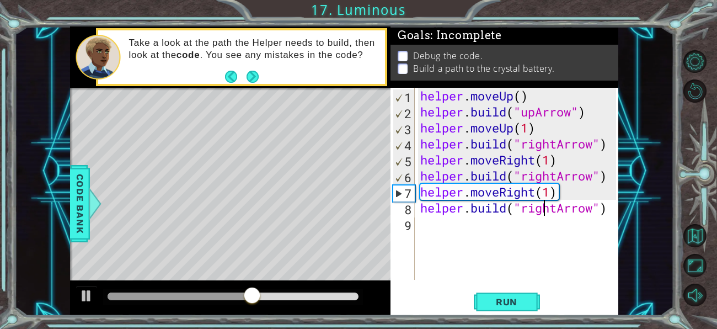
click at [550, 208] on div "helper . moveUp ( ) helper . build ( "upArrow" ) helper . moveUp ( 1 ) helper .…" at bounding box center [519, 200] width 203 height 224
click at [512, 297] on span "Run" at bounding box center [507, 301] width 44 height 11
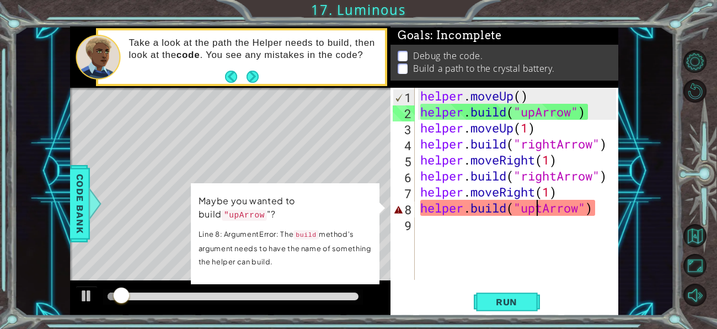
click at [544, 208] on div "helper . moveUp ( ) helper . build ( "upArrow" ) helper . moveUp ( 1 ) helper .…" at bounding box center [519, 200] width 203 height 224
type textarea "[DOMAIN_NAME]("upArrow")"
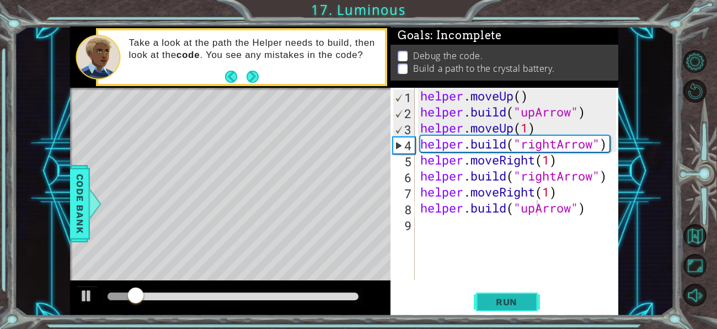
click at [517, 301] on span "Run" at bounding box center [507, 301] width 44 height 11
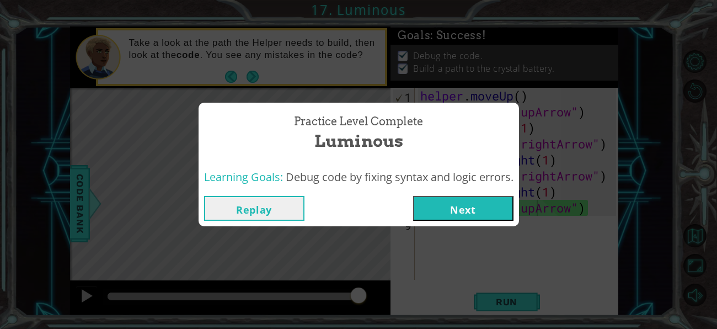
click at [286, 212] on button "Replay" at bounding box center [254, 208] width 100 height 25
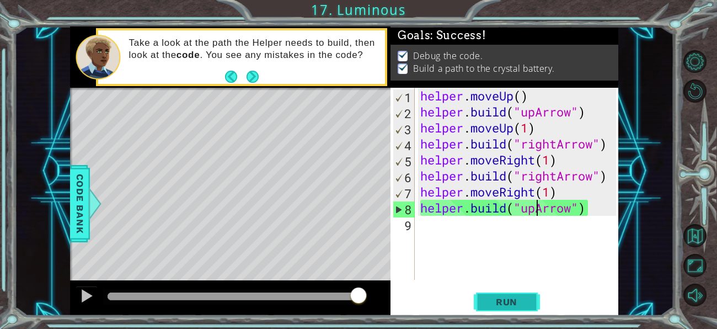
click at [489, 297] on span "Run" at bounding box center [507, 301] width 44 height 11
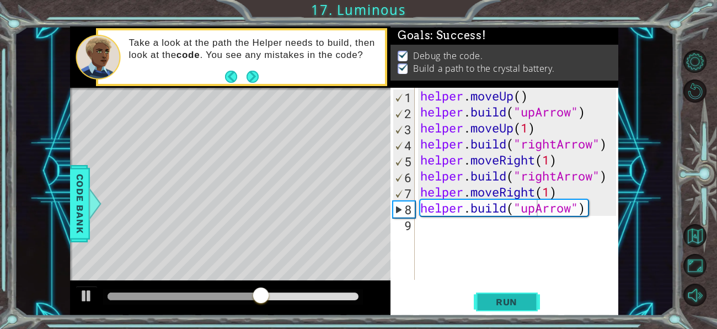
click at [525, 307] on span "Run" at bounding box center [507, 301] width 44 height 11
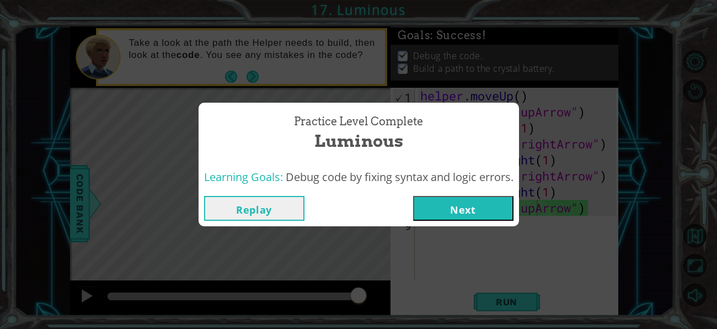
click at [464, 206] on button "Next" at bounding box center [463, 208] width 100 height 25
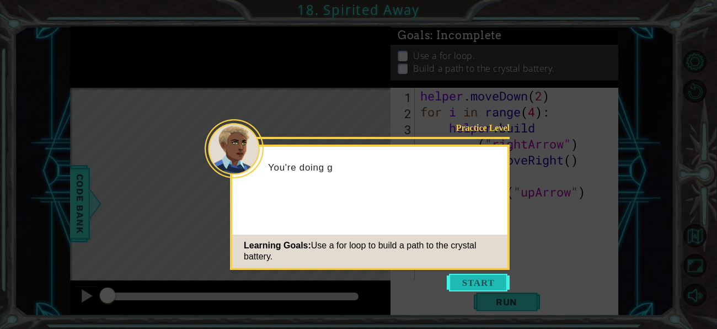
click at [458, 281] on button "Start" at bounding box center [478, 282] width 63 height 18
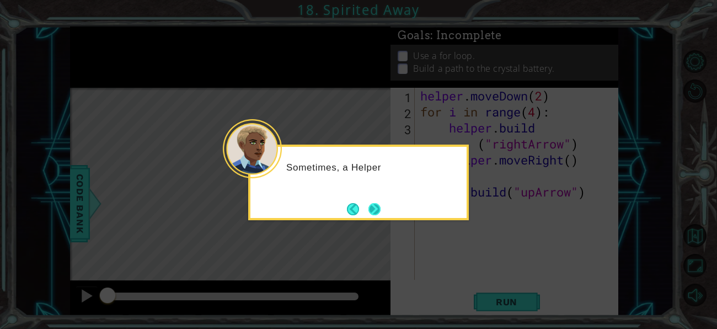
click at [371, 212] on button "Next" at bounding box center [374, 209] width 12 height 12
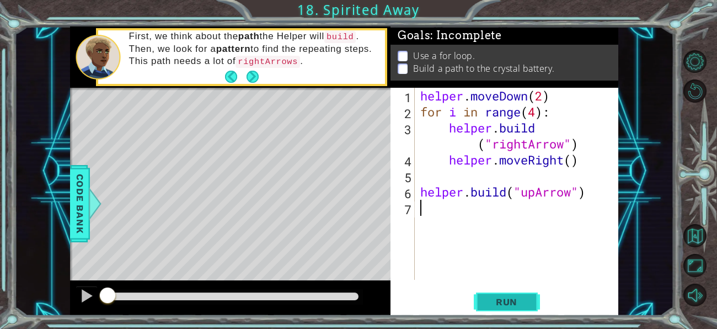
click at [487, 302] on span "Run" at bounding box center [507, 301] width 44 height 11
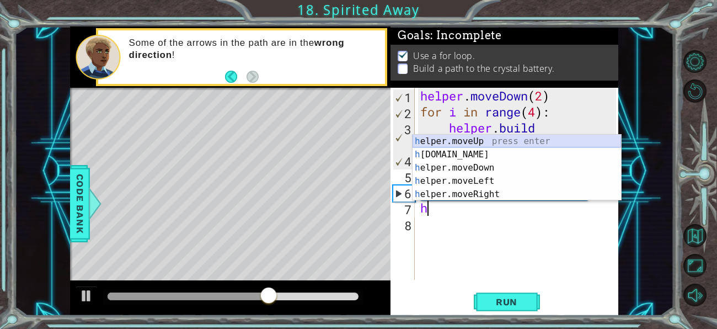
click at [443, 141] on div "h elper.moveUp press enter h [DOMAIN_NAME] press enter h elper.moveDown press e…" at bounding box center [516, 181] width 208 height 93
type textarea "helper.moveUp(1)"
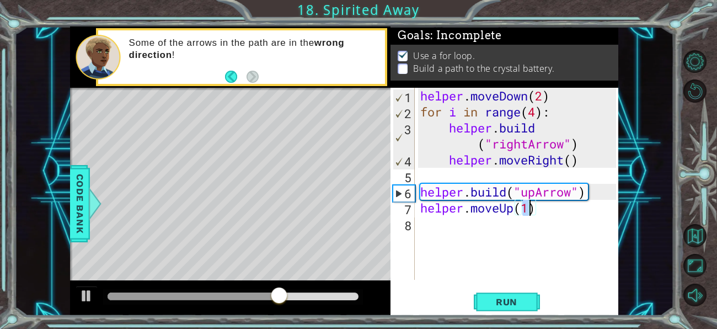
click at [478, 232] on div "helper . moveDown ( 2 ) for i in range ( 4 ) : helper . build ( "rightArrow" ) …" at bounding box center [519, 200] width 203 height 224
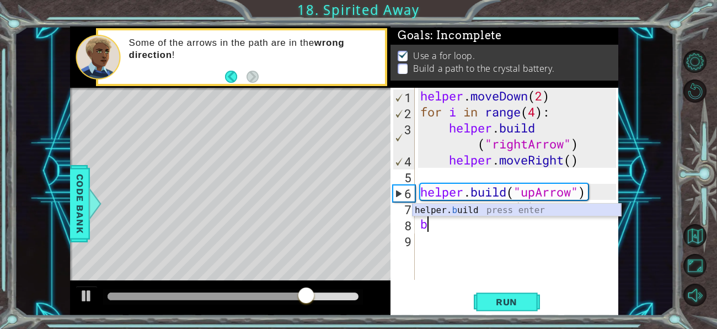
click at [479, 211] on div "helper. b uild press enter" at bounding box center [516, 223] width 208 height 40
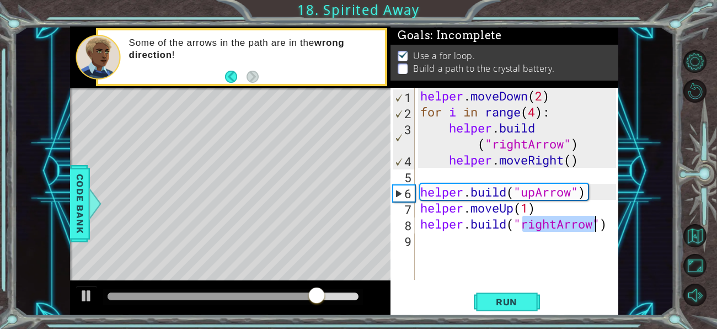
click at [549, 222] on div "helper . moveDown ( 2 ) for i in range ( 4 ) : helper . build ( "rightArrow" ) …" at bounding box center [517, 184] width 198 height 192
drag, startPoint x: 549, startPoint y: 222, endPoint x: 523, endPoint y: 225, distance: 26.7
click at [523, 225] on div "helper . moveDown ( 2 ) for i in range ( 4 ) : helper . build ( "rightArrow" ) …" at bounding box center [519, 200] width 203 height 224
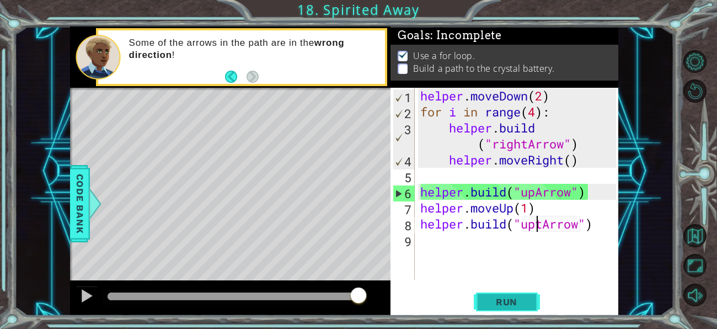
click at [506, 301] on span "Run" at bounding box center [507, 301] width 44 height 11
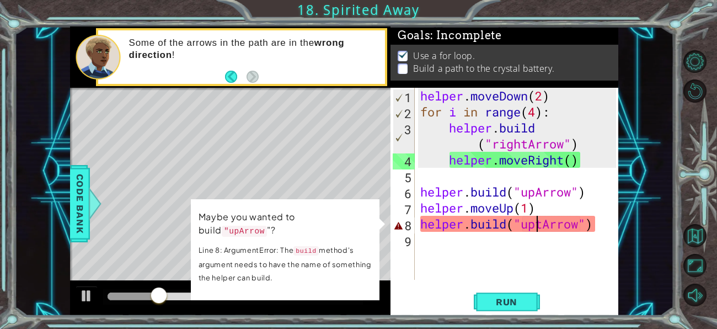
click at [537, 232] on div "helper . moveDown ( 2 ) for i in range ( 4 ) : helper . build ( "rightArrow" ) …" at bounding box center [519, 200] width 203 height 224
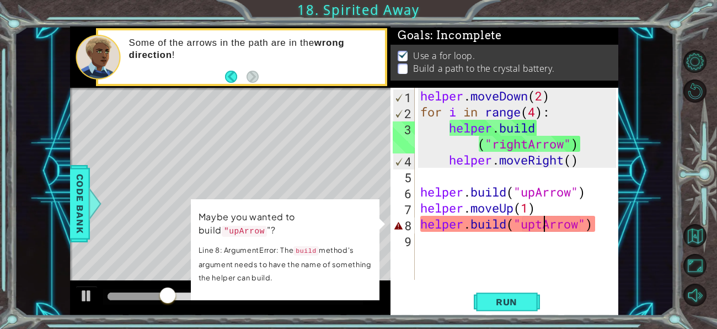
click at [541, 224] on div "helper . moveDown ( 2 ) for i in range ( 4 ) : helper . build ( "rightArrow" ) …" at bounding box center [519, 200] width 203 height 224
type textarea "[DOMAIN_NAME]("upArrow")"
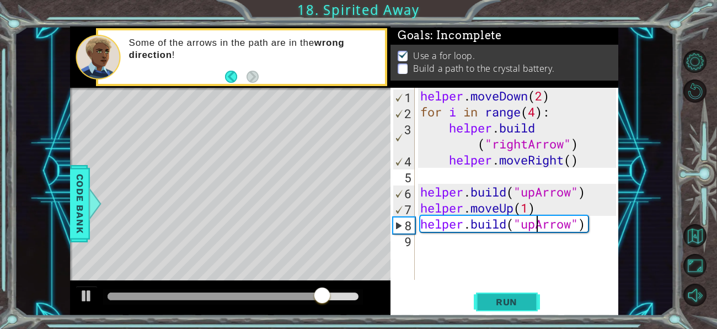
click at [480, 291] on button "Run" at bounding box center [507, 302] width 66 height 23
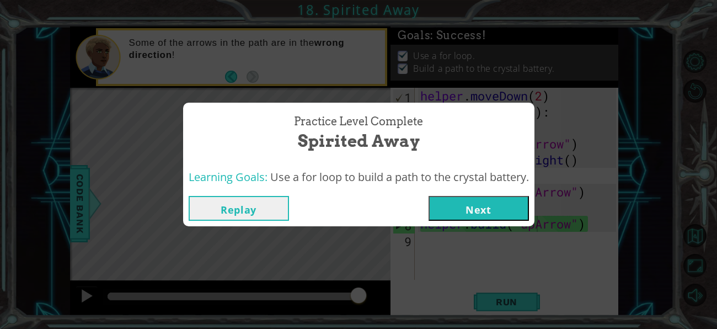
click at [466, 212] on button "Next" at bounding box center [478, 208] width 100 height 25
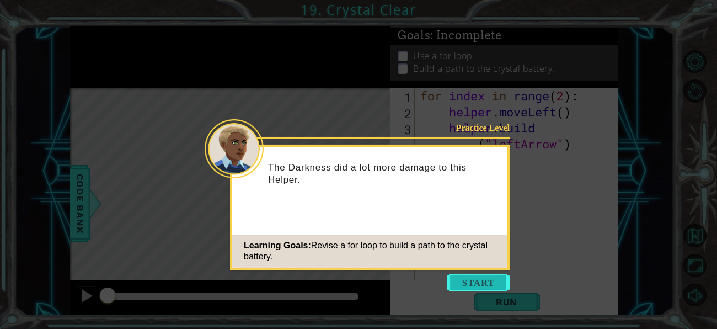
click at [465, 274] on button "Start" at bounding box center [478, 282] width 63 height 18
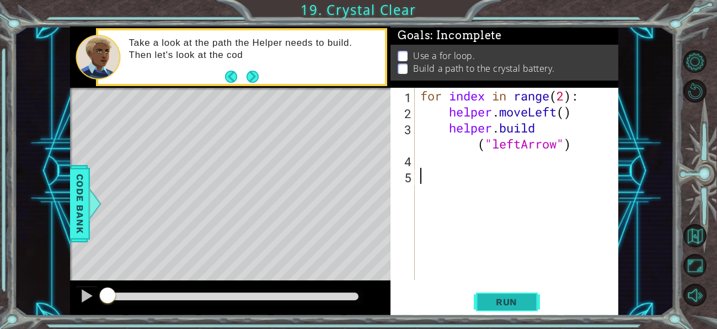
click at [487, 300] on span "Run" at bounding box center [507, 301] width 44 height 11
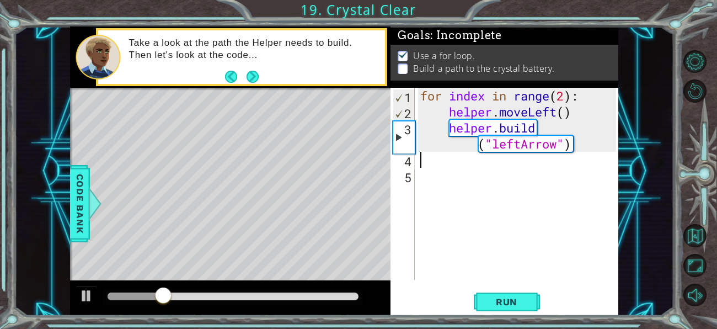
click at [436, 166] on div "for index in range ( 2 ) : helper . moveLeft ( ) helper . build ( "leftArrow" )" at bounding box center [519, 200] width 203 height 224
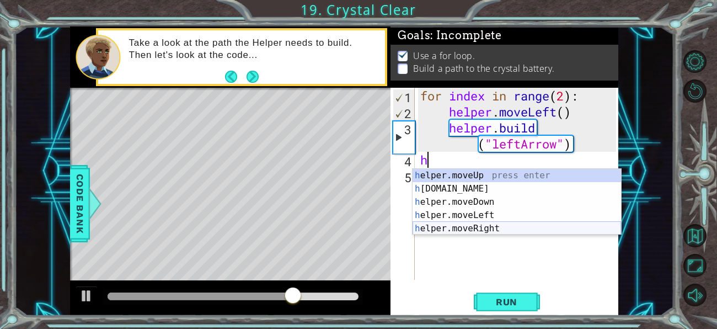
click at [467, 229] on div "h elper.moveUp press enter h [DOMAIN_NAME] press enter h elper.moveDown press e…" at bounding box center [516, 215] width 208 height 93
type textarea "helper.moveRight(1)"
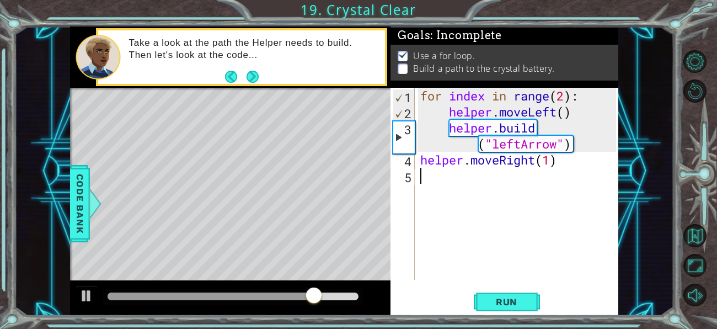
click at [507, 177] on div "for index in range ( 2 ) : helper . moveLeft ( ) helper . build ( "leftArrow" )…" at bounding box center [519, 200] width 203 height 224
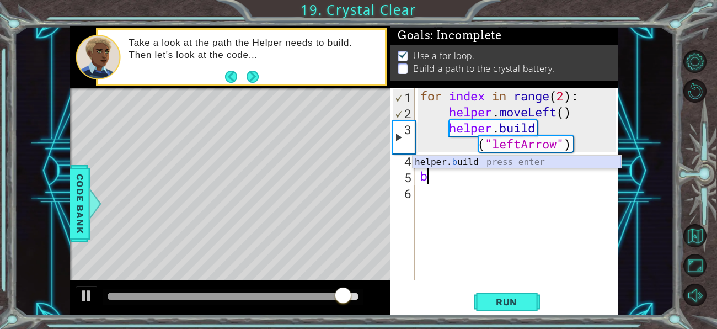
click at [507, 160] on div "helper. b uild press enter" at bounding box center [516, 175] width 208 height 40
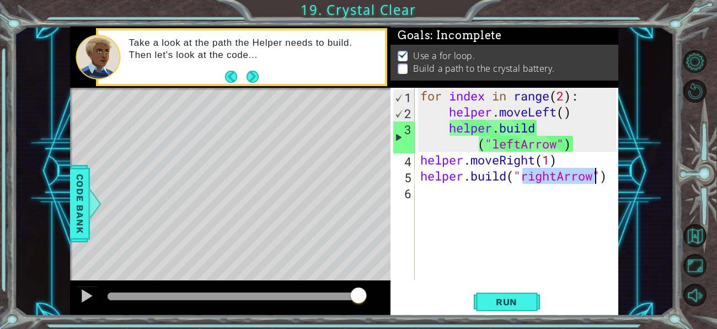
click at [536, 177] on div "for index in range ( 2 ) : helper . moveLeft ( ) helper . build ( "leftArrow" )…" at bounding box center [517, 184] width 198 height 192
click at [547, 176] on div "for index in range ( 2 ) : helper . moveLeft ( ) helper . build ( "leftArrow" )…" at bounding box center [519, 200] width 203 height 224
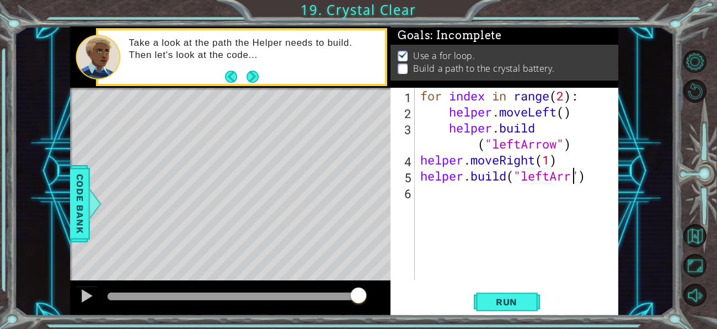
scroll to position [0, 7]
click at [515, 180] on div "for index in range ( 2 ) : helper . moveLeft ( ) helper . build ( "leftArrow" )…" at bounding box center [519, 200] width 203 height 224
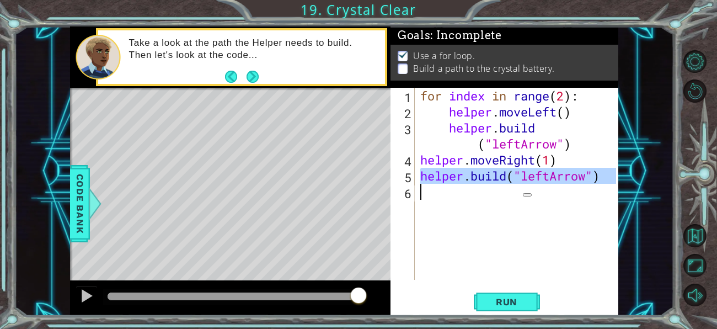
type textarea "[DOMAIN_NAME]("leftArrow")"
click at [436, 201] on div "for index in range ( 2 ) : helper . moveLeft ( ) helper . build ( "leftArrow" )…" at bounding box center [517, 184] width 198 height 192
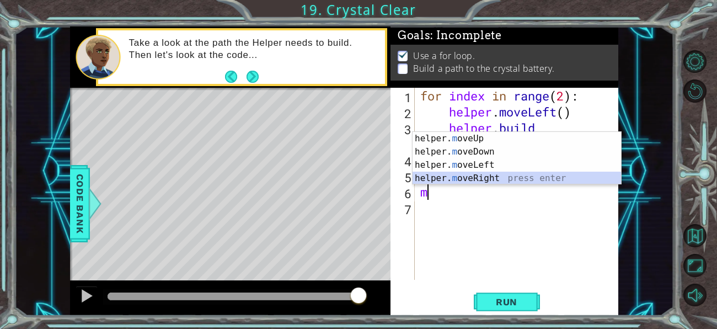
click at [459, 174] on div "helper. m oveUp press enter helper. m oveDown press enter helper. m oveLeft pre…" at bounding box center [516, 171] width 208 height 79
type textarea "helper.moveRight(1)"
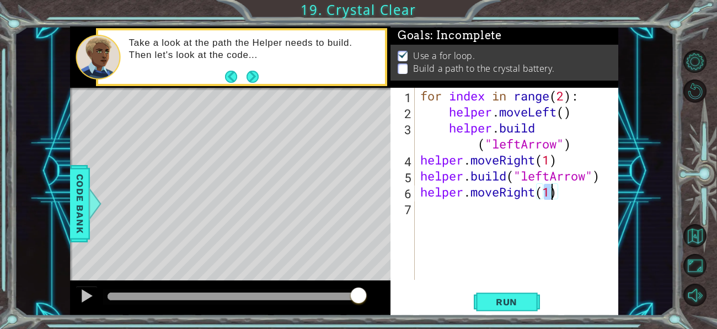
click at [492, 213] on div "for index in range ( 2 ) : helper . moveLeft ( ) helper . build ( "leftArrow" )…" at bounding box center [519, 200] width 203 height 224
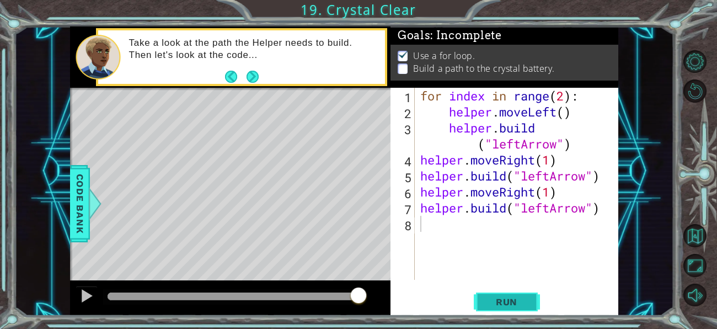
click at [503, 299] on span "Run" at bounding box center [507, 301] width 44 height 11
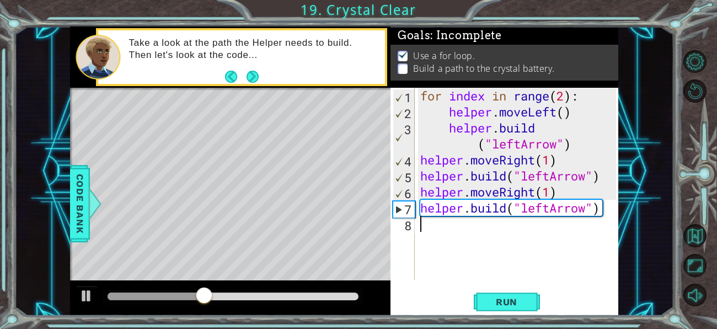
click at [499, 195] on div "for index in range ( 2 ) : helper . moveLeft ( ) helper . build ( "leftArrow" )…" at bounding box center [519, 200] width 203 height 224
click at [506, 152] on div "for index in range ( 2 ) : helper . moveLeft ( ) helper . build ( "leftArrow" )…" at bounding box center [519, 200] width 203 height 224
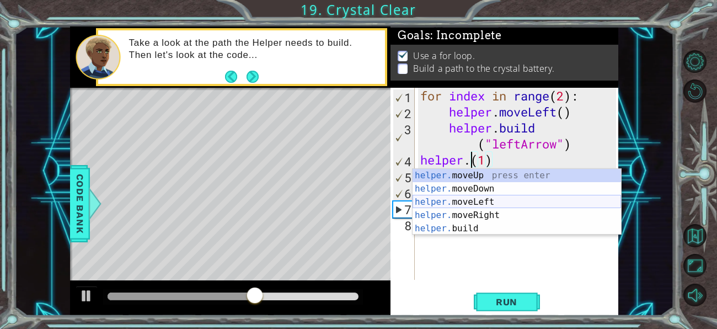
click at [498, 200] on div "helper. moveUp press enter helper. moveDown press enter helper. moveLeft press …" at bounding box center [516, 215] width 208 height 93
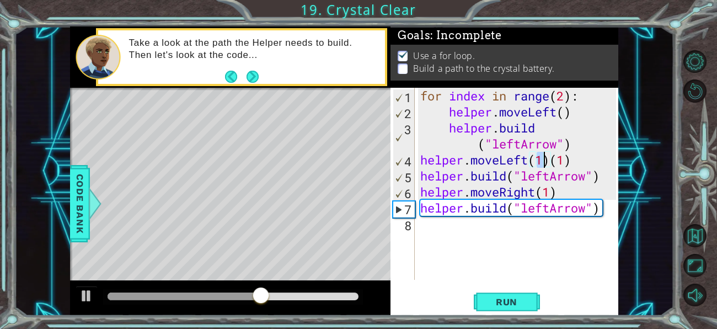
click at [496, 188] on div "for index in range ( 2 ) : helper . moveLeft ( ) helper . build ( "leftArrow" )…" at bounding box center [519, 200] width 203 height 224
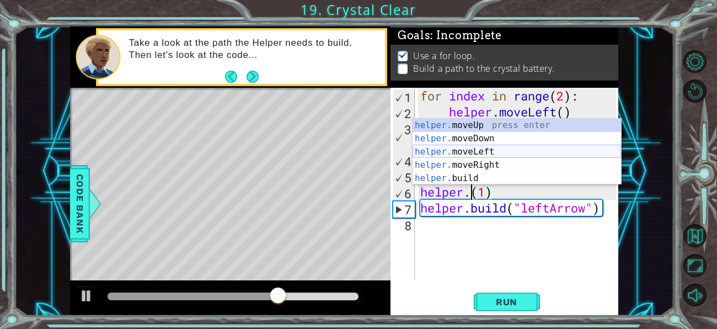
click at [487, 150] on div "helper. moveUp press enter helper. moveDown press enter helper. moveLeft press …" at bounding box center [516, 165] width 208 height 93
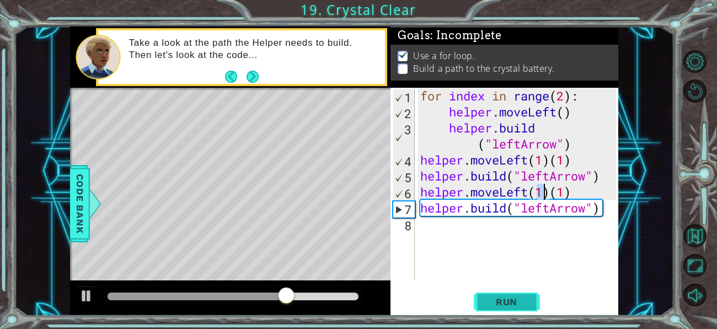
click at [481, 299] on button "Run" at bounding box center [507, 302] width 66 height 23
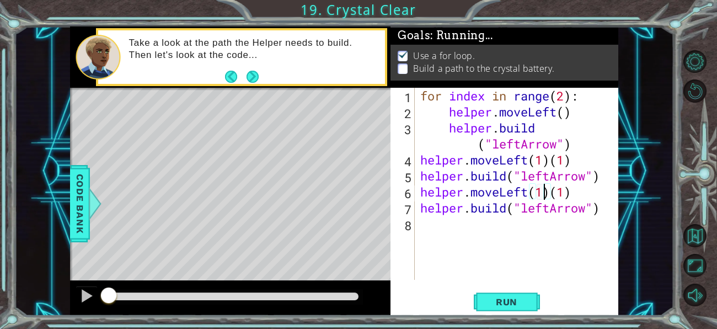
click at [539, 194] on div "for index in range ( 2 ) : helper . moveLeft ( ) helper . build ( "leftArrow" )…" at bounding box center [519, 200] width 203 height 224
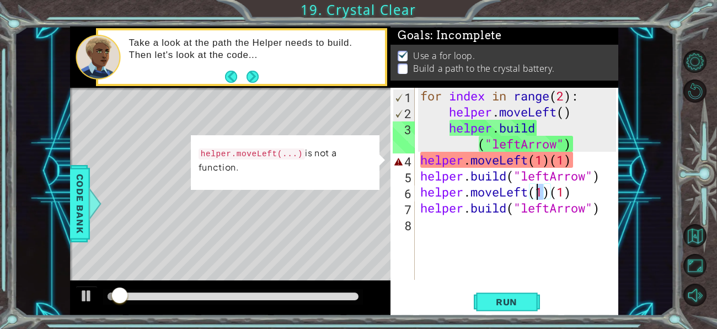
click at [548, 191] on div "for index in range ( 2 ) : helper . moveLeft ( ) helper . build ( "leftArrow" )…" at bounding box center [519, 200] width 203 height 224
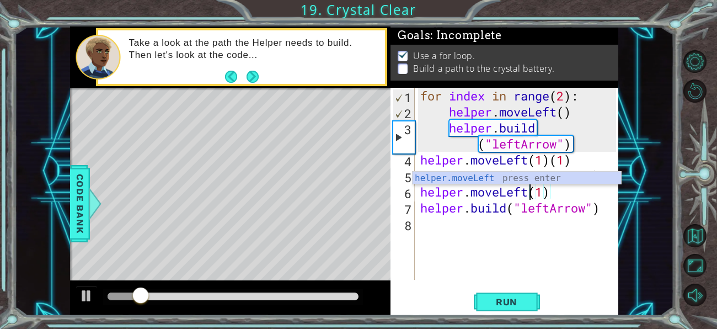
click at [551, 159] on div "for index in range ( 2 ) : helper . moveLeft ( ) helper . build ( "leftArrow" )…" at bounding box center [519, 200] width 203 height 224
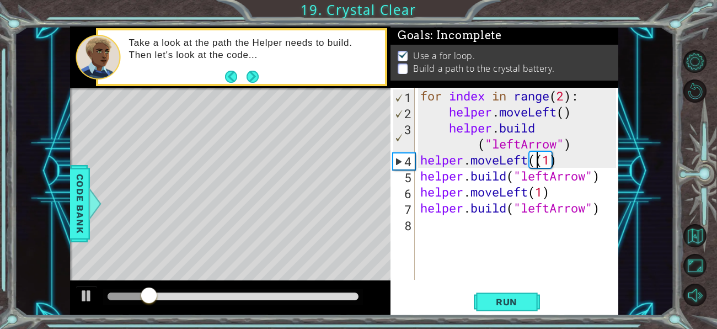
type textarea "helper.moveLeft(1)"
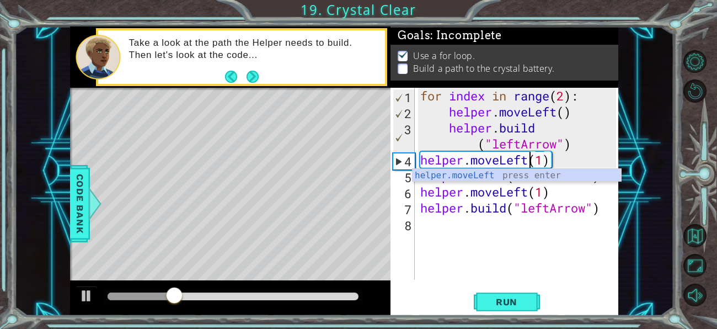
click at [511, 282] on div "helper.moveLeft(1) 1 2 3 4 5 6 7 8 for index in range ( 2 ) : helper . moveLeft…" at bounding box center [504, 202] width 228 height 228
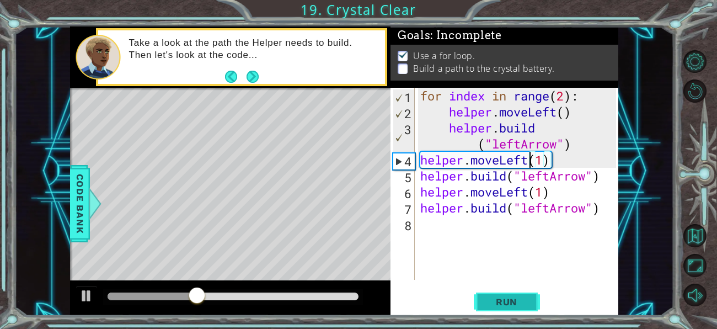
click at [514, 294] on button "Run" at bounding box center [507, 302] width 66 height 23
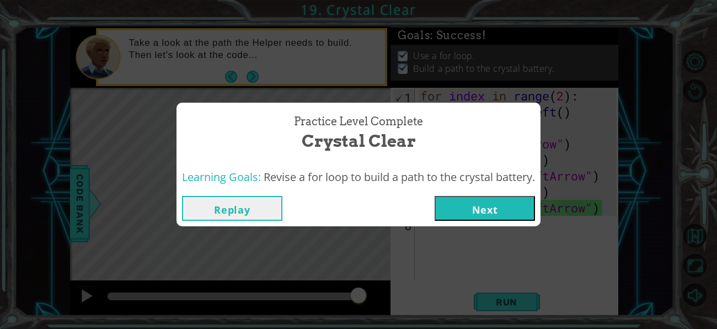
click at [473, 200] on button "Next" at bounding box center [484, 208] width 100 height 25
